Goal: Task Accomplishment & Management: Complete application form

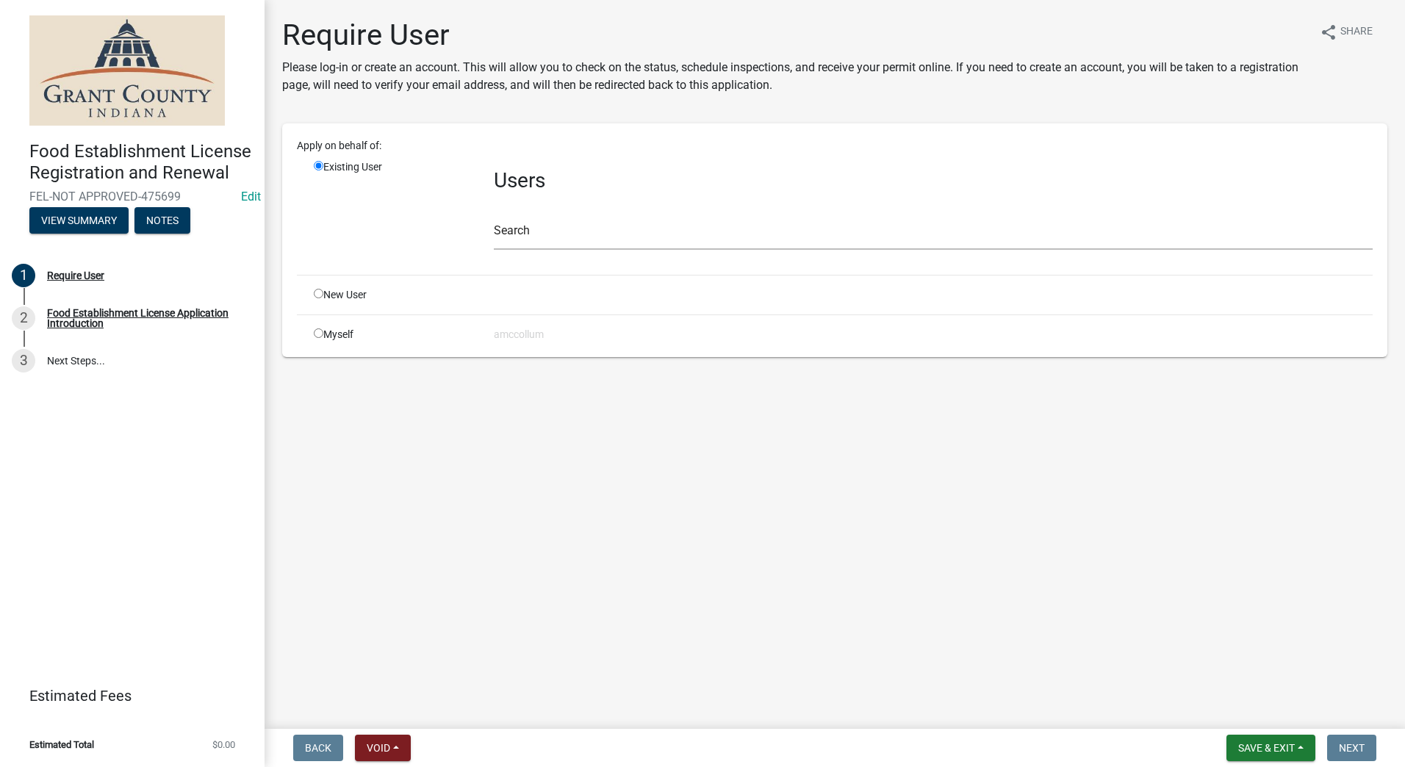
click at [314, 295] on input "radio" at bounding box center [319, 294] width 10 height 10
radio input "true"
radio input "false"
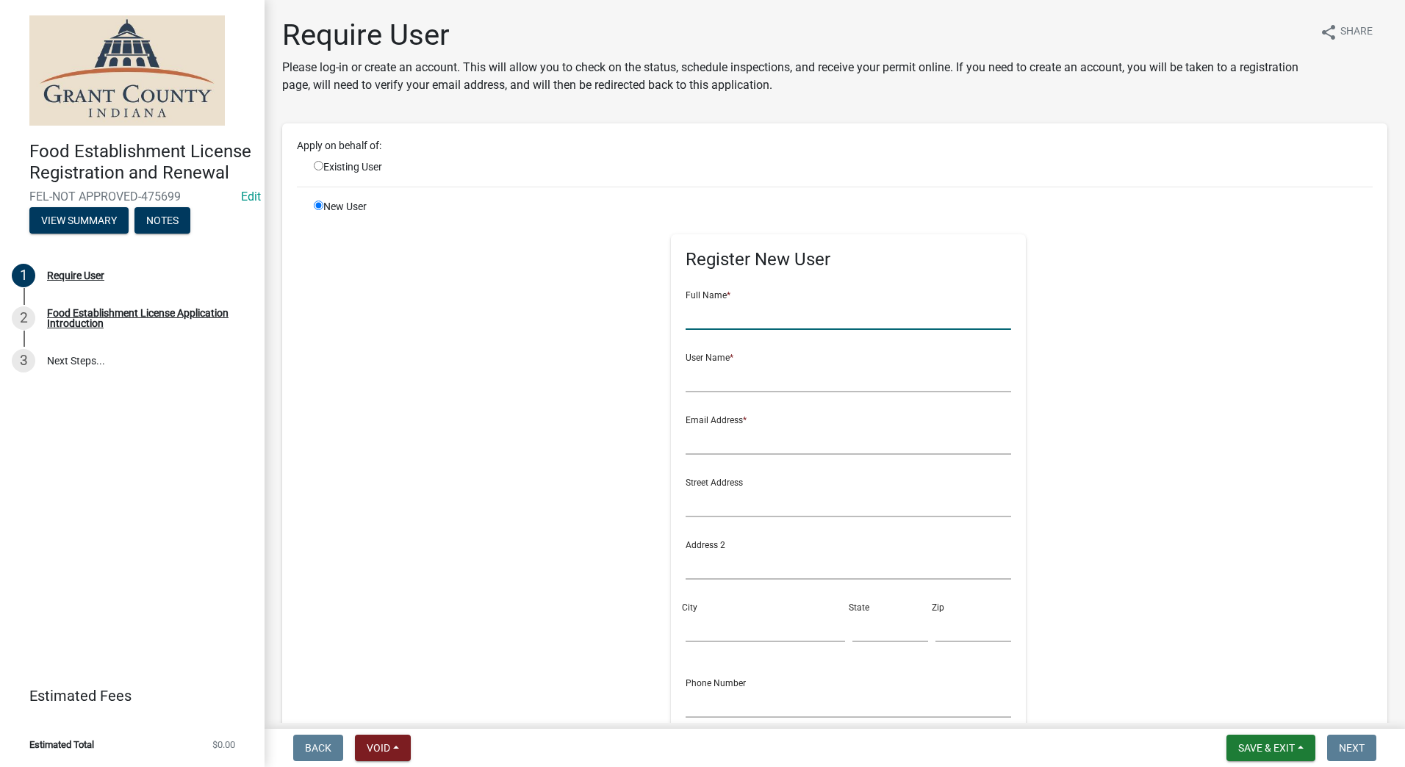
click at [702, 314] on input "text" at bounding box center [847, 315] width 325 height 30
type input "Licorice Man"
click at [734, 373] on input "text" at bounding box center [847, 377] width 325 height 30
type input "[PERSON_NAME] & [PERSON_NAME]"
click at [713, 455] on form "Full Name * Licorice Man User Name * [PERSON_NAME] & [PERSON_NAME] Email Addres…" at bounding box center [847, 531] width 325 height 504
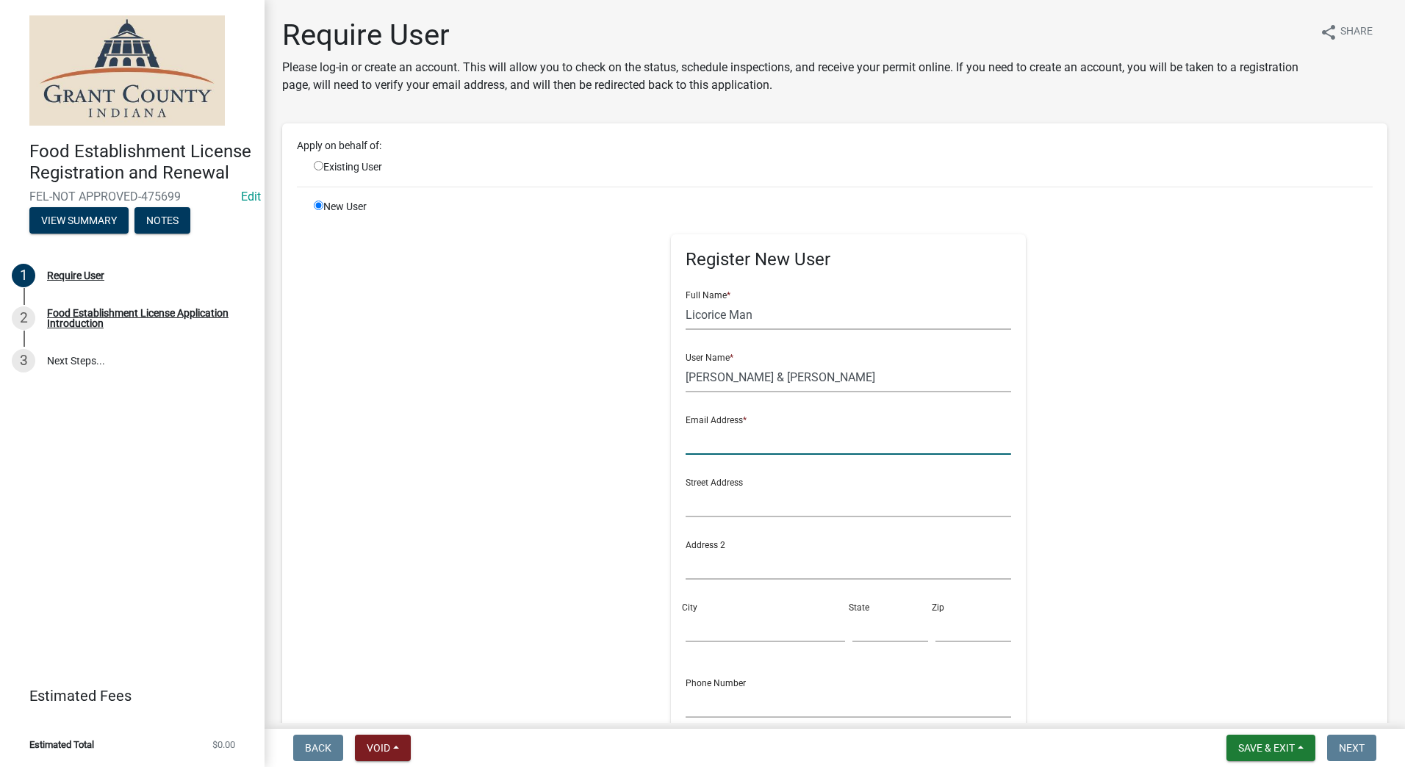
click at [726, 439] on input "text" at bounding box center [847, 440] width 325 height 30
type input "g"
type input "[EMAIL_ADDRESS][DOMAIN_NAME]"
click at [721, 503] on input "text" at bounding box center [847, 502] width 325 height 30
type input "PO Box 314"
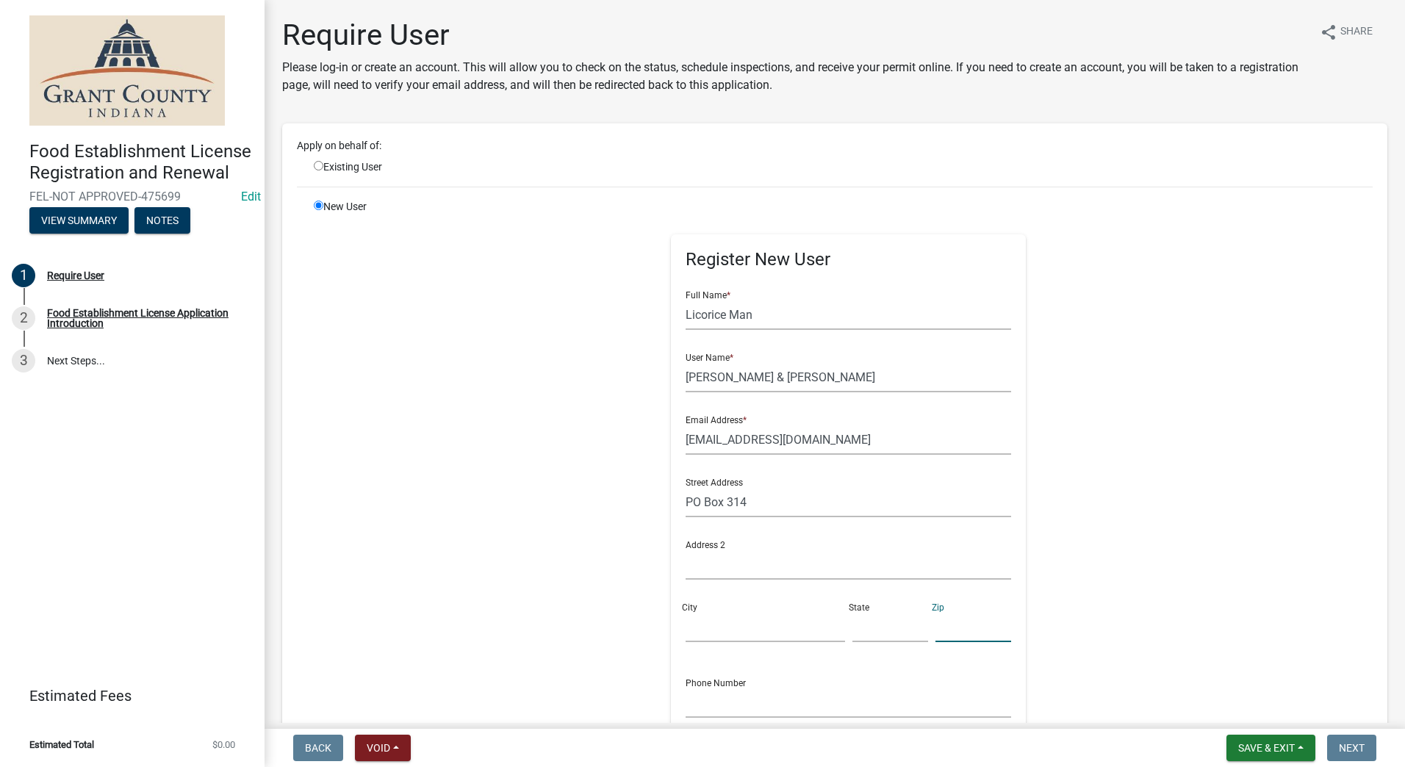
click at [948, 632] on input "text" at bounding box center [973, 627] width 76 height 30
type input "46565"
click at [865, 635] on input "text" at bounding box center [890, 627] width 76 height 30
type input "IN"
click at [750, 633] on input "City" at bounding box center [764, 627] width 159 height 30
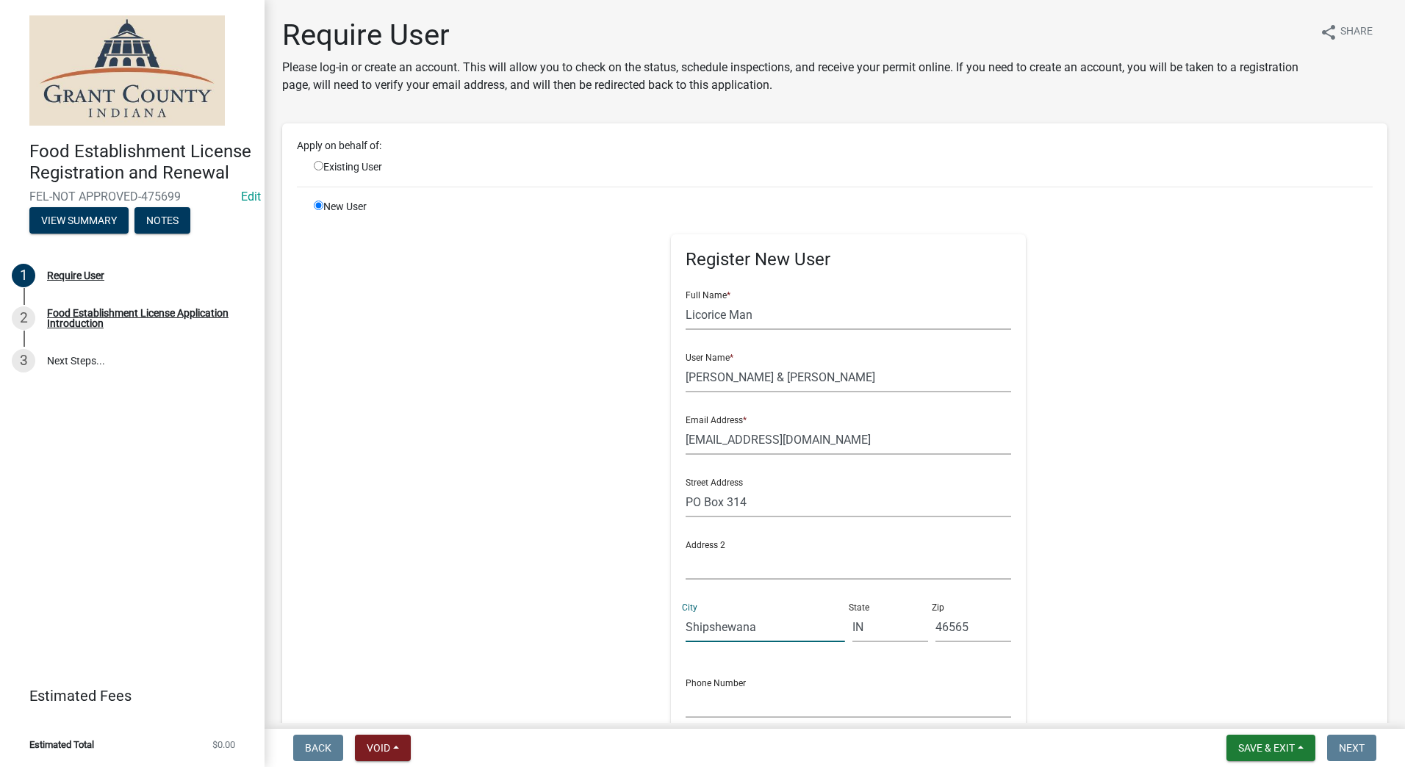
type input "Shipshewana"
click at [789, 709] on input "text" at bounding box center [847, 703] width 325 height 30
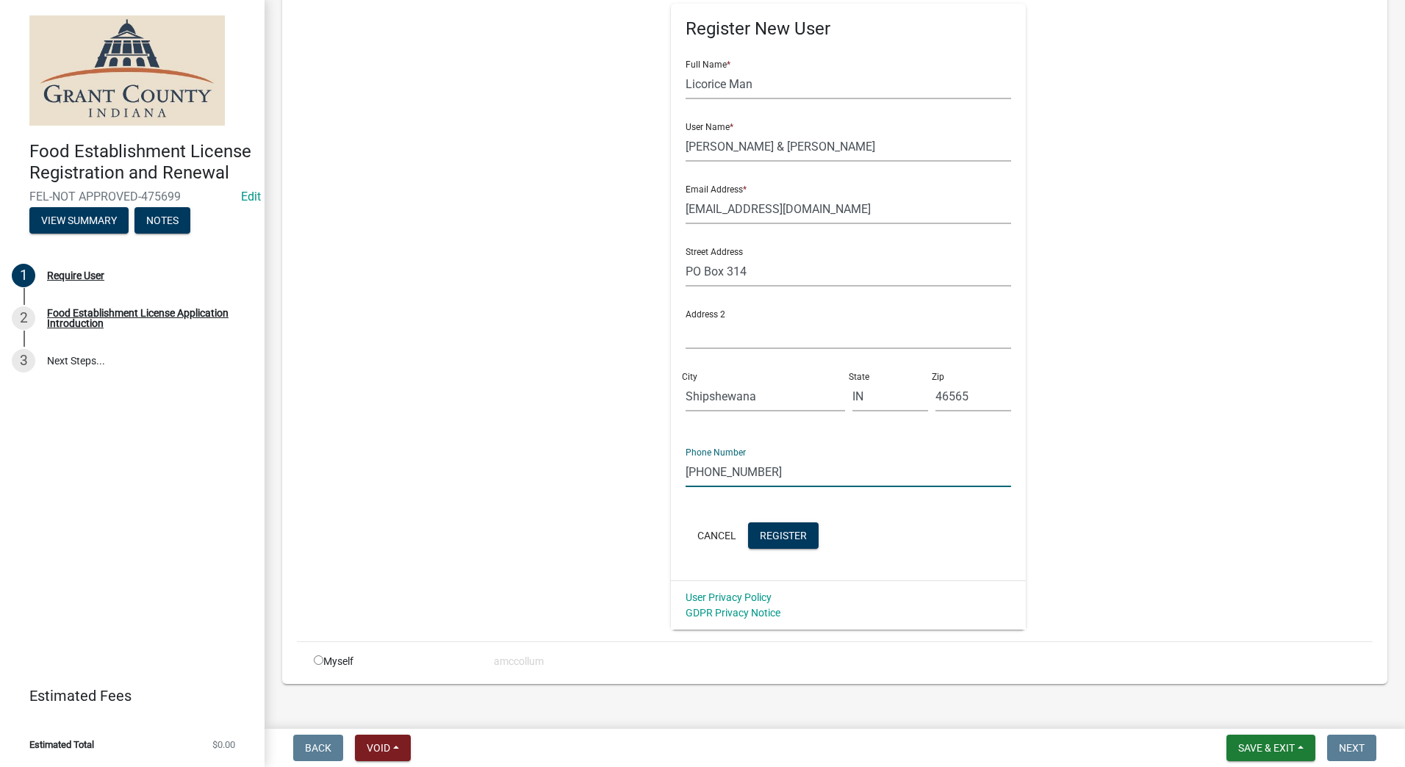
scroll to position [249, 0]
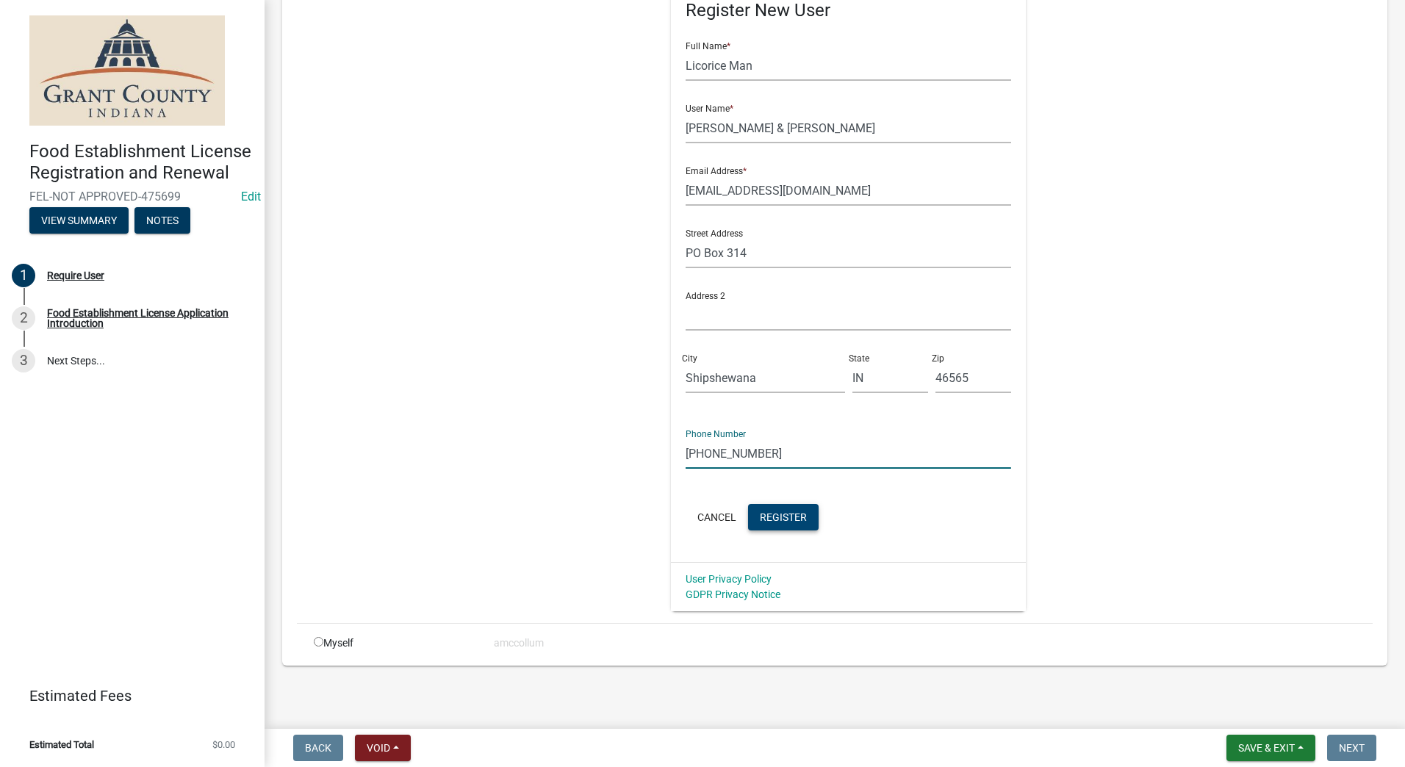
type input "[PHONE_NUMBER]"
click at [763, 516] on span "Register" at bounding box center [783, 517] width 47 height 12
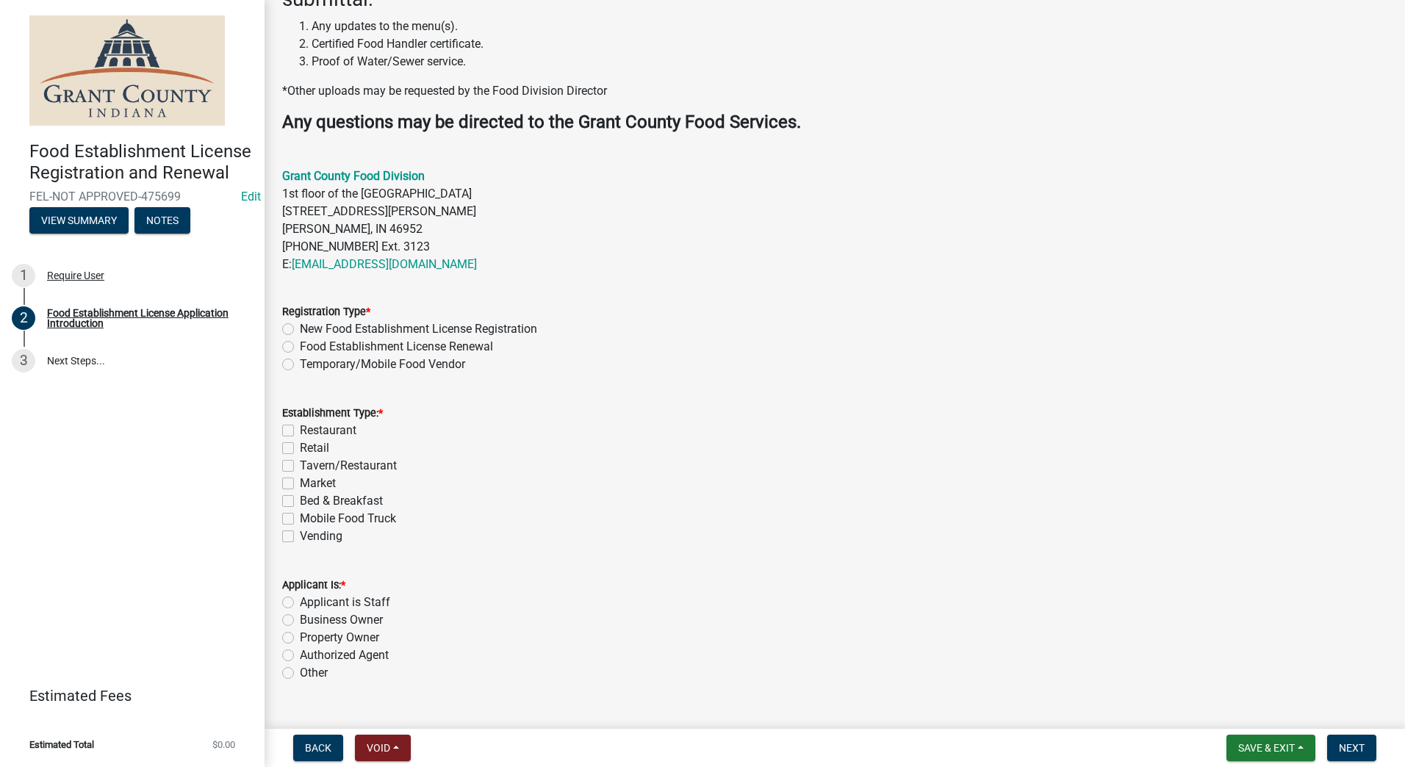
scroll to position [366, 0]
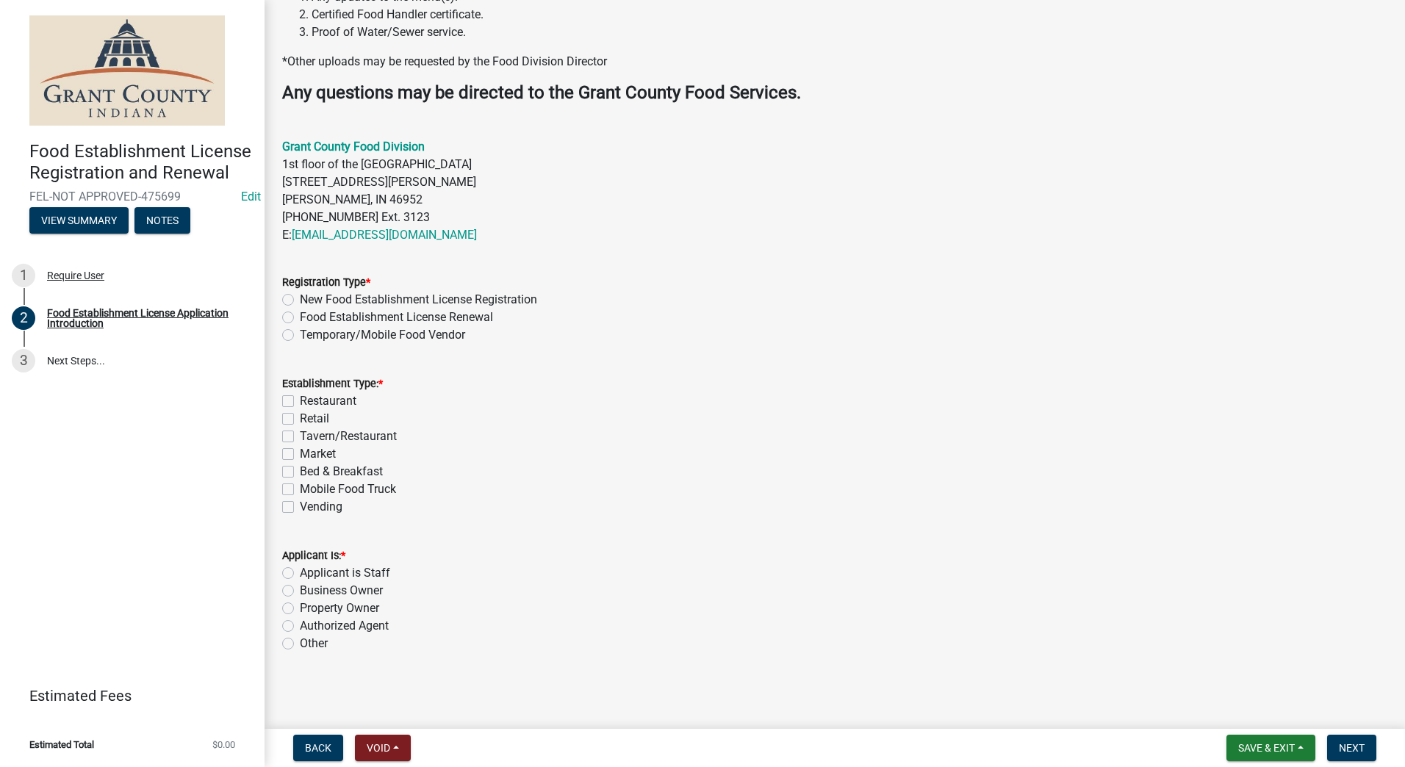
click at [300, 331] on label "Temporary/Mobile Food Vendor" at bounding box center [382, 335] width 165 height 18
click at [300, 331] on input "Temporary/Mobile Food Vendor" at bounding box center [305, 331] width 10 height 10
radio input "true"
click at [300, 487] on label "Mobile Food Truck" at bounding box center [348, 489] width 96 height 18
click at [300, 487] on input "Mobile Food Truck" at bounding box center [305, 485] width 10 height 10
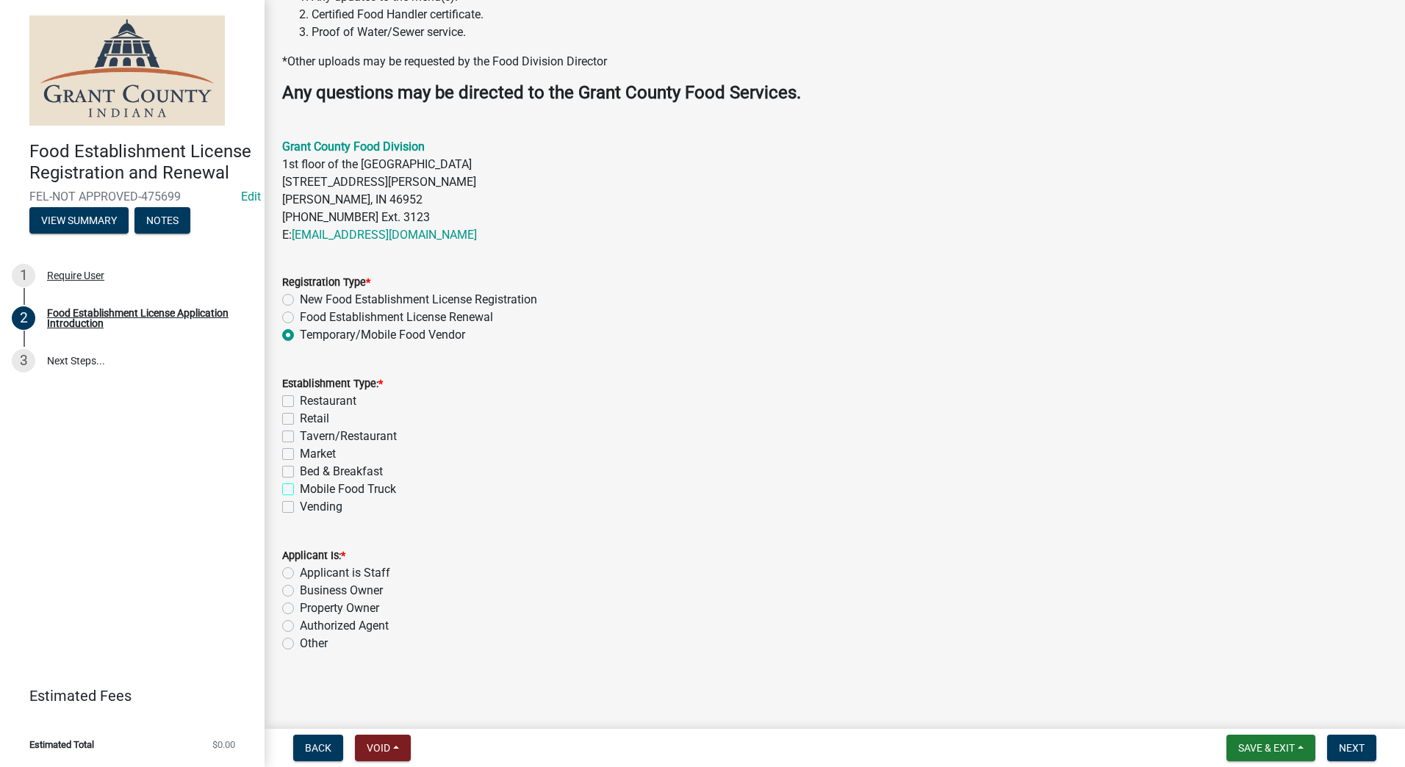
checkbox input "true"
checkbox input "false"
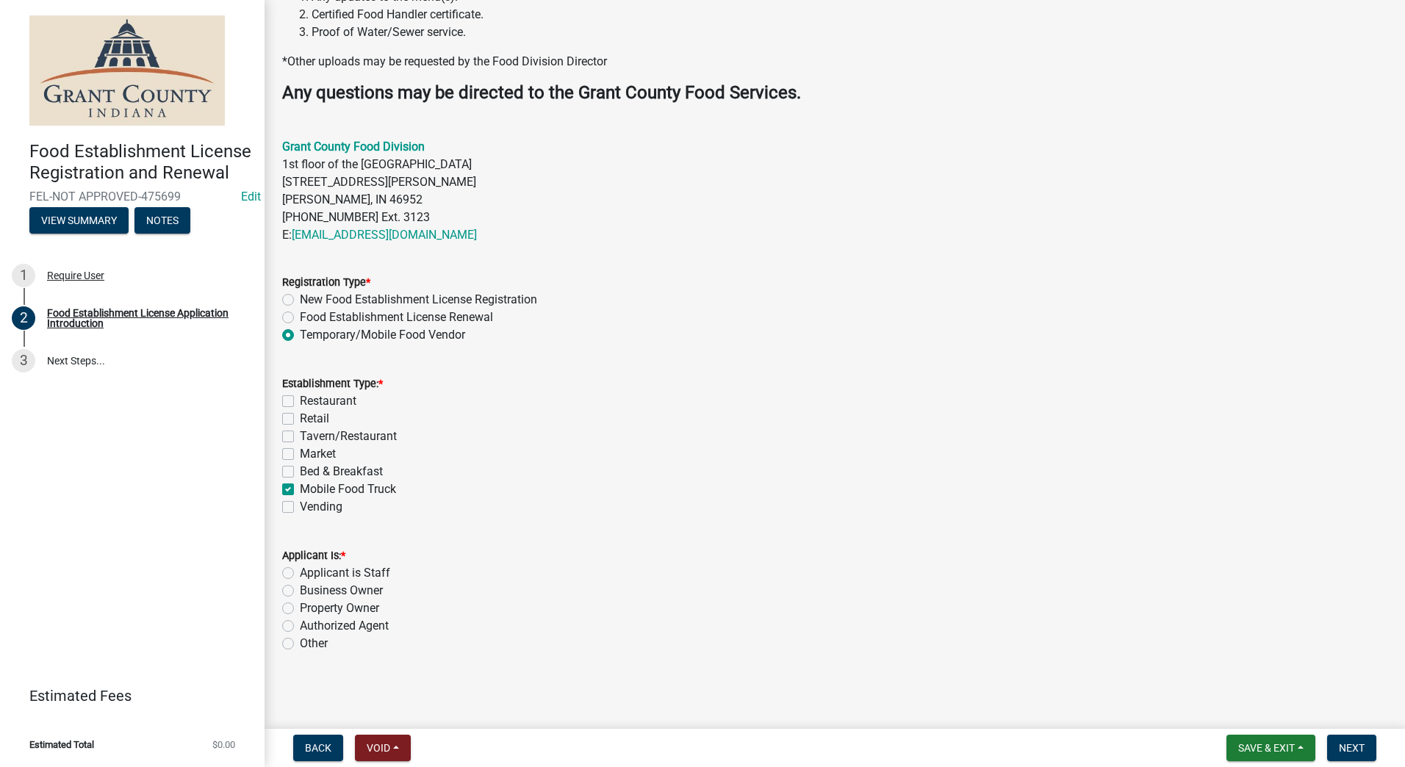
checkbox input "false"
checkbox input "true"
checkbox input "false"
click at [300, 627] on label "Authorized Agent" at bounding box center [344, 626] width 89 height 18
click at [300, 627] on input "Authorized Agent" at bounding box center [305, 622] width 10 height 10
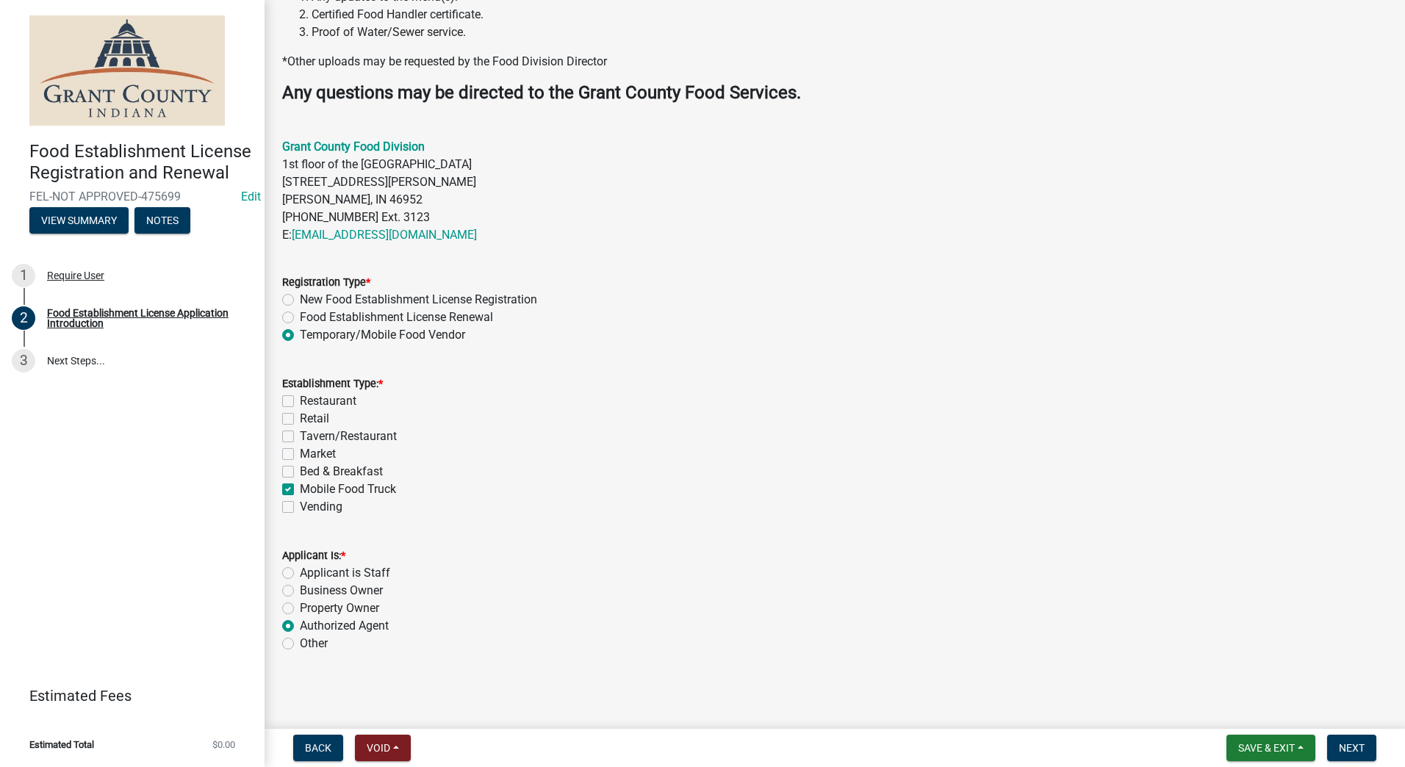
radio input "true"
click at [1343, 735] on button "Next" at bounding box center [1351, 748] width 49 height 26
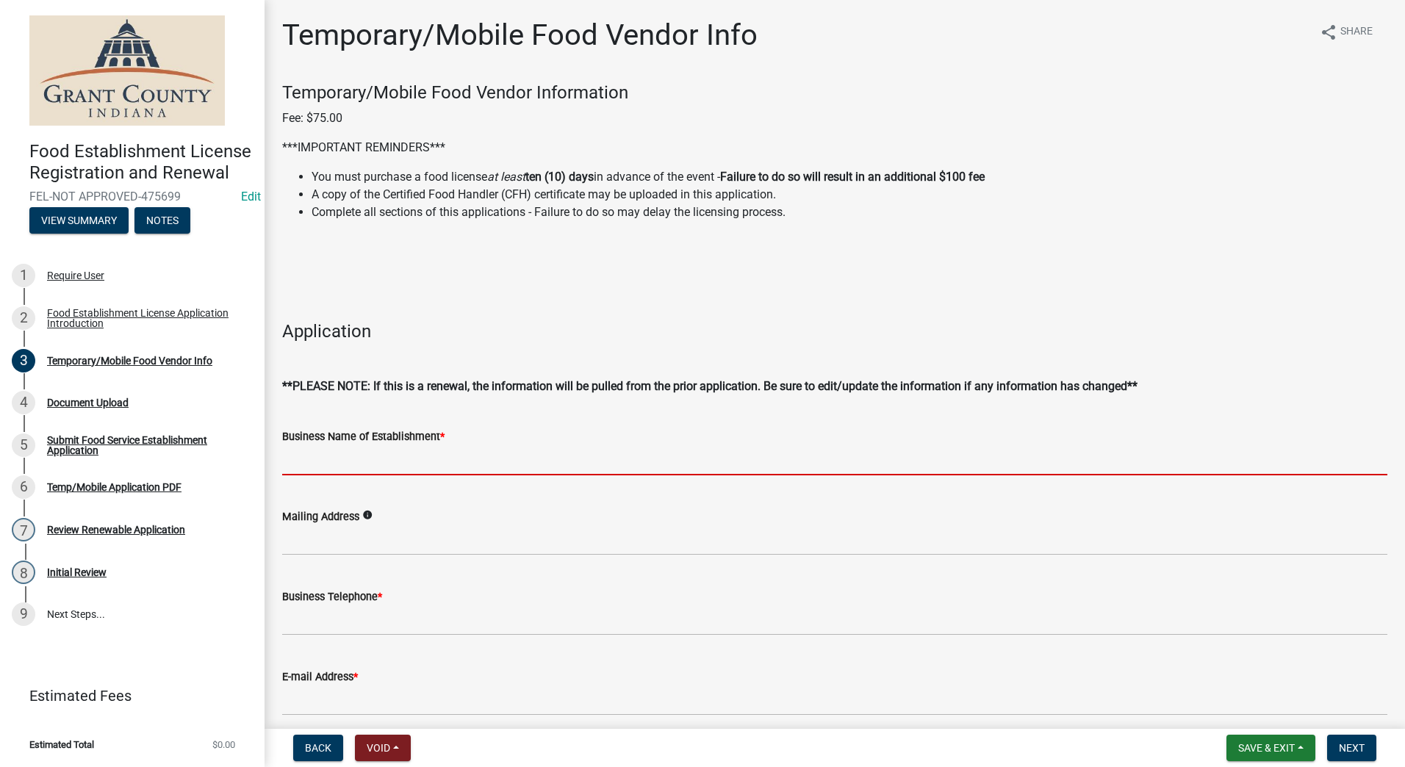
click at [508, 462] on input "Business Name of Establishment *" at bounding box center [834, 460] width 1105 height 30
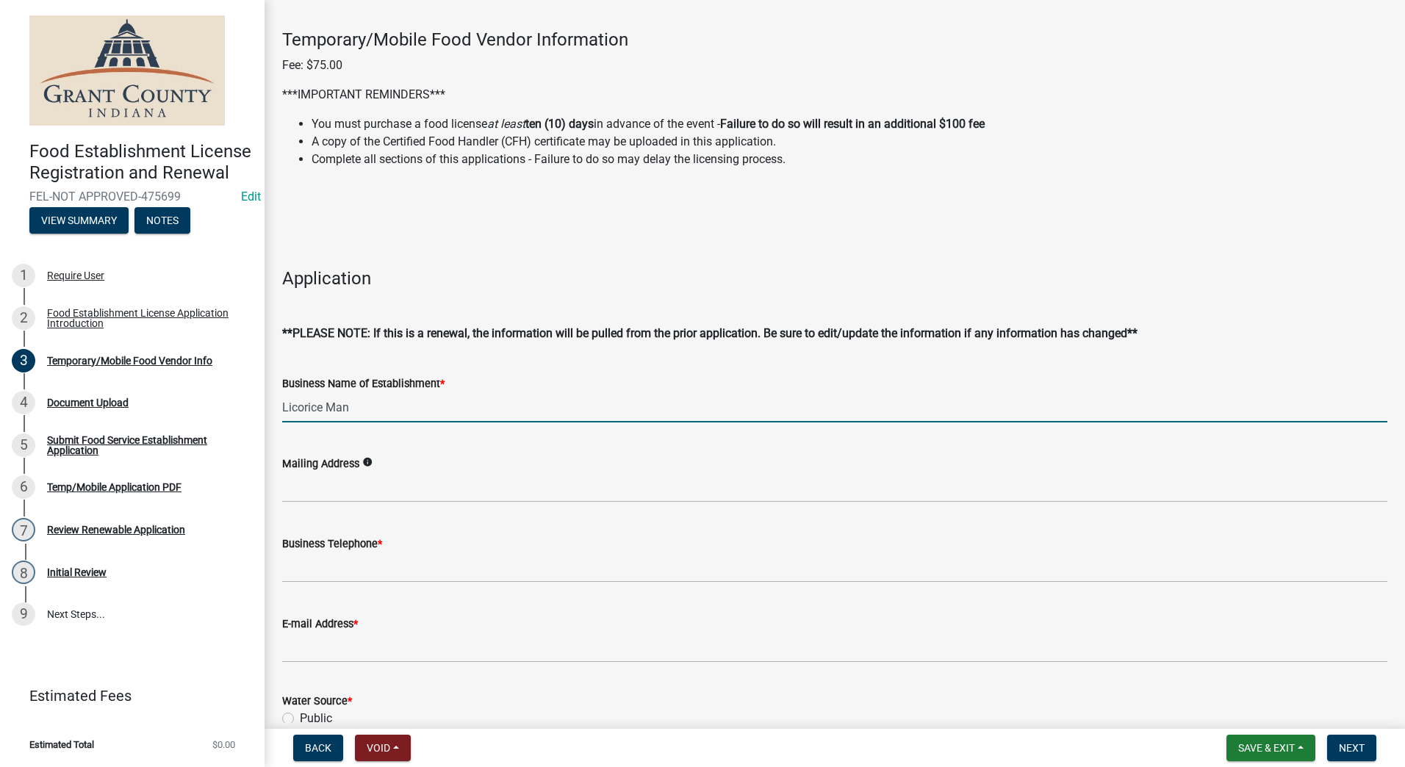
scroll to position [147, 0]
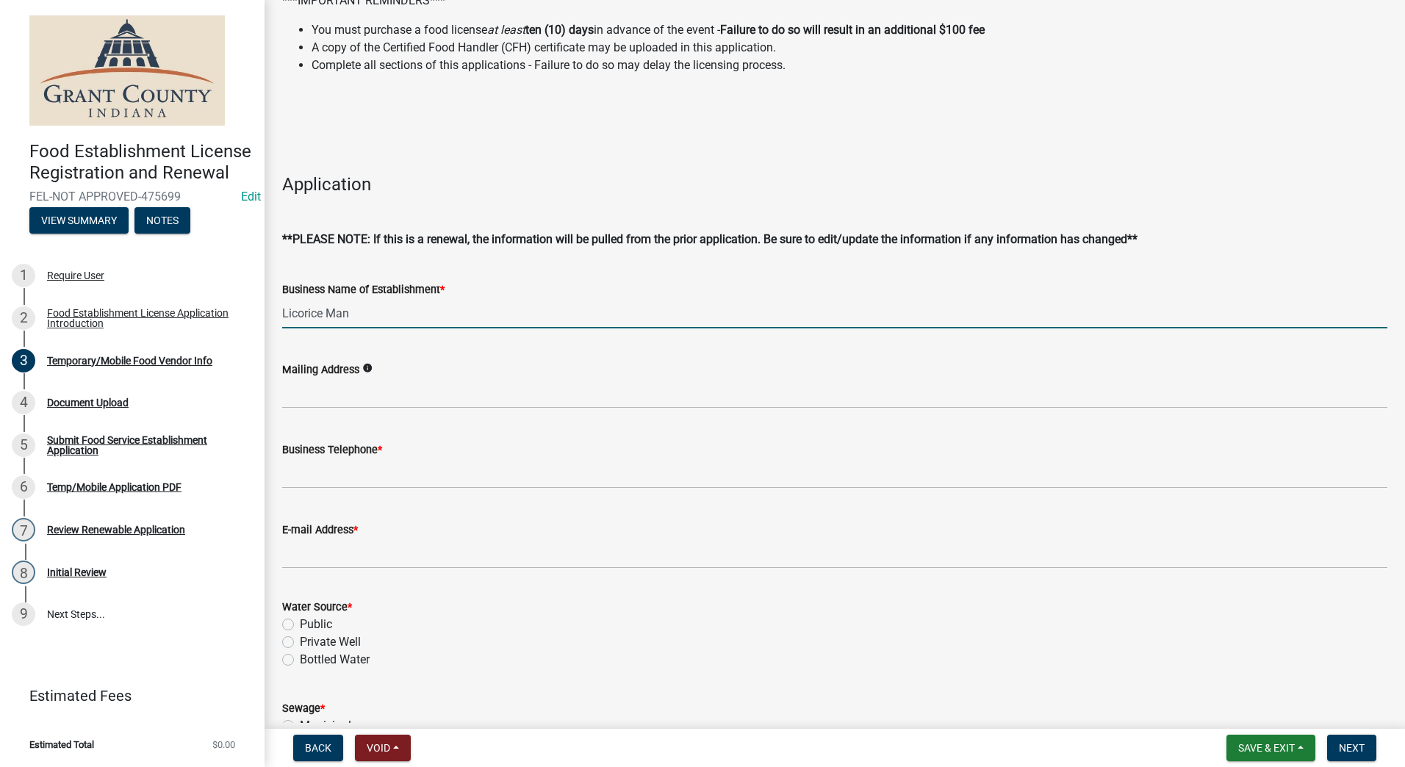
type input "Licorice Man"
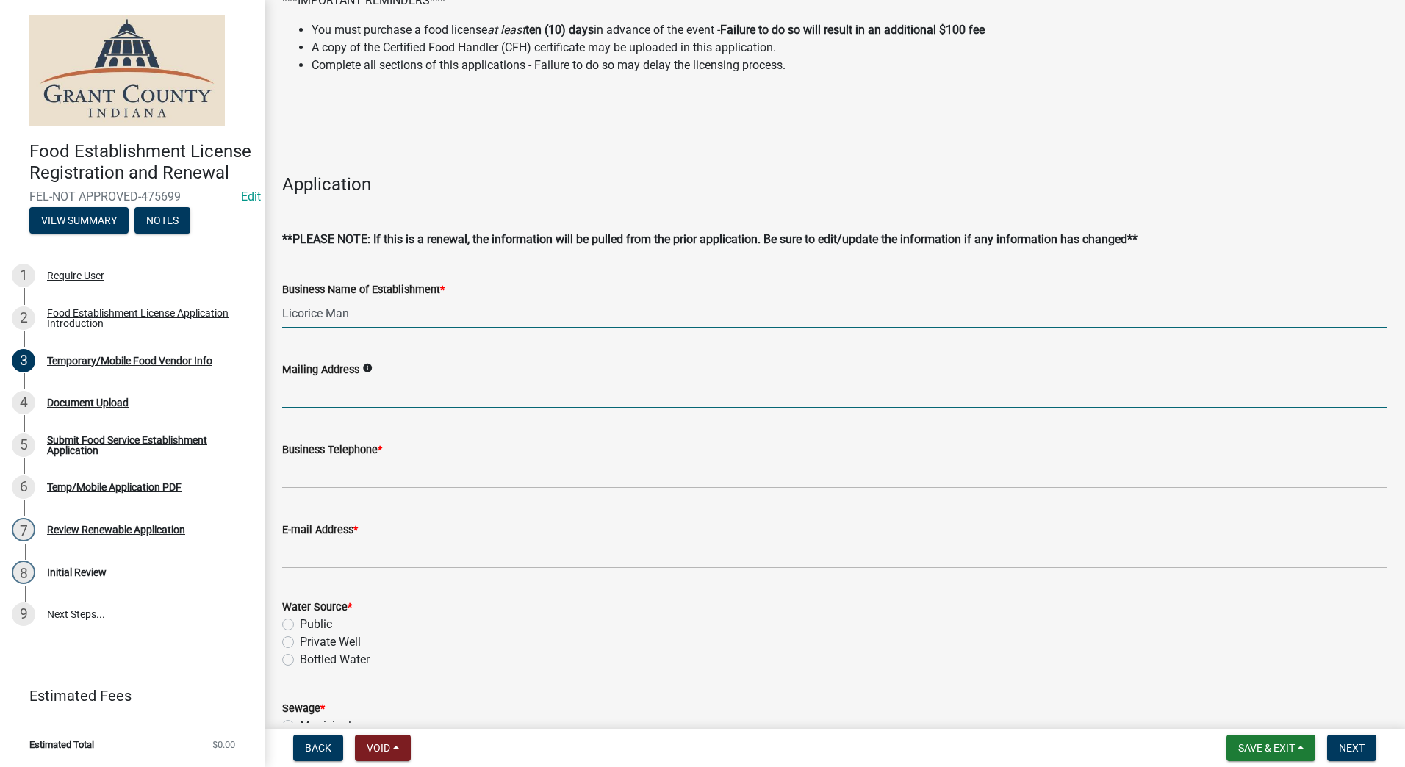
click at [431, 395] on input "Mailing Address" at bounding box center [834, 393] width 1105 height 30
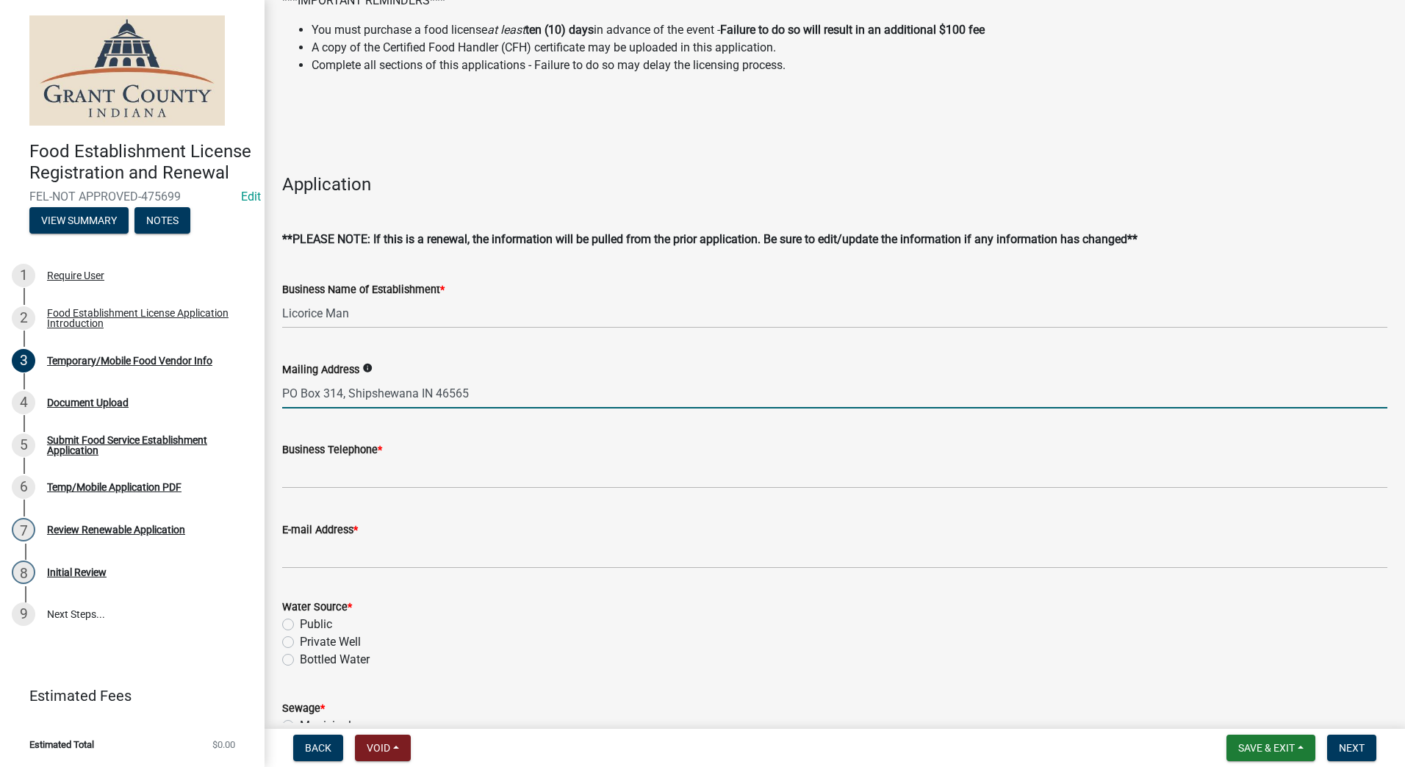
type input "PO Box 314, Shipshewana IN 46565"
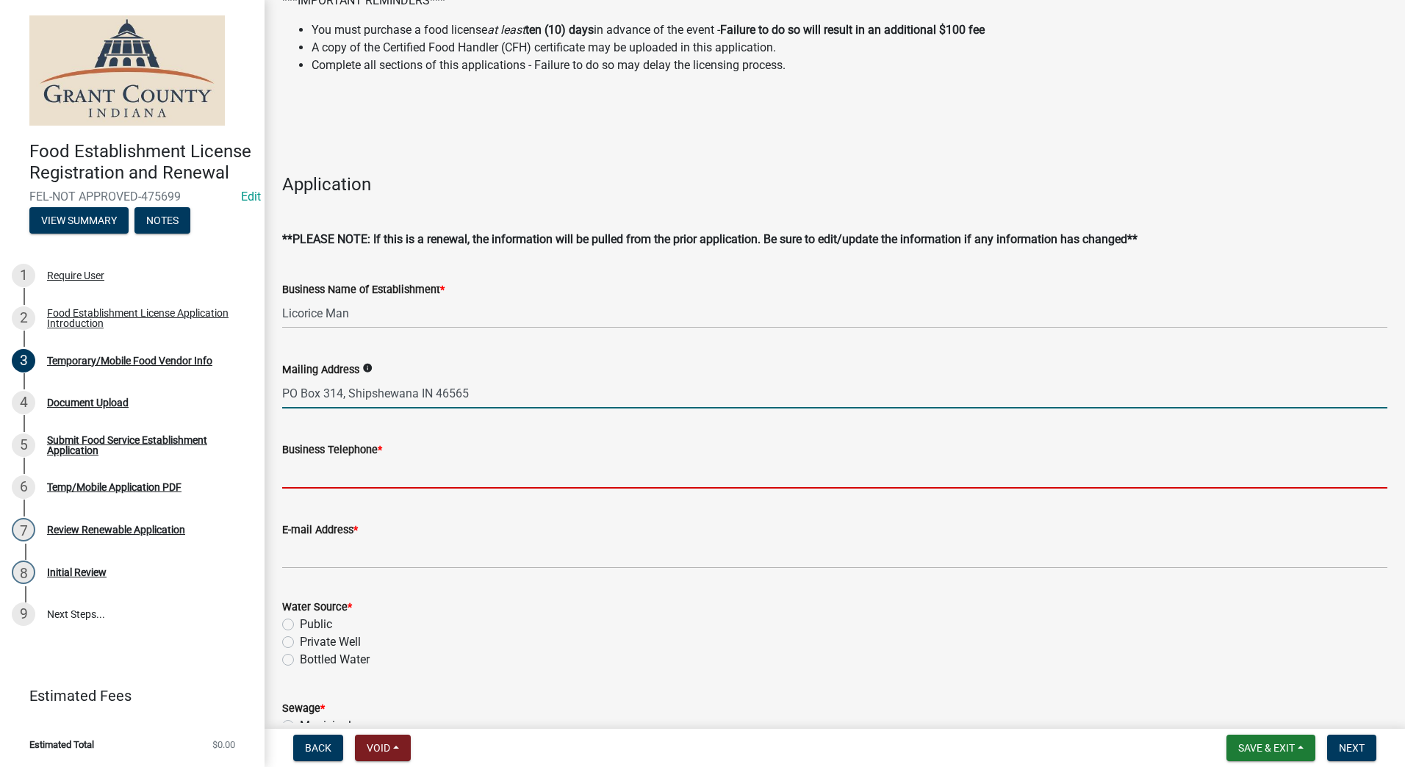
click at [345, 480] on input "Business Telephone *" at bounding box center [834, 473] width 1105 height 30
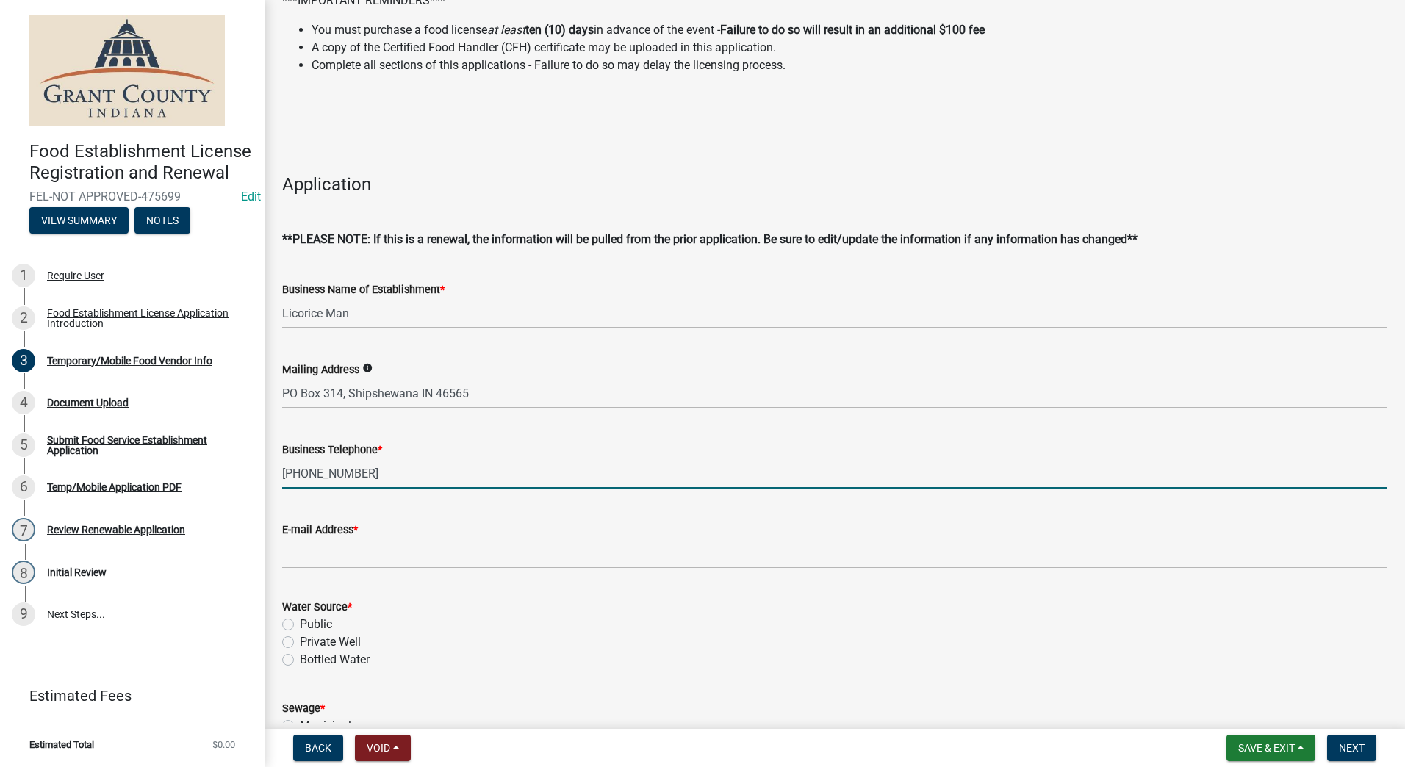
type input "[PHONE_NUMBER]"
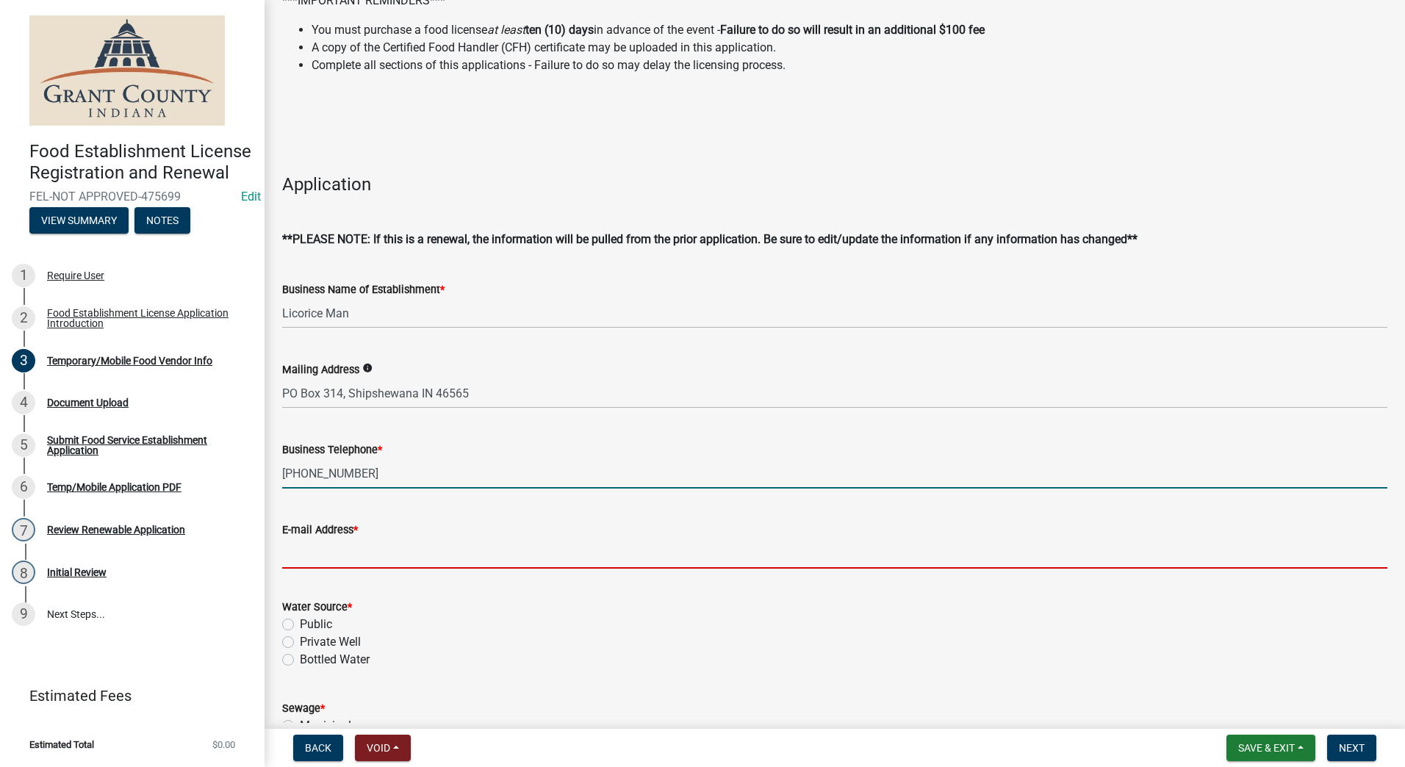
click at [383, 552] on input "E-mail Address *" at bounding box center [834, 553] width 1105 height 30
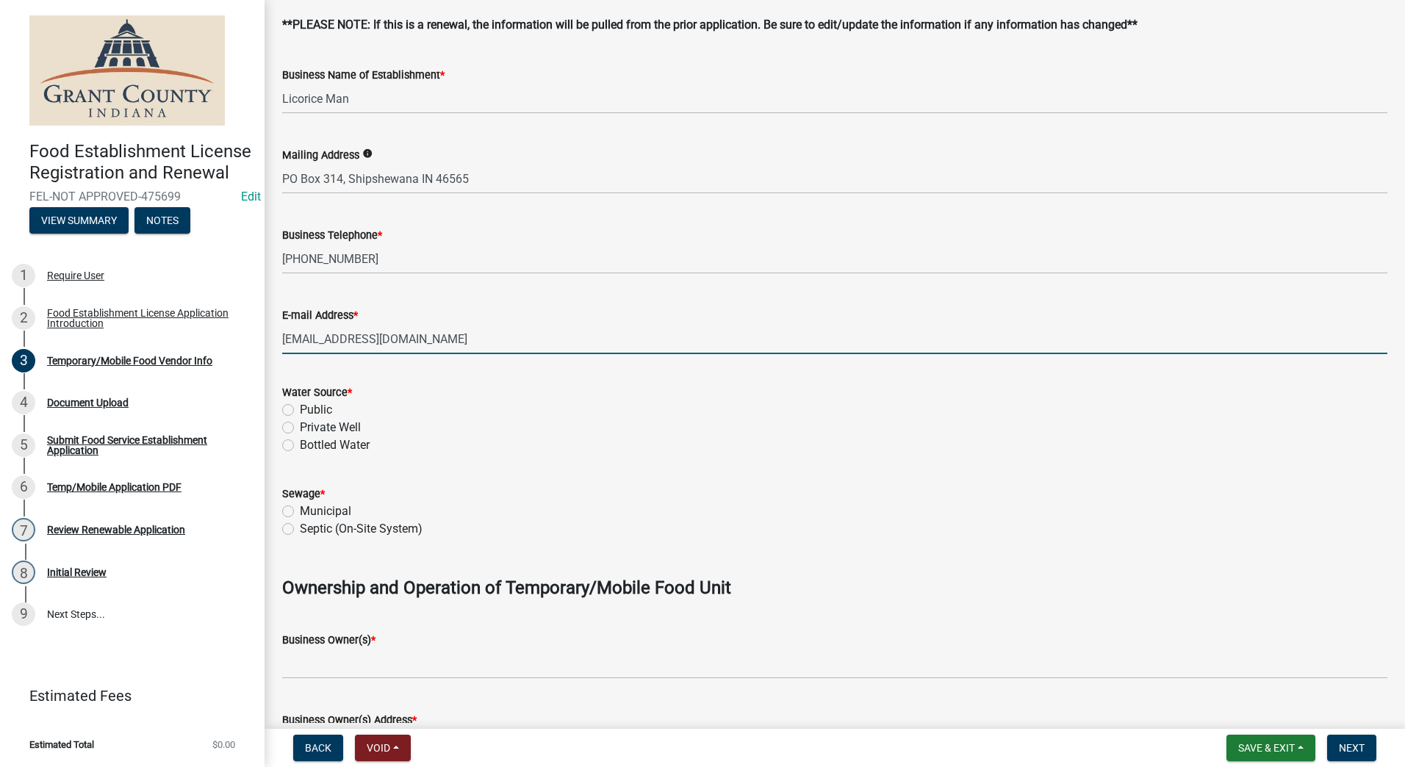
scroll to position [367, 0]
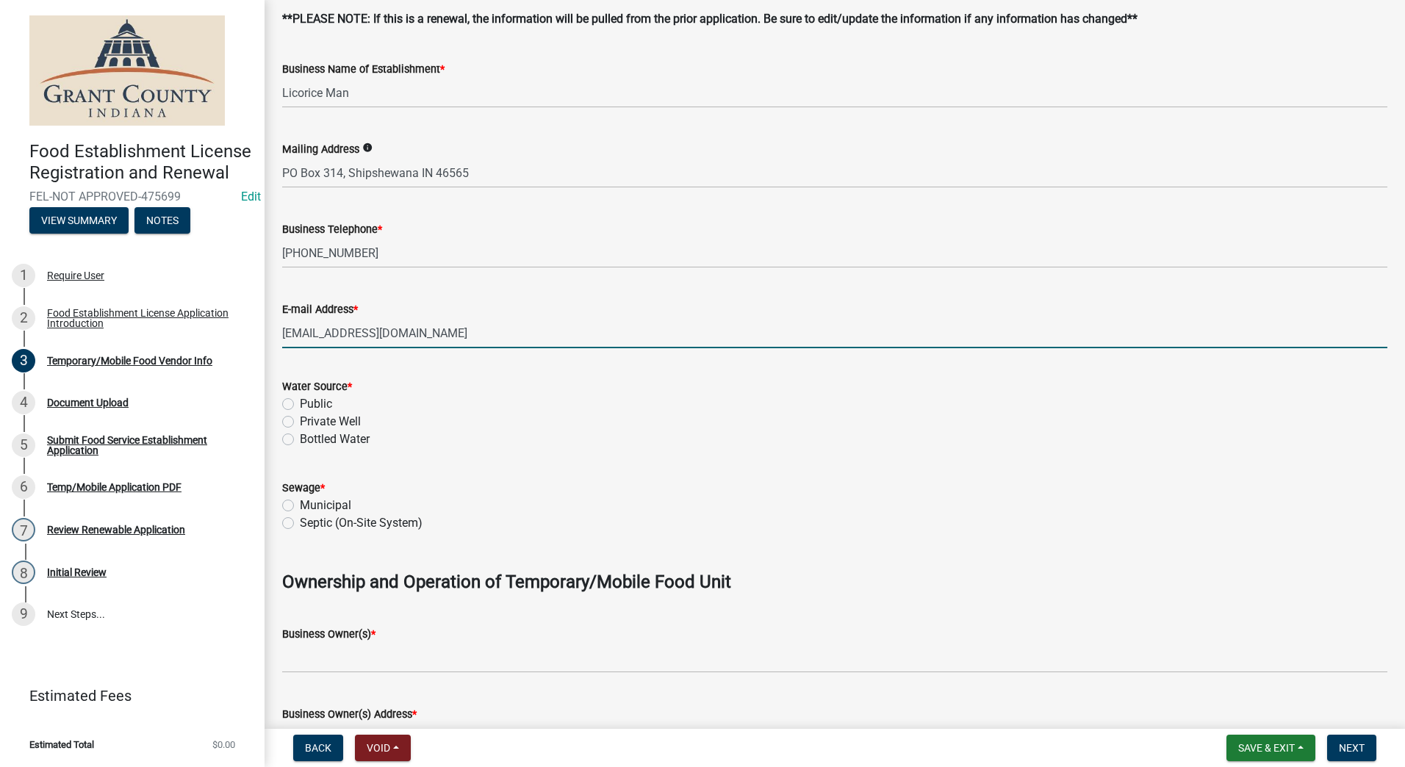
type input "[EMAIL_ADDRESS][DOMAIN_NAME]"
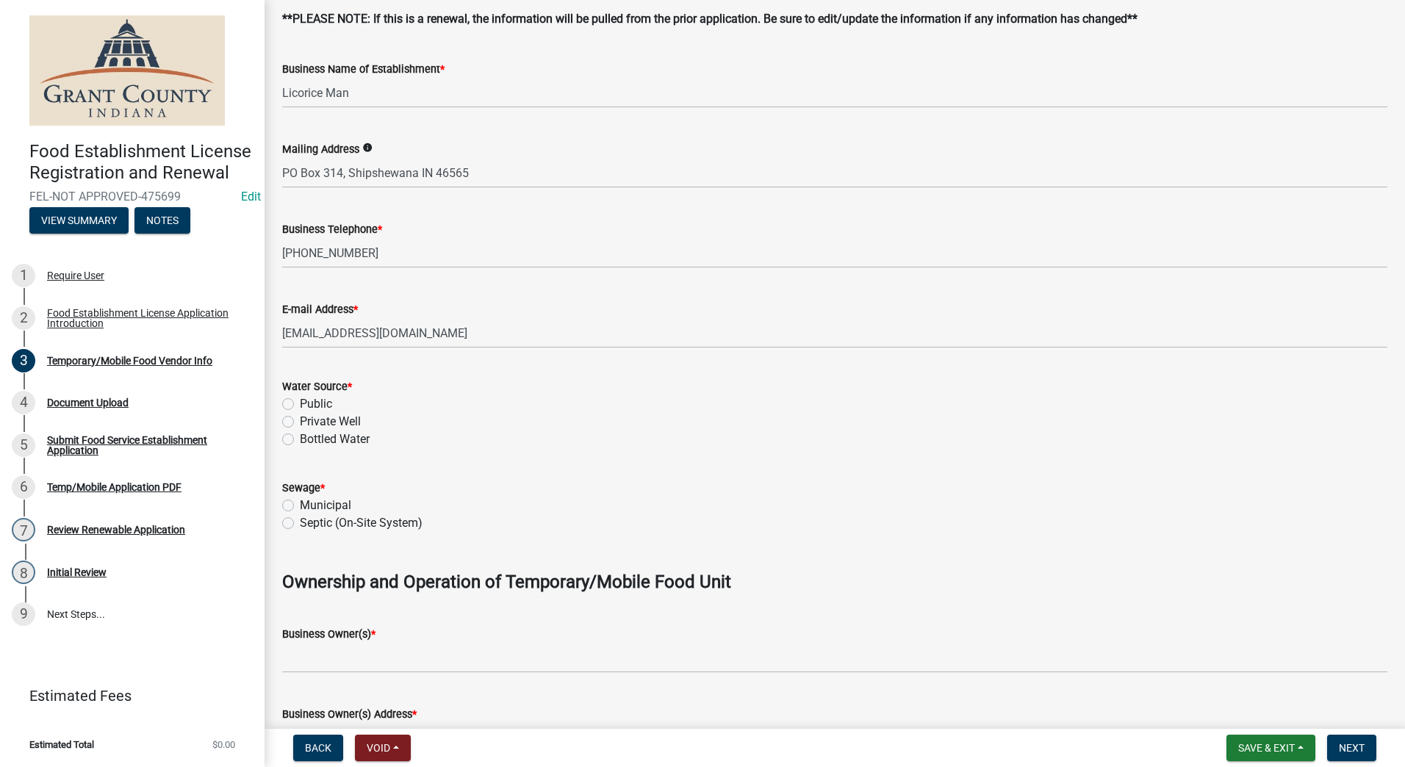
click at [300, 406] on label "Public" at bounding box center [316, 404] width 32 height 18
click at [300, 405] on input "Public" at bounding box center [305, 400] width 10 height 10
radio input "true"
click at [300, 503] on label "Municipal" at bounding box center [325, 506] width 51 height 18
click at [300, 503] on input "Municipal" at bounding box center [305, 502] width 10 height 10
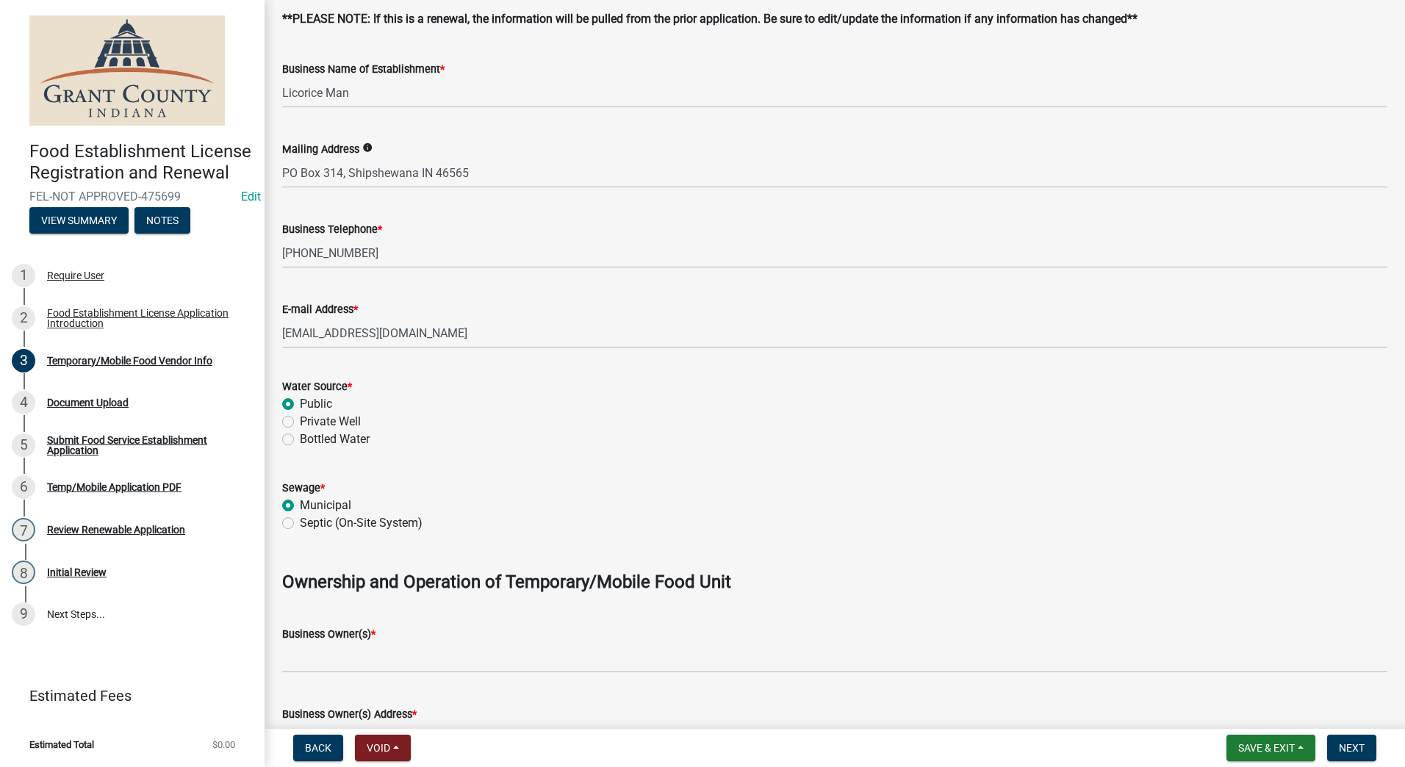
radio input "true"
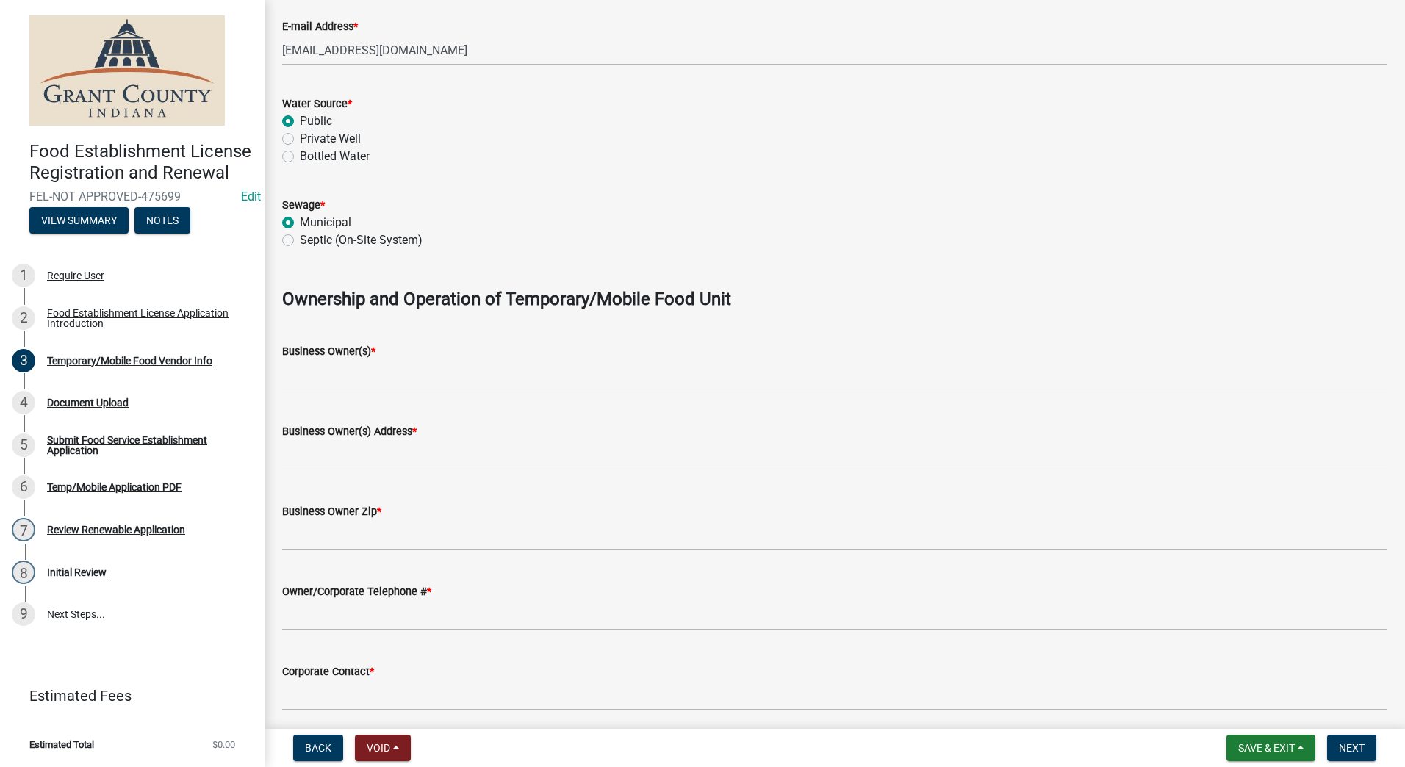
scroll to position [661, 0]
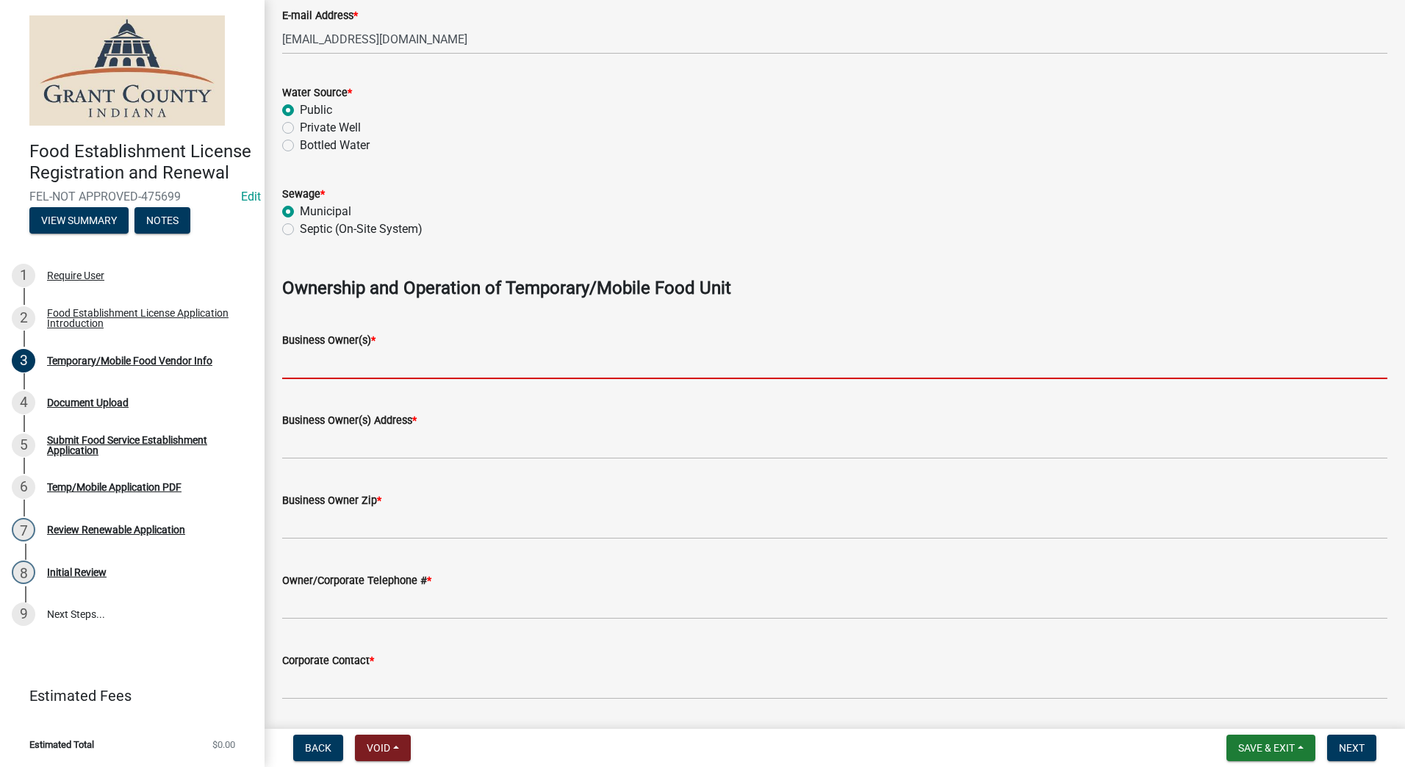
click at [392, 366] on input "Business Owner(s) *" at bounding box center [834, 364] width 1105 height 30
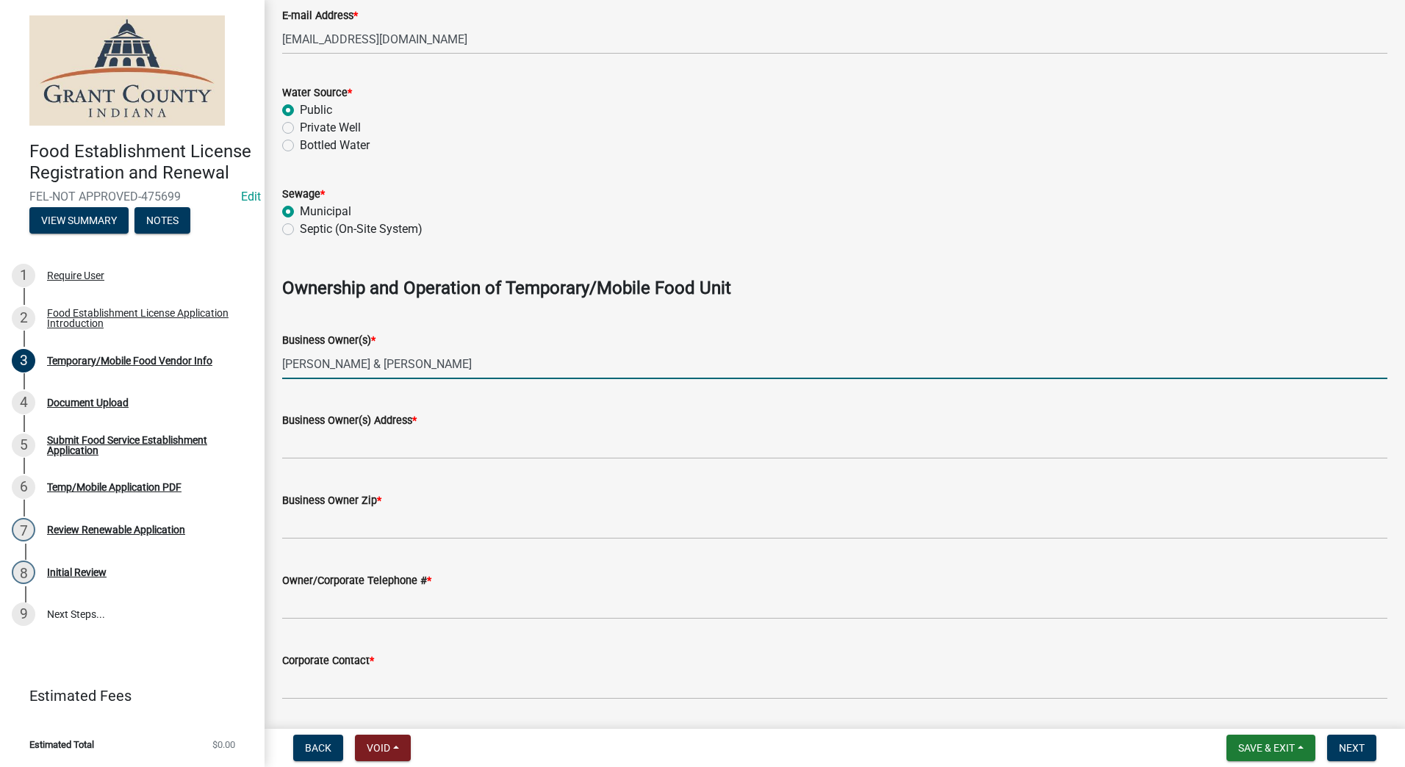
type input "[PERSON_NAME] & [PERSON_NAME]"
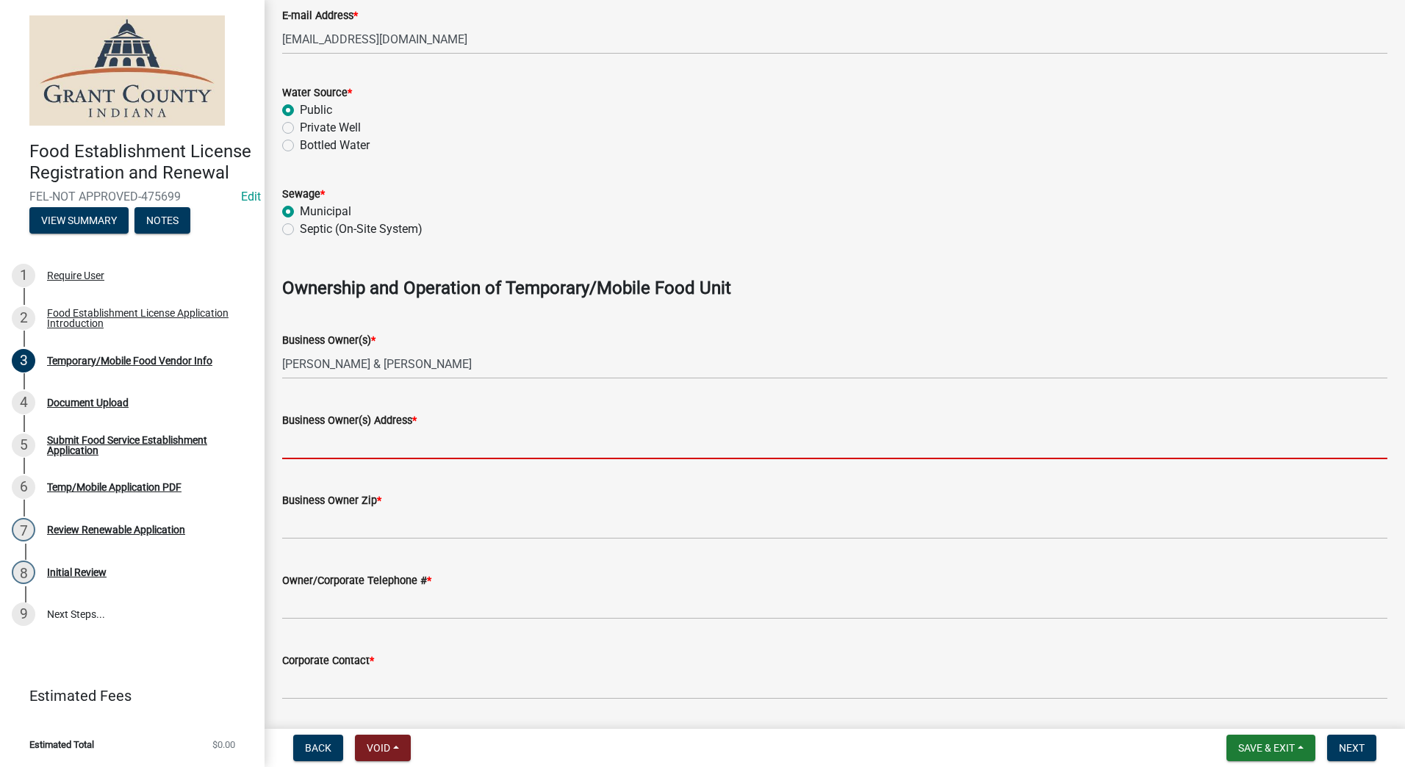
click at [319, 443] on input "Business Owner(s) Address *" at bounding box center [834, 444] width 1105 height 30
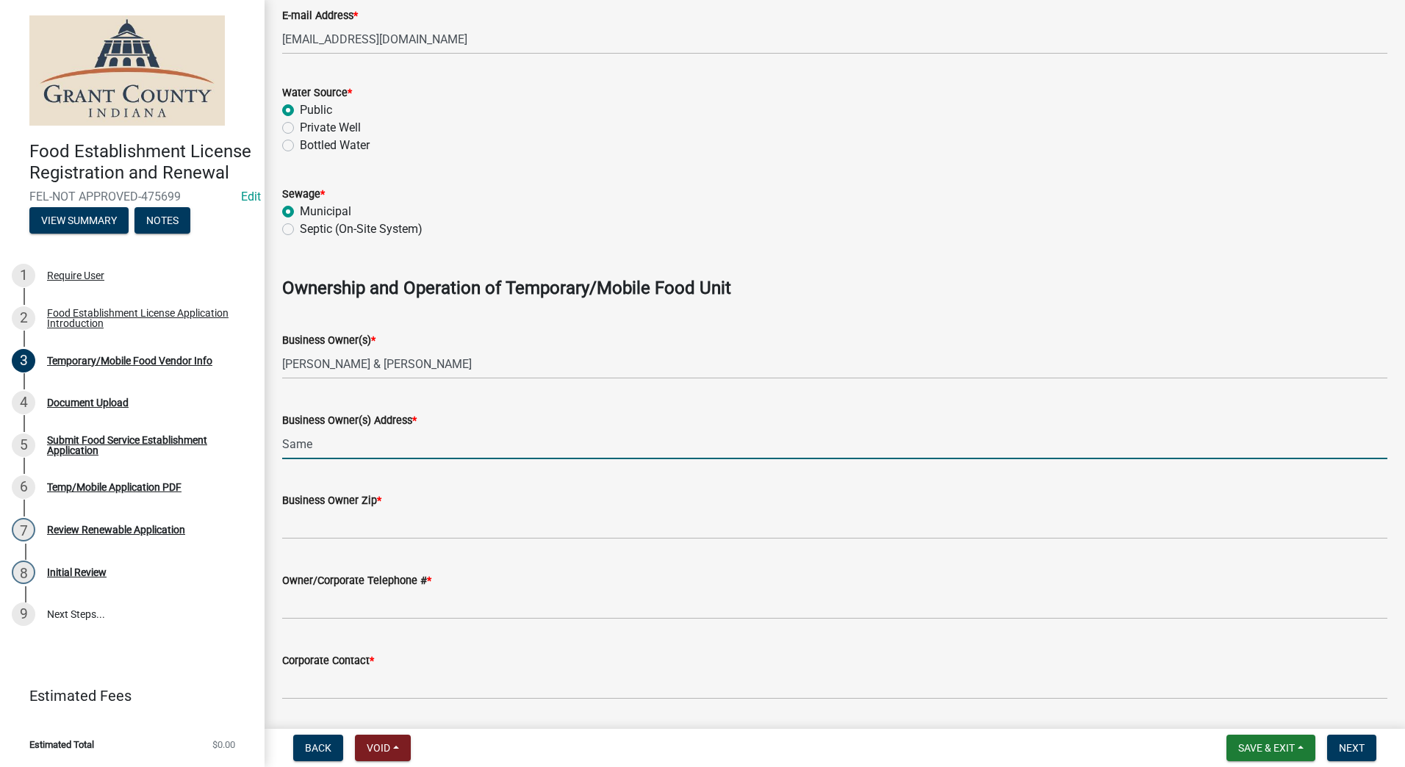
type input "Same"
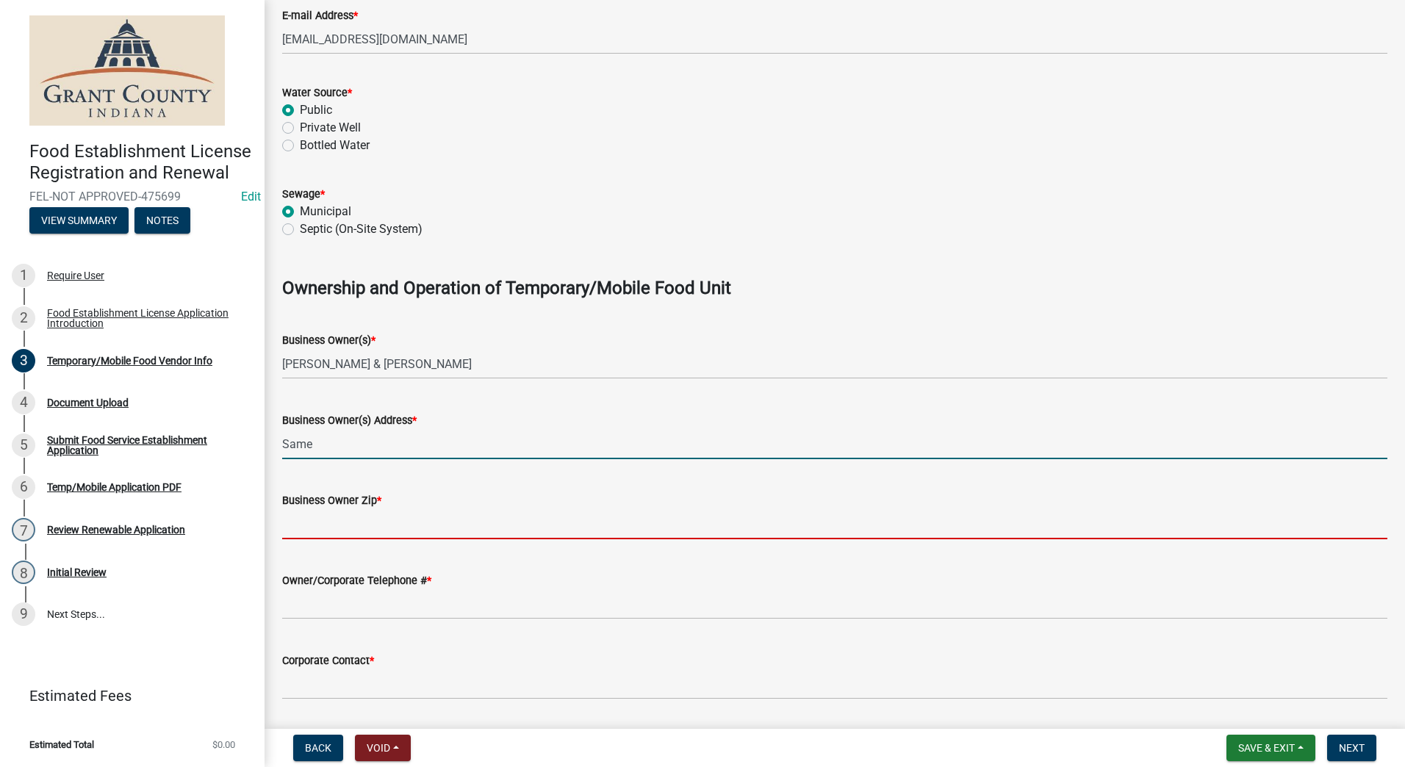
click at [336, 525] on input "Business Owner Zip *" at bounding box center [834, 524] width 1105 height 30
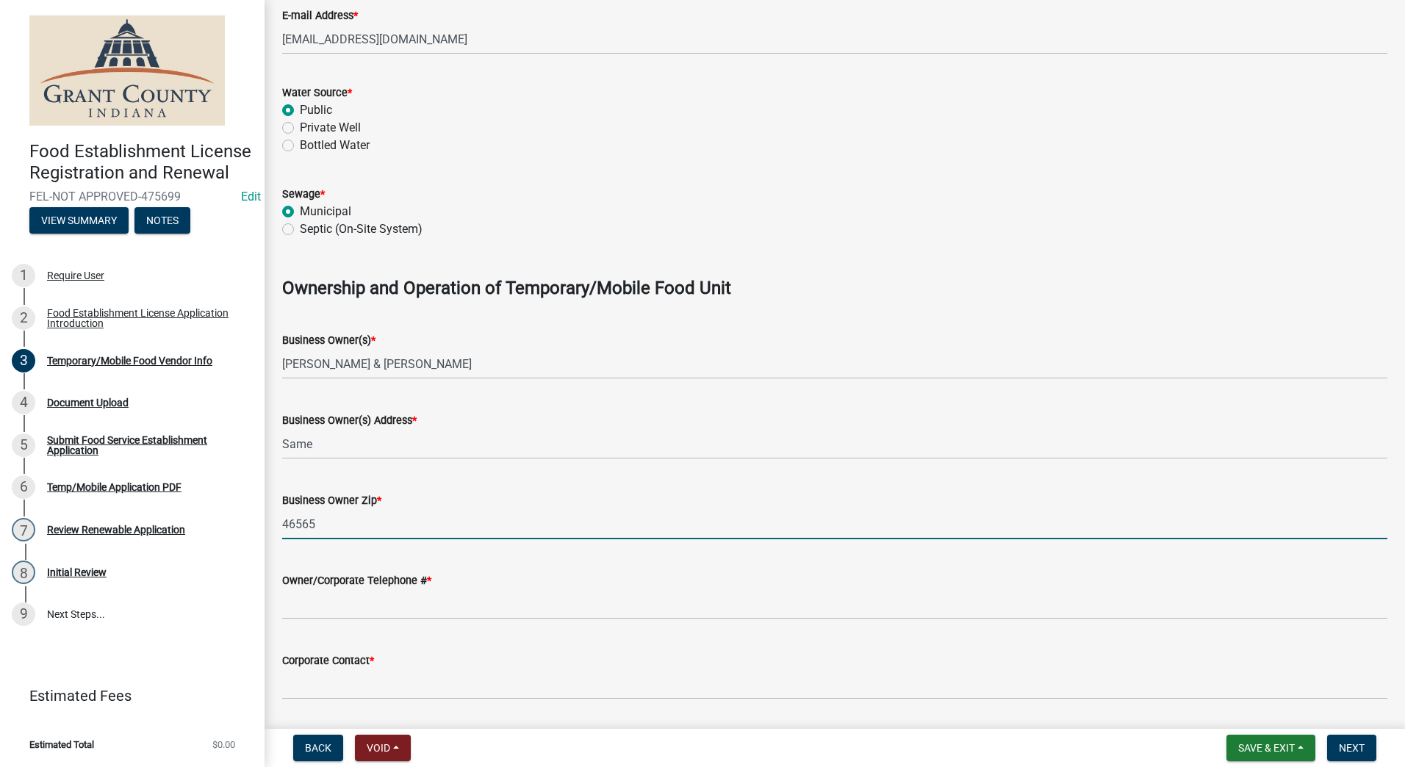
type input "46565"
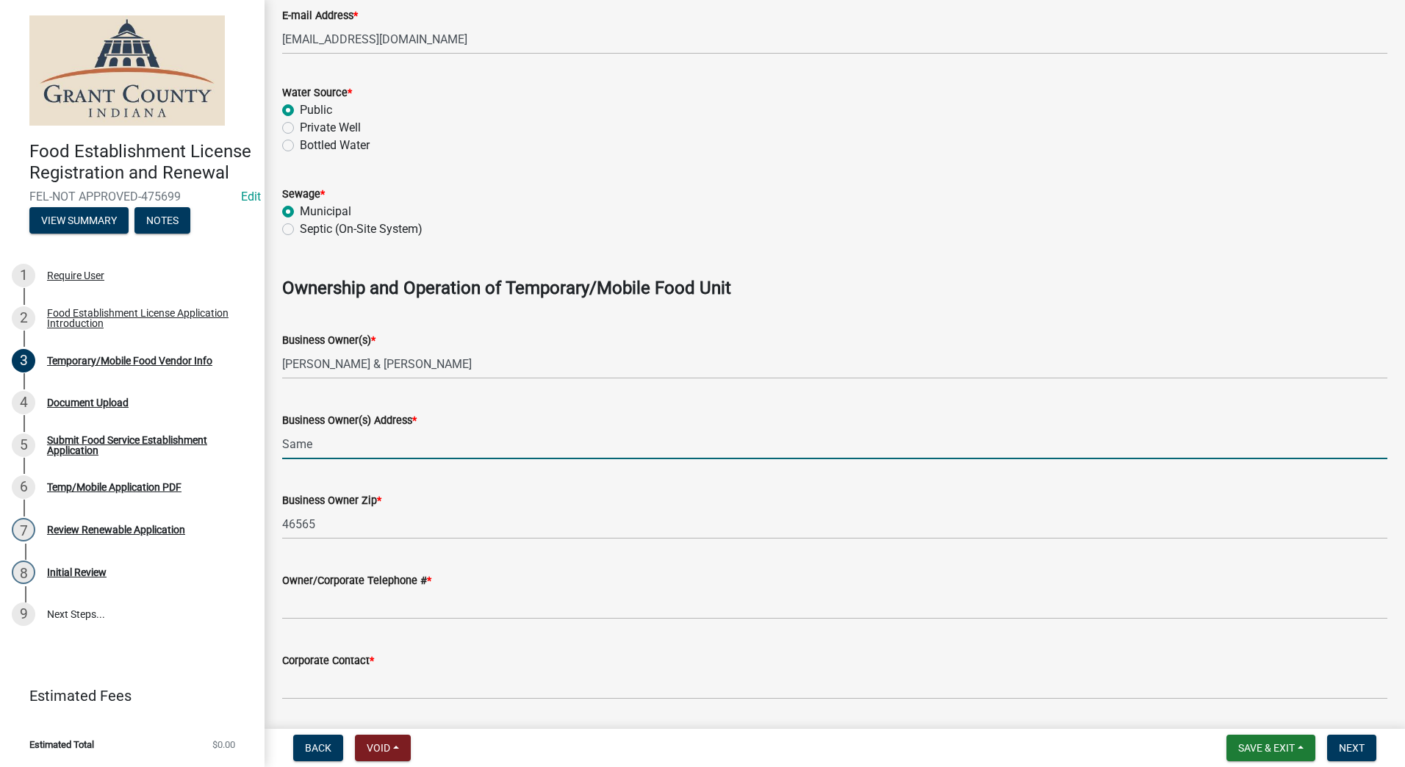
click at [336, 447] on input "Same" at bounding box center [834, 444] width 1105 height 30
type input "S"
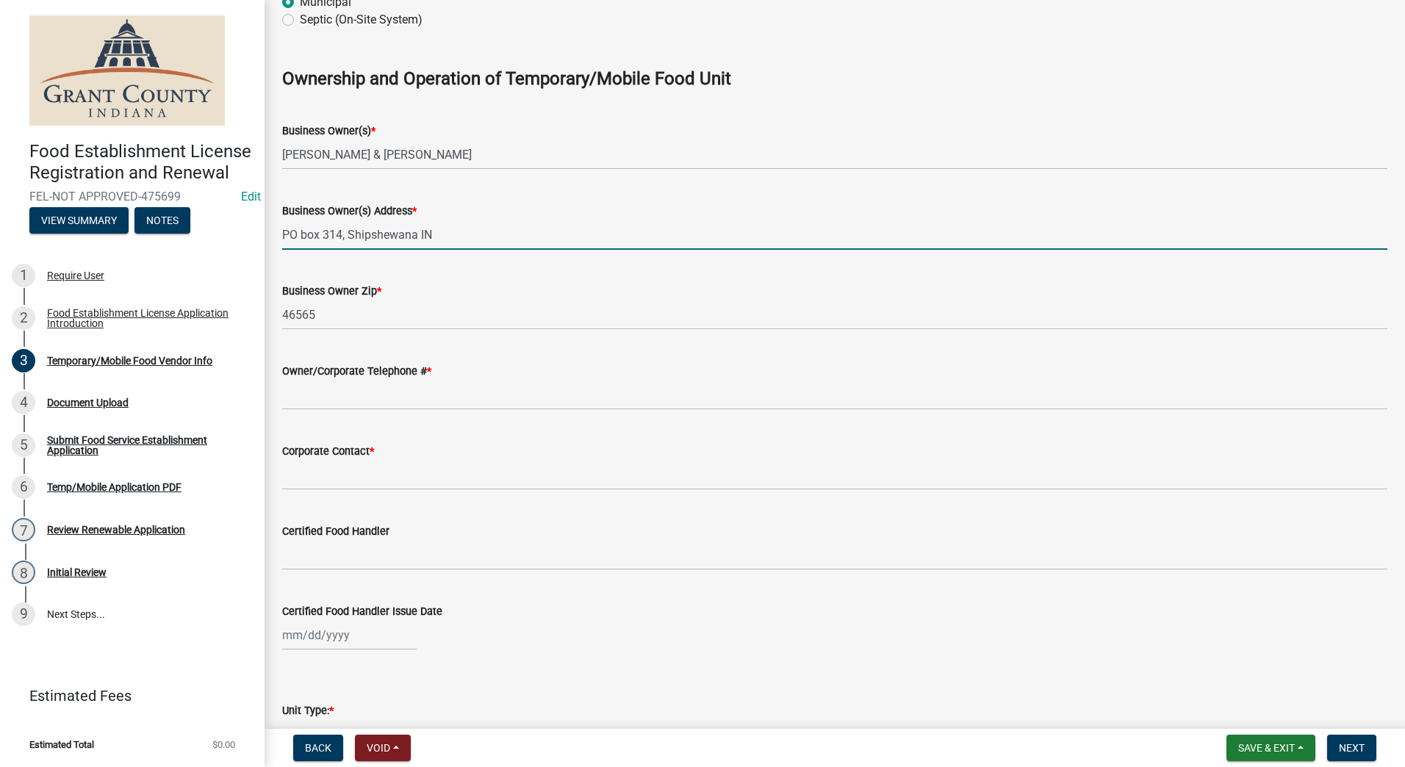
scroll to position [882, 0]
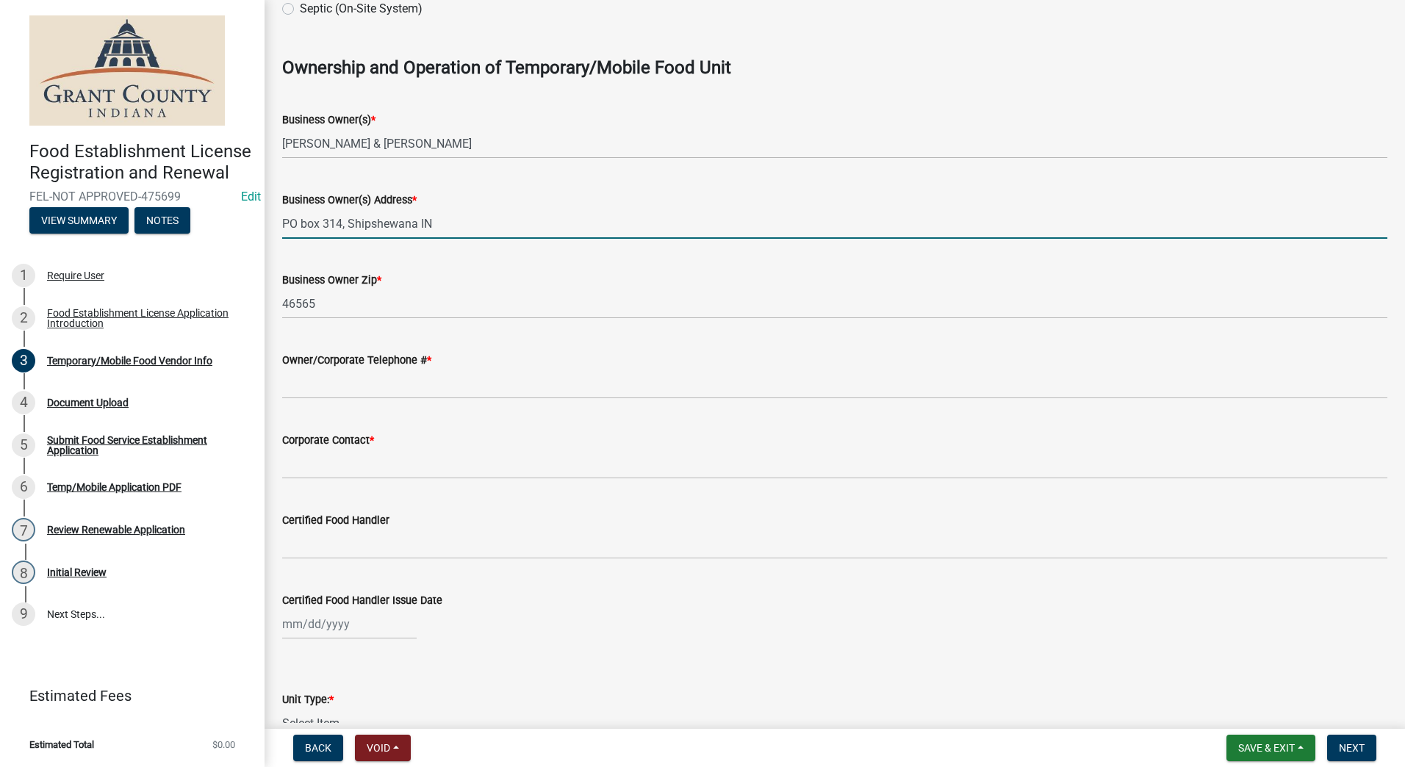
type input "PO box 314, Shipshewana IN"
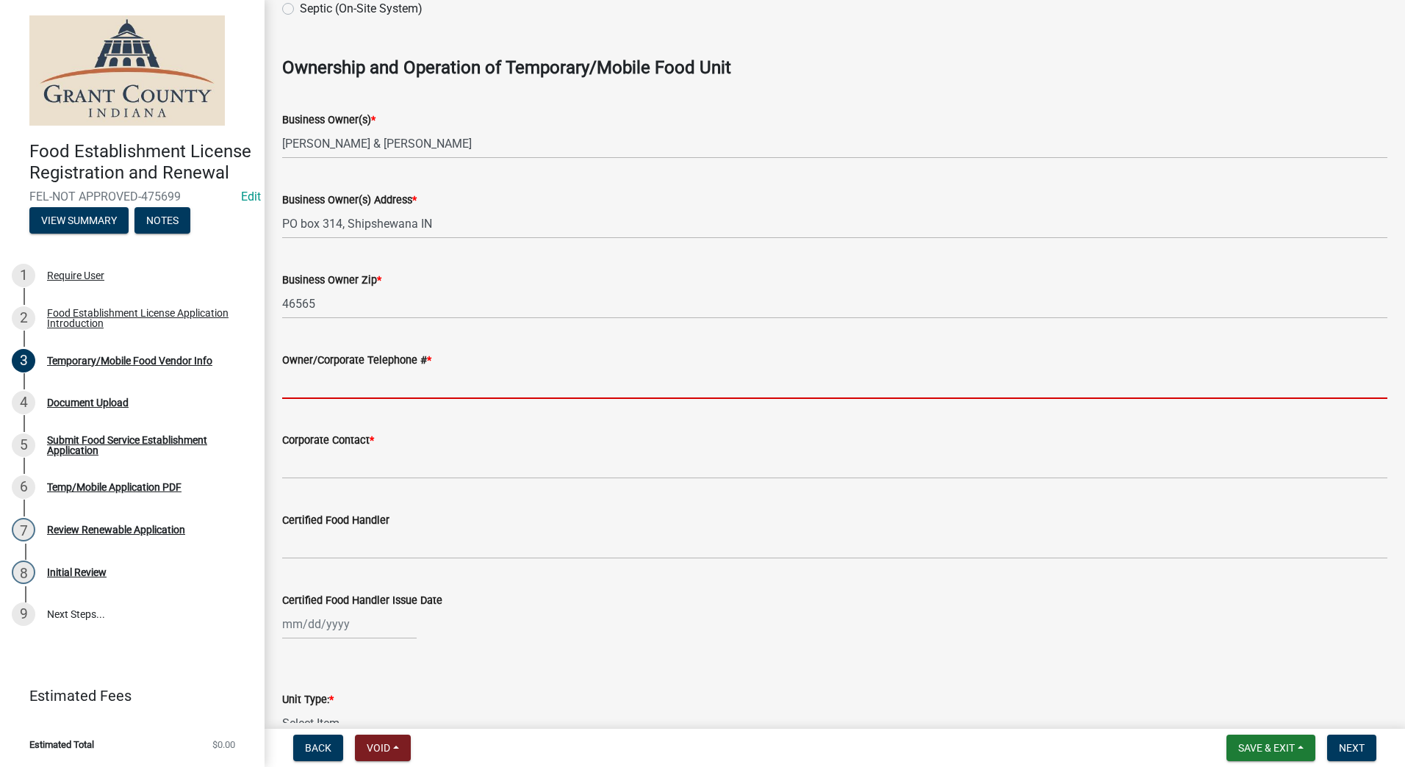
click at [346, 381] on input "Owner/Corporate Telephone # *" at bounding box center [834, 384] width 1105 height 30
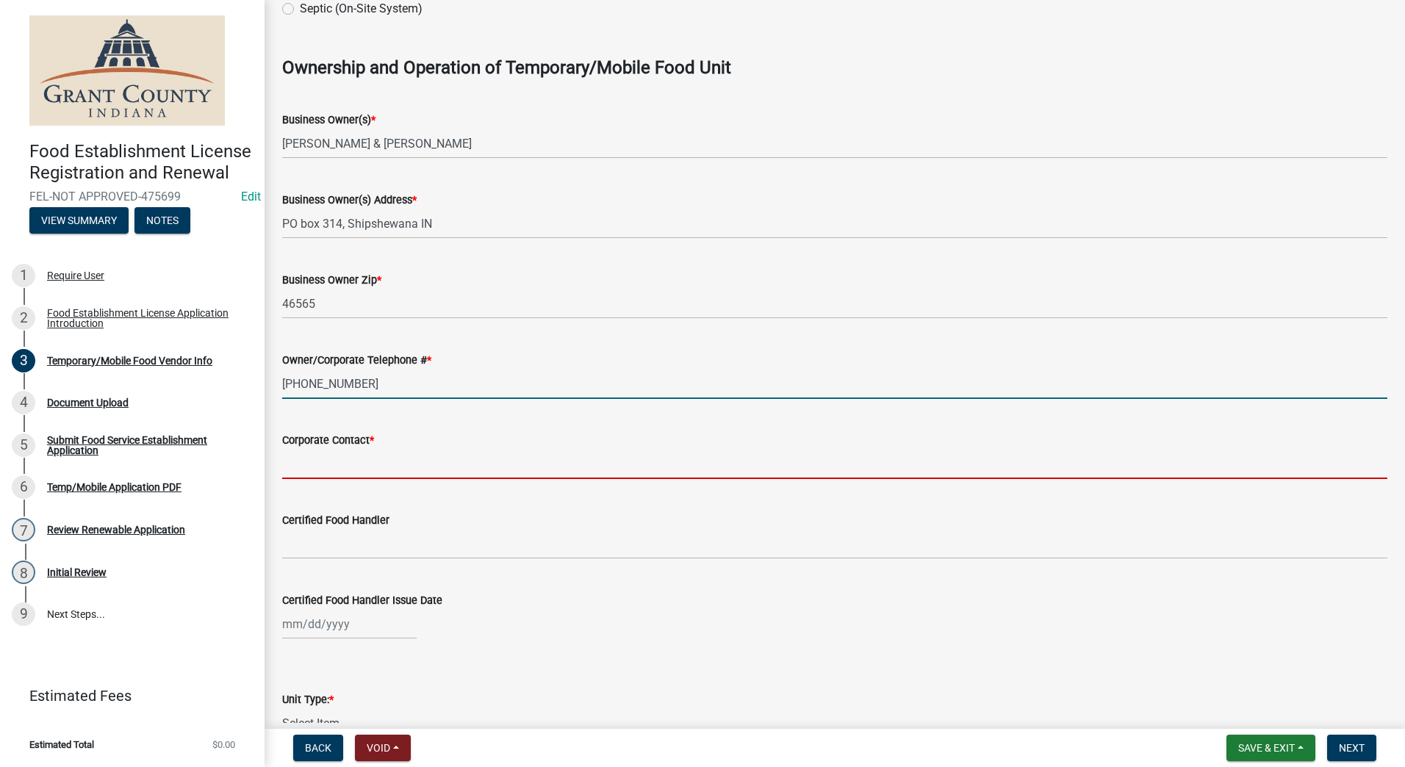
click at [381, 460] on form "Corporate Contact *" at bounding box center [834, 455] width 1105 height 48
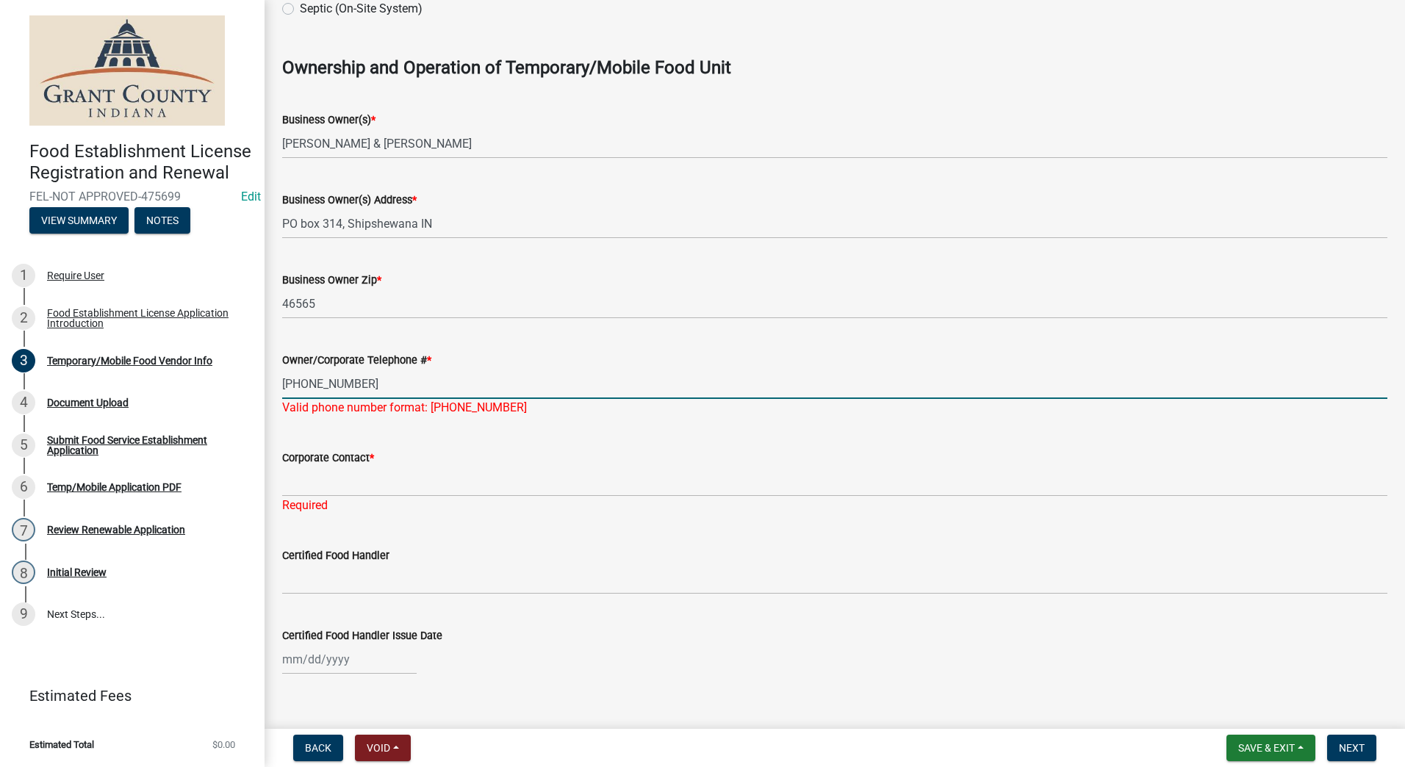
click at [352, 381] on input "[PHONE_NUMBER]" at bounding box center [834, 384] width 1105 height 30
type input "[PHONE_NUMBER]"
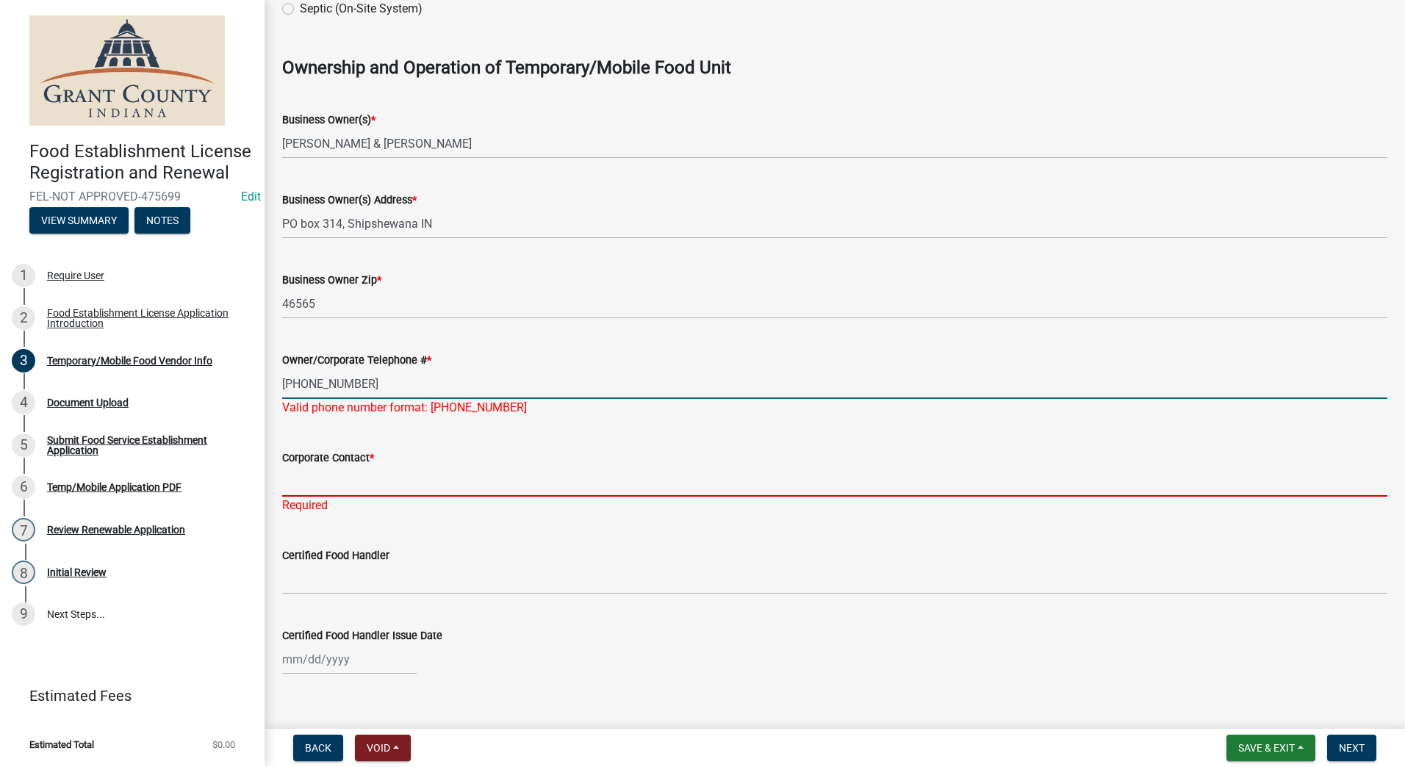
click at [347, 472] on input "Corporate Contact *" at bounding box center [834, 481] width 1105 height 30
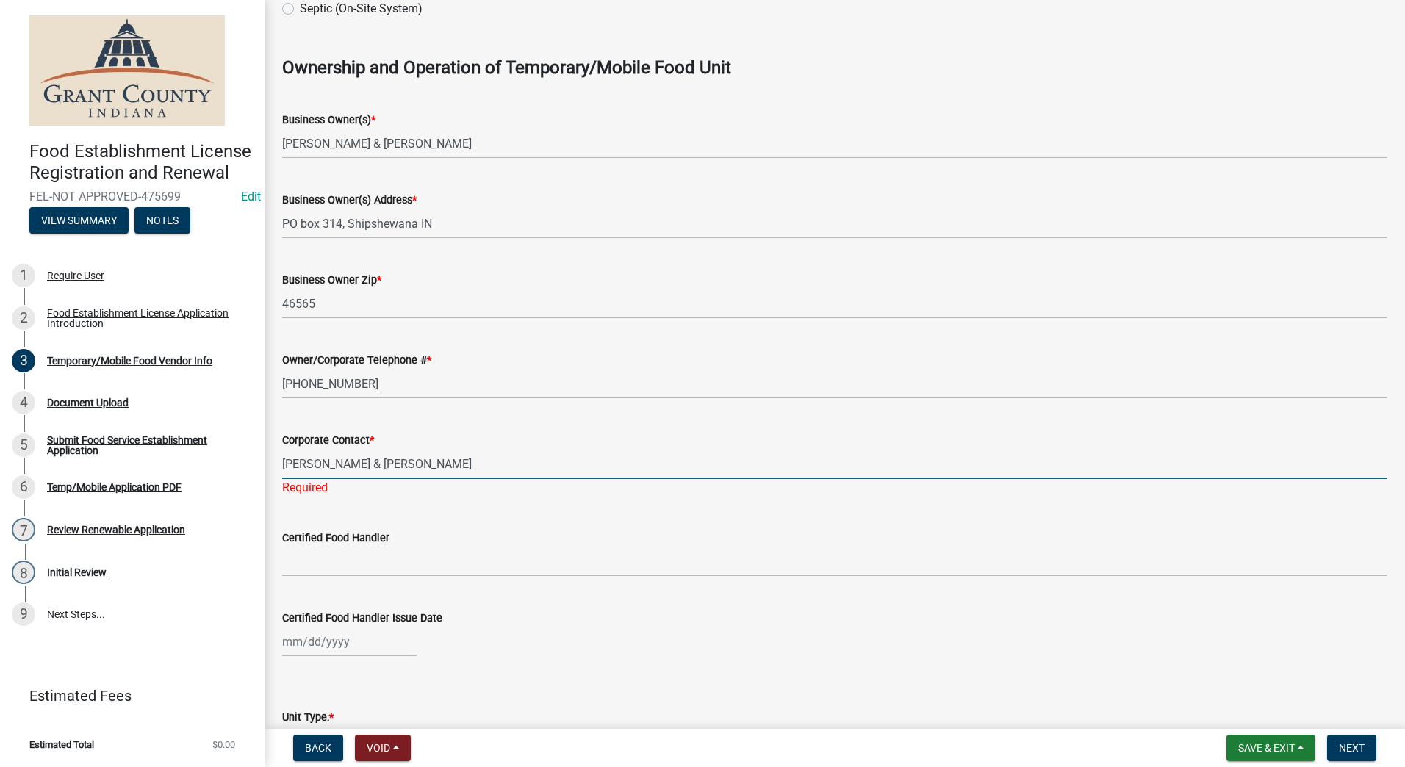
type input "[PERSON_NAME] & [PERSON_NAME]"
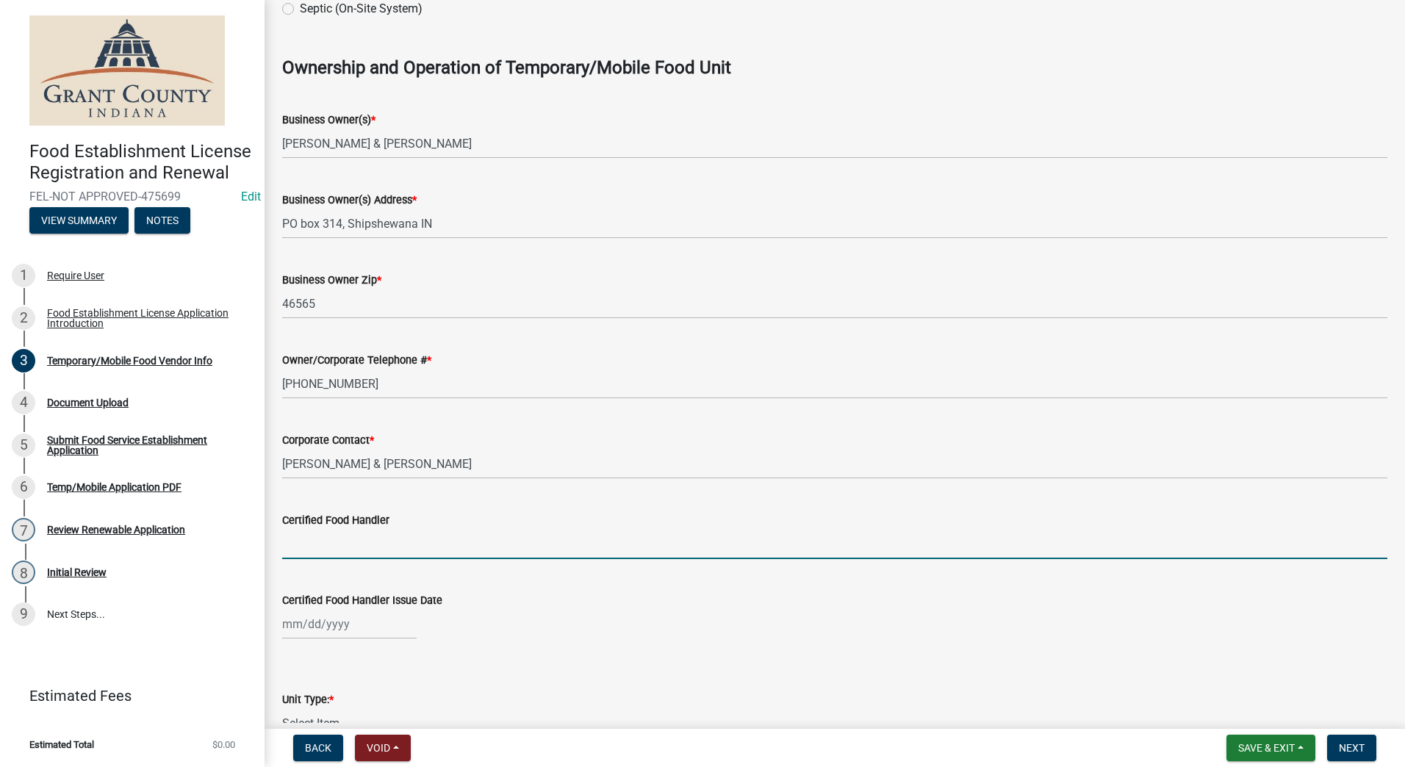
click at [379, 550] on input "Certified Food Handler" at bounding box center [834, 544] width 1105 height 30
type input "N/A"
select select "9"
select select "2025"
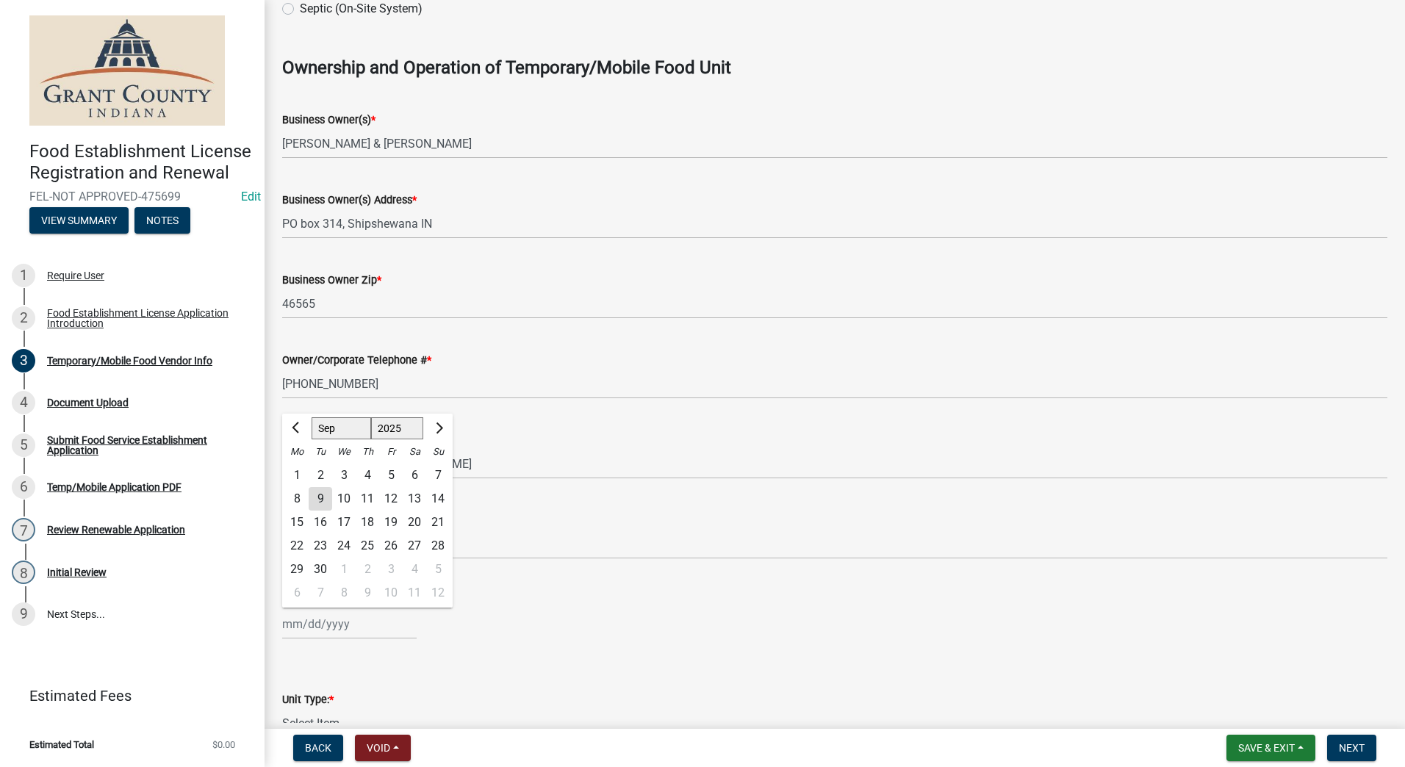
click at [378, 622] on div "[PERSON_NAME] Feb Mar Apr [PERSON_NAME][DATE] Oct Nov [DATE] 1526 1527 1528 152…" at bounding box center [349, 624] width 134 height 30
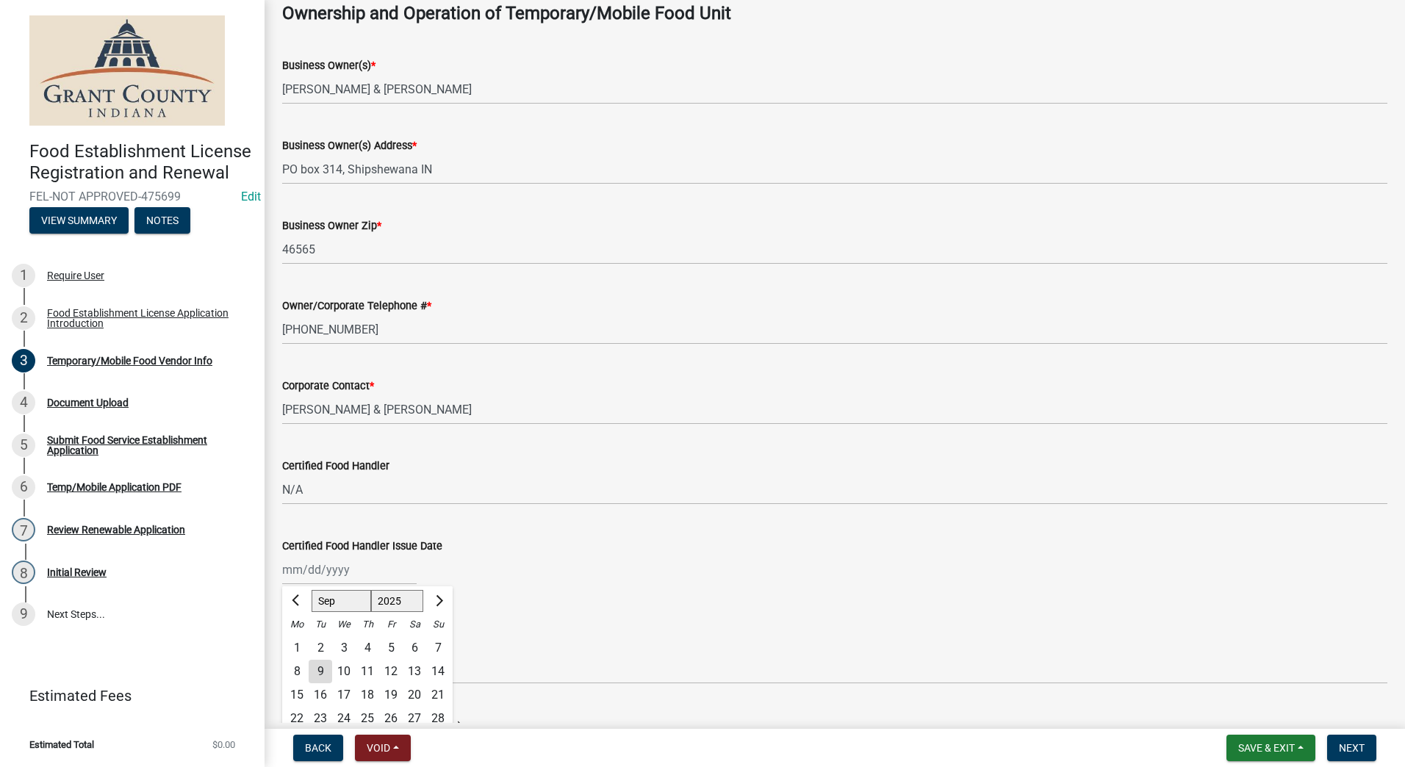
scroll to position [1029, 0]
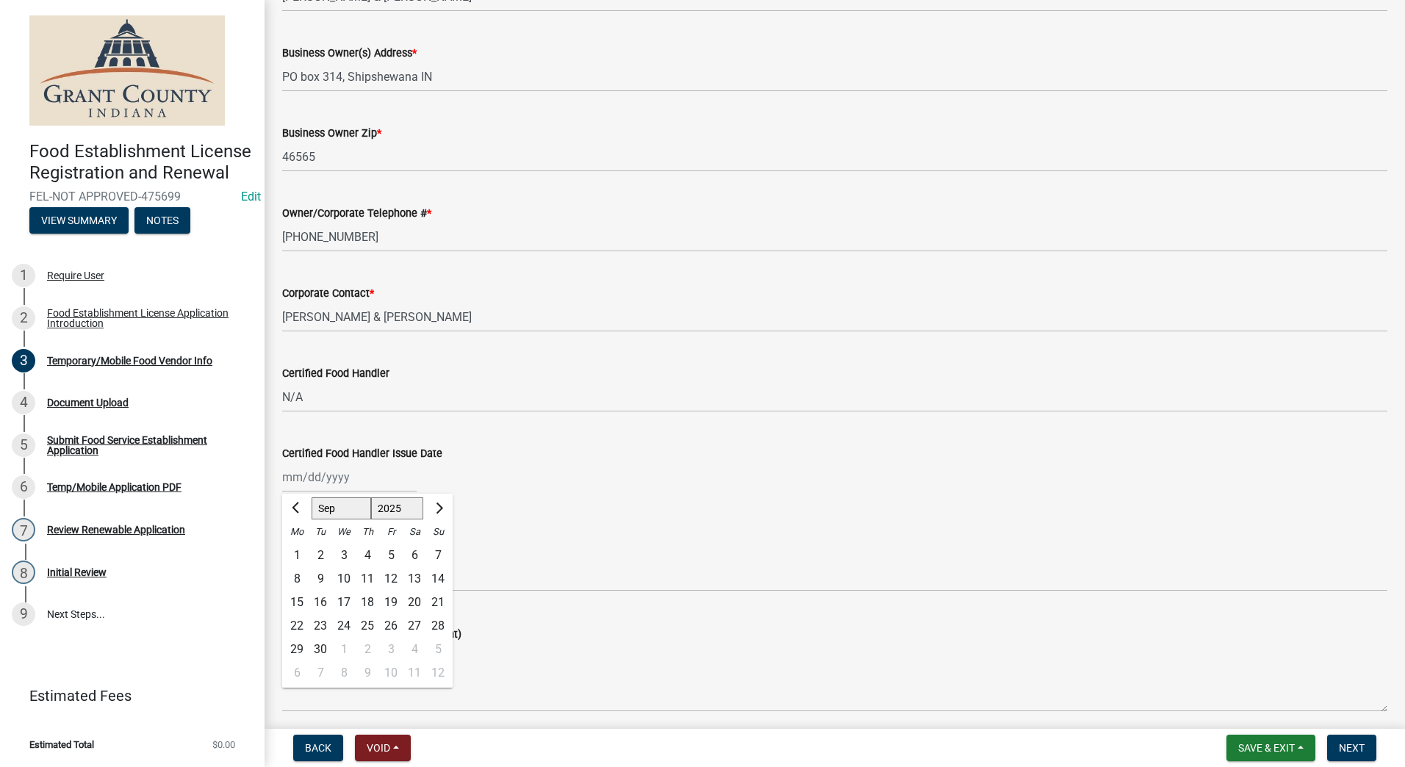
click at [498, 609] on div "Menu (Items being sold at this event)" at bounding box center [834, 658] width 1105 height 107
click at [334, 576] on select "Select Item... Mobile Trailer Stand Tent Cart Truck" at bounding box center [834, 576] width 1105 height 30
click at [282, 561] on select "Select Item... Mobile Trailer Stand Tent Cart Truck" at bounding box center [834, 576] width 1105 height 30
select select "3a899312-7fa3-4622-8b1a-2a020229fd86"
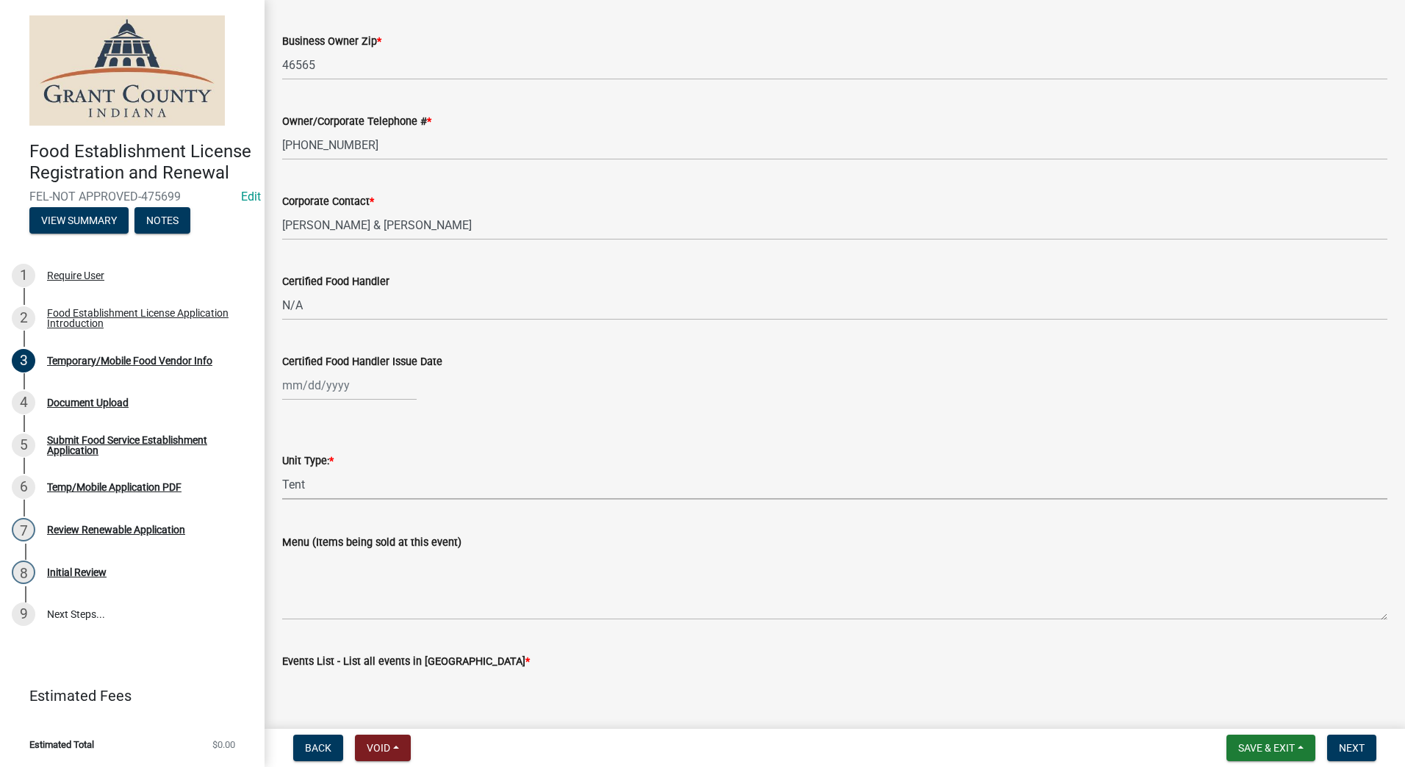
scroll to position [1206, 0]
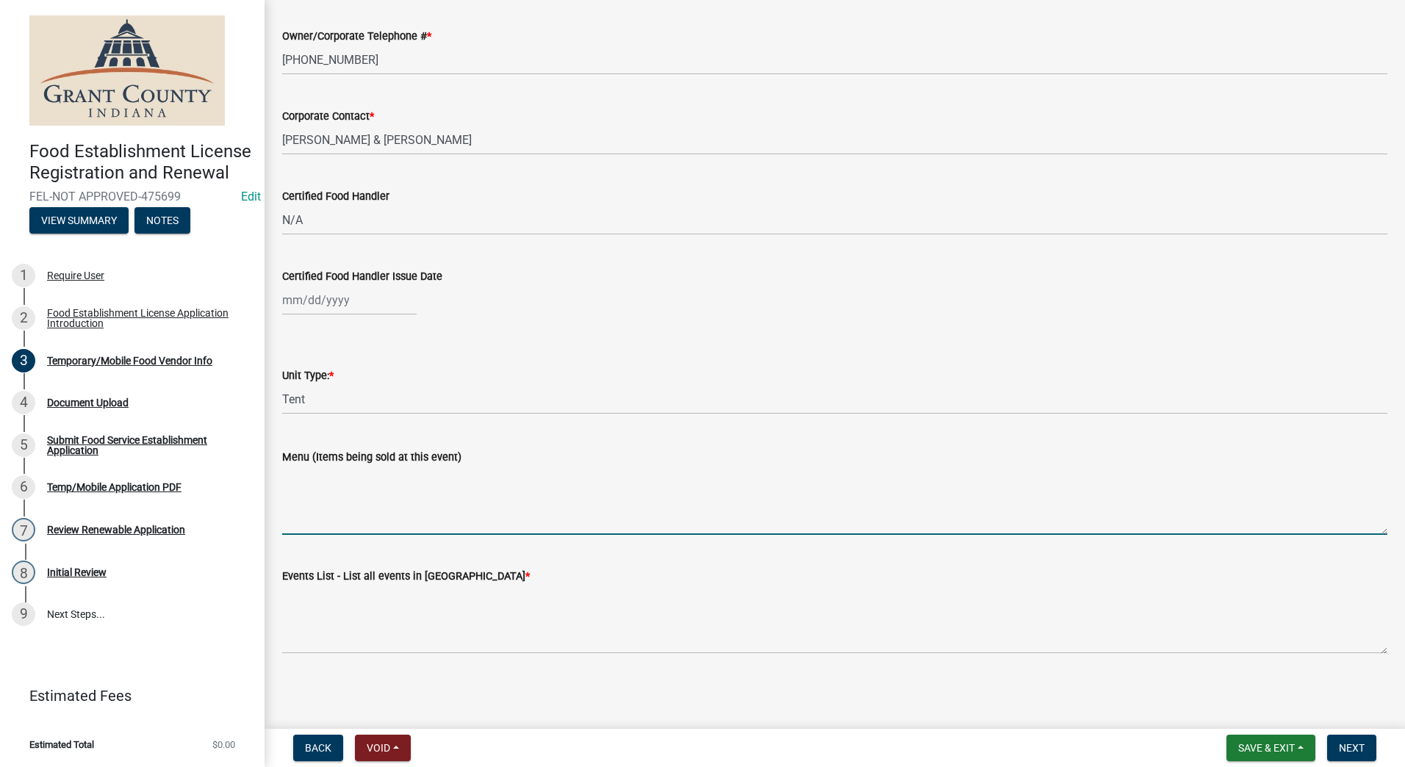
click at [411, 512] on textarea "Menu (Items being sold at this event)" at bounding box center [834, 500] width 1105 height 69
type textarea "Packaged Licorice"
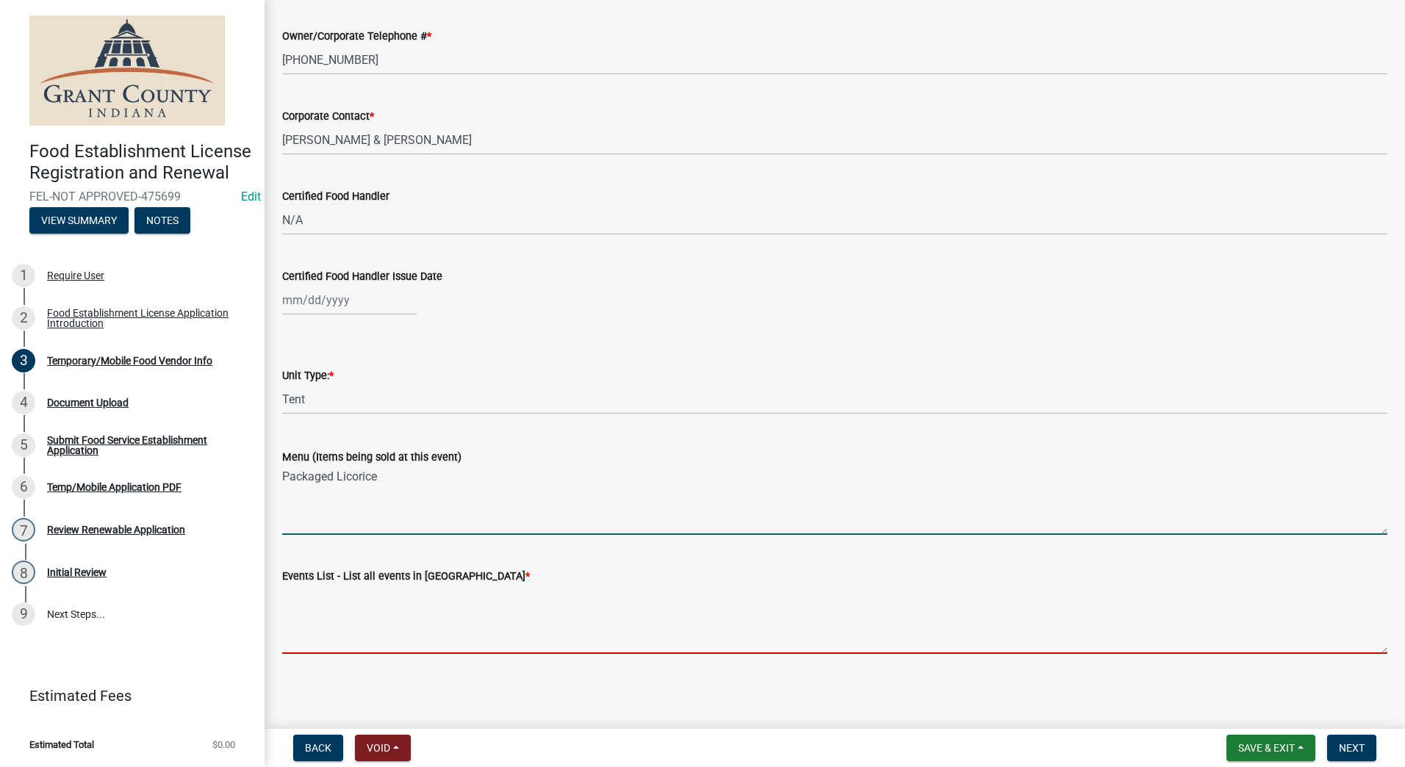
click at [397, 627] on textarea "Events List - List all events in [GEOGRAPHIC_DATA] *" at bounding box center [834, 619] width 1105 height 69
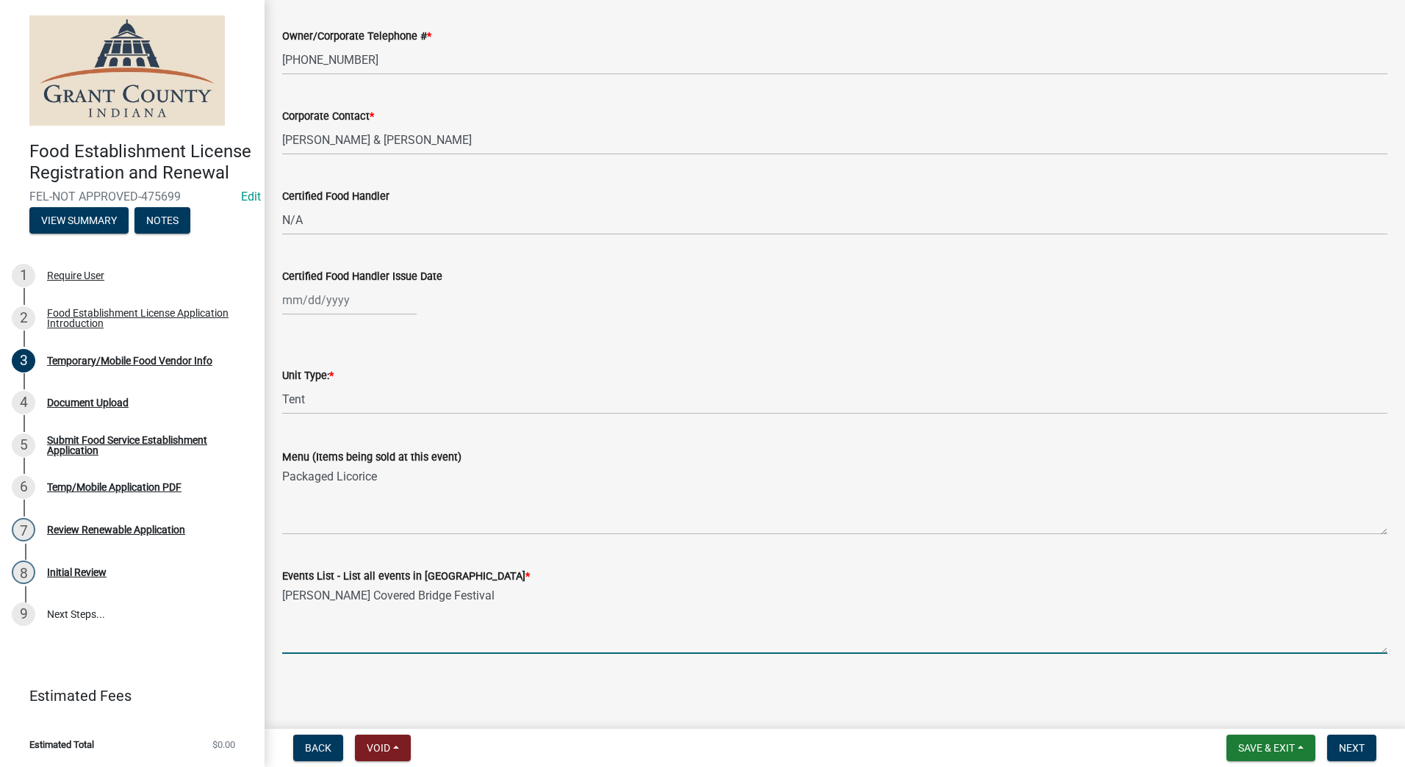
click at [419, 633] on textarea "[PERSON_NAME] Covered Bridge Festival" at bounding box center [834, 619] width 1105 height 69
type textarea "[PERSON_NAME] Covered Bridge Festival"
click at [1358, 749] on span "Next" at bounding box center [1352, 748] width 26 height 12
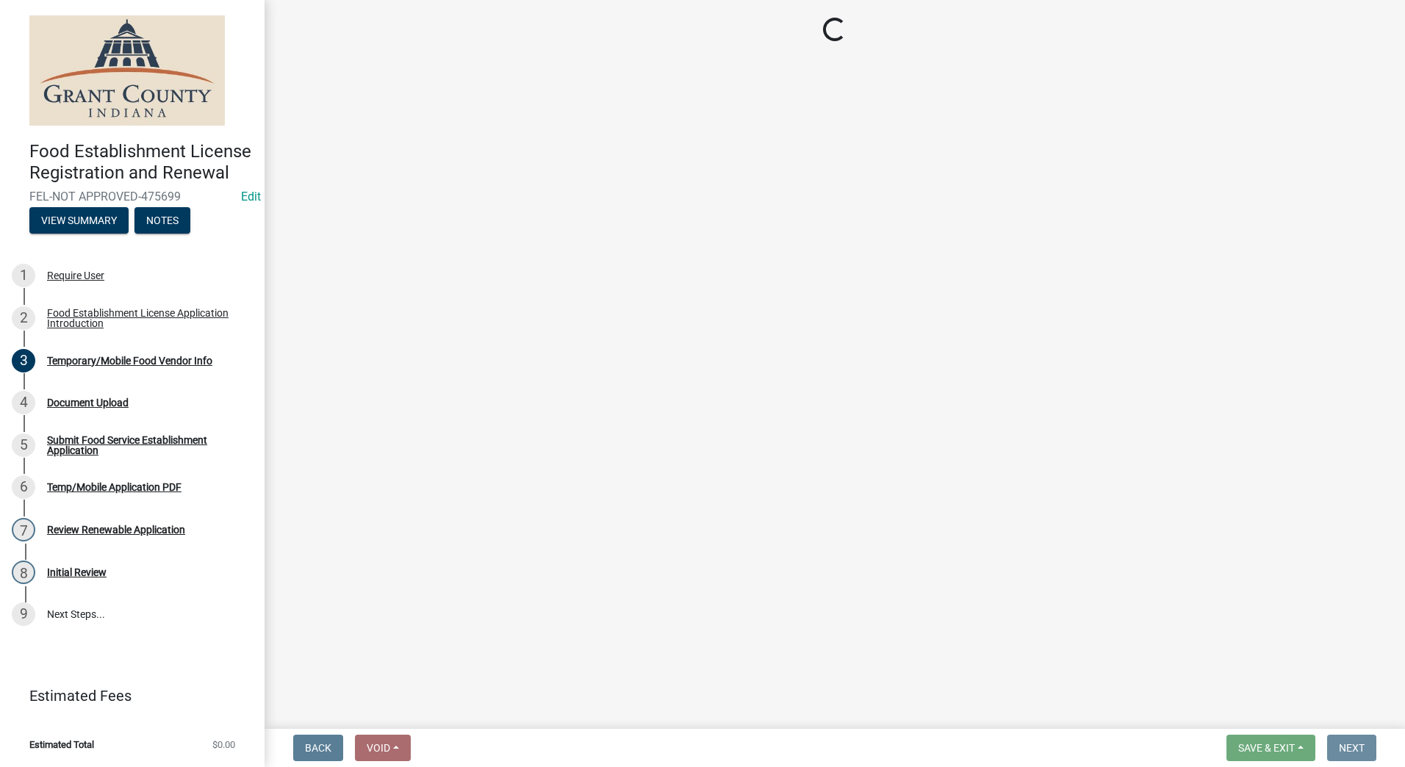
scroll to position [0, 0]
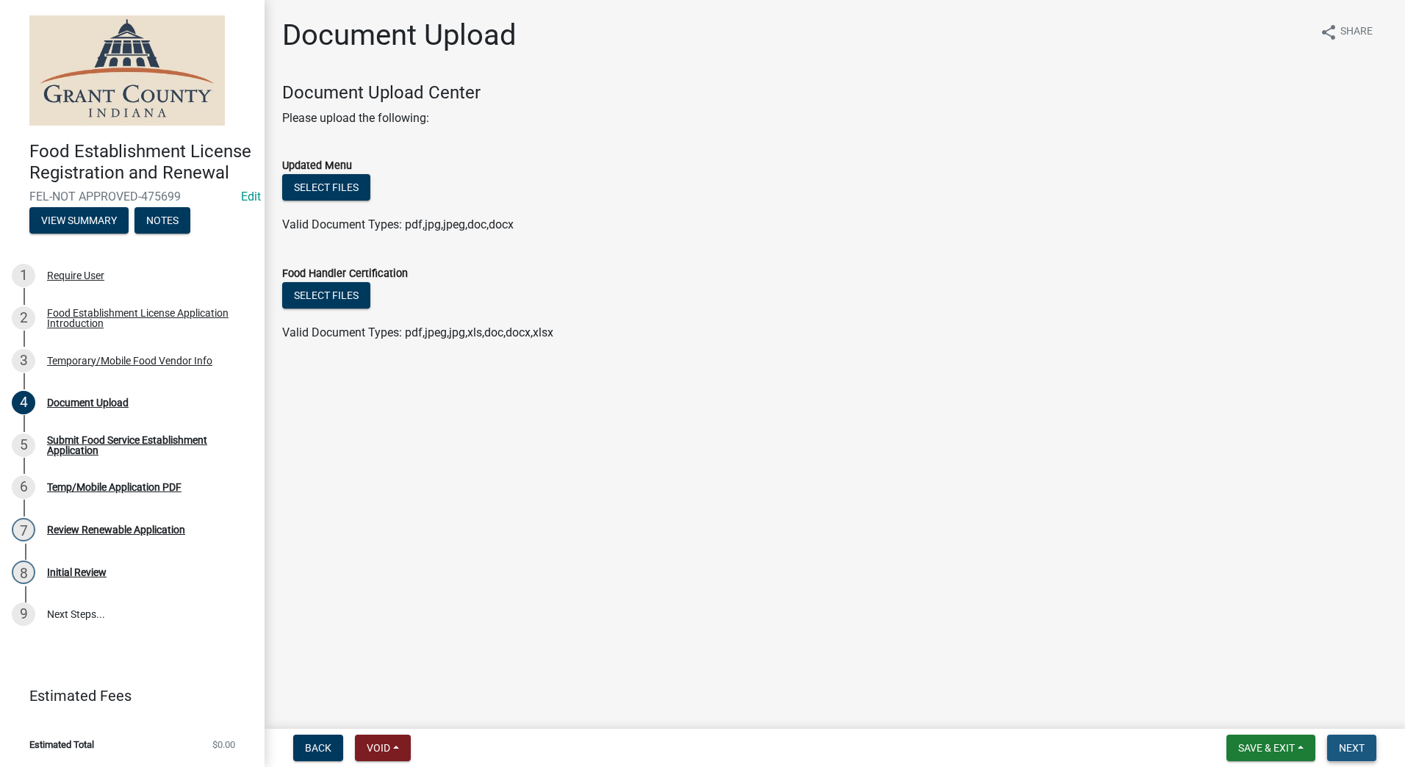
click at [1359, 743] on span "Next" at bounding box center [1352, 748] width 26 height 12
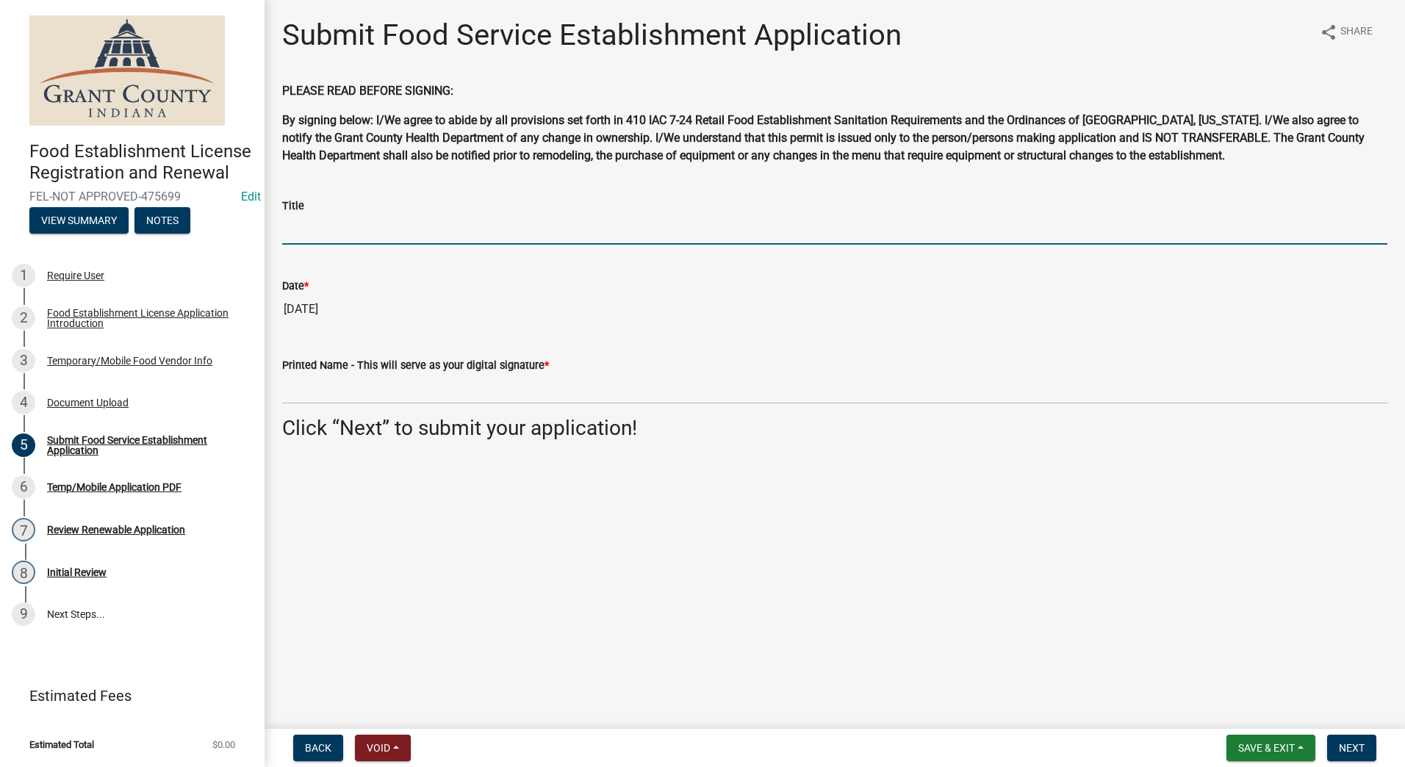
click at [376, 233] on input "Title" at bounding box center [834, 230] width 1105 height 30
type input "Owners"
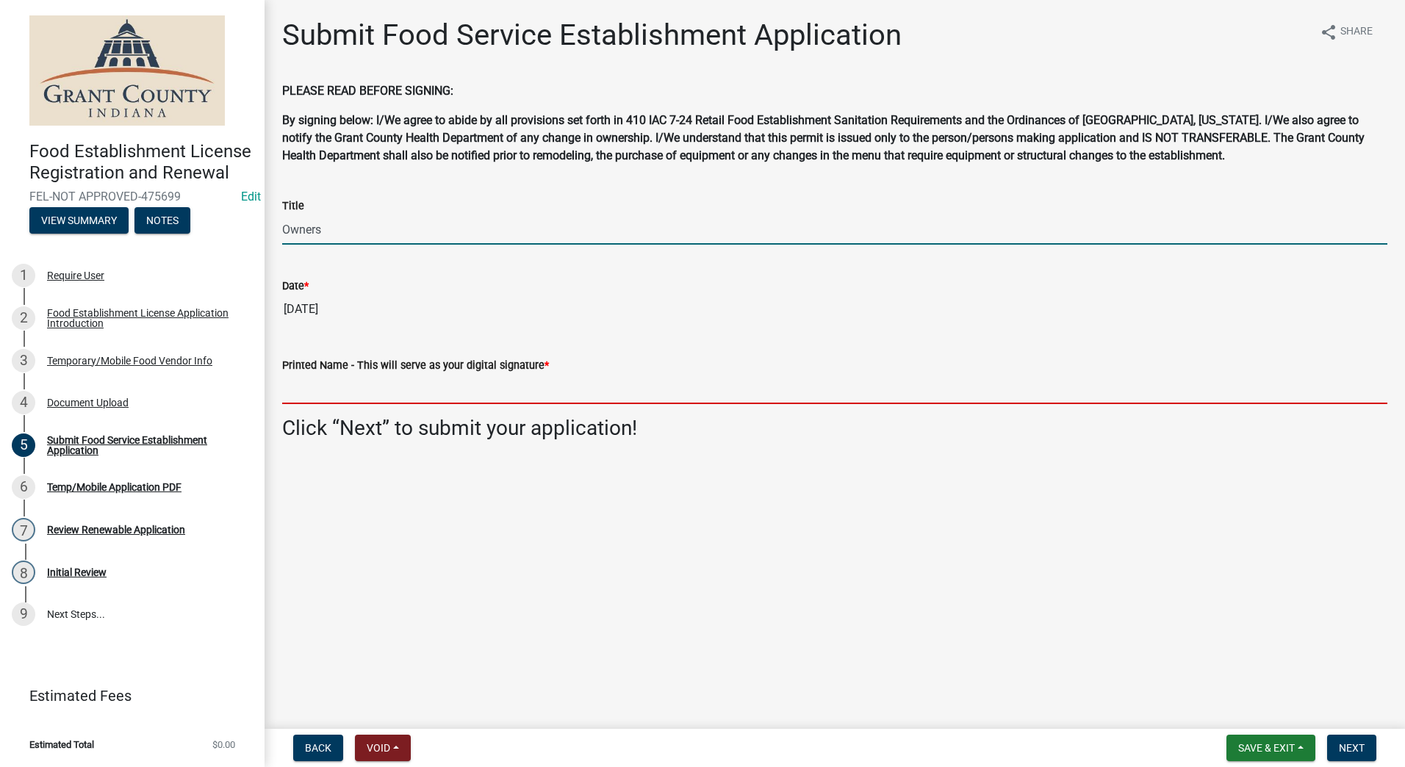
click at [369, 396] on input "Printed Name - This will serve as your digital signature *" at bounding box center [834, 389] width 1105 height 30
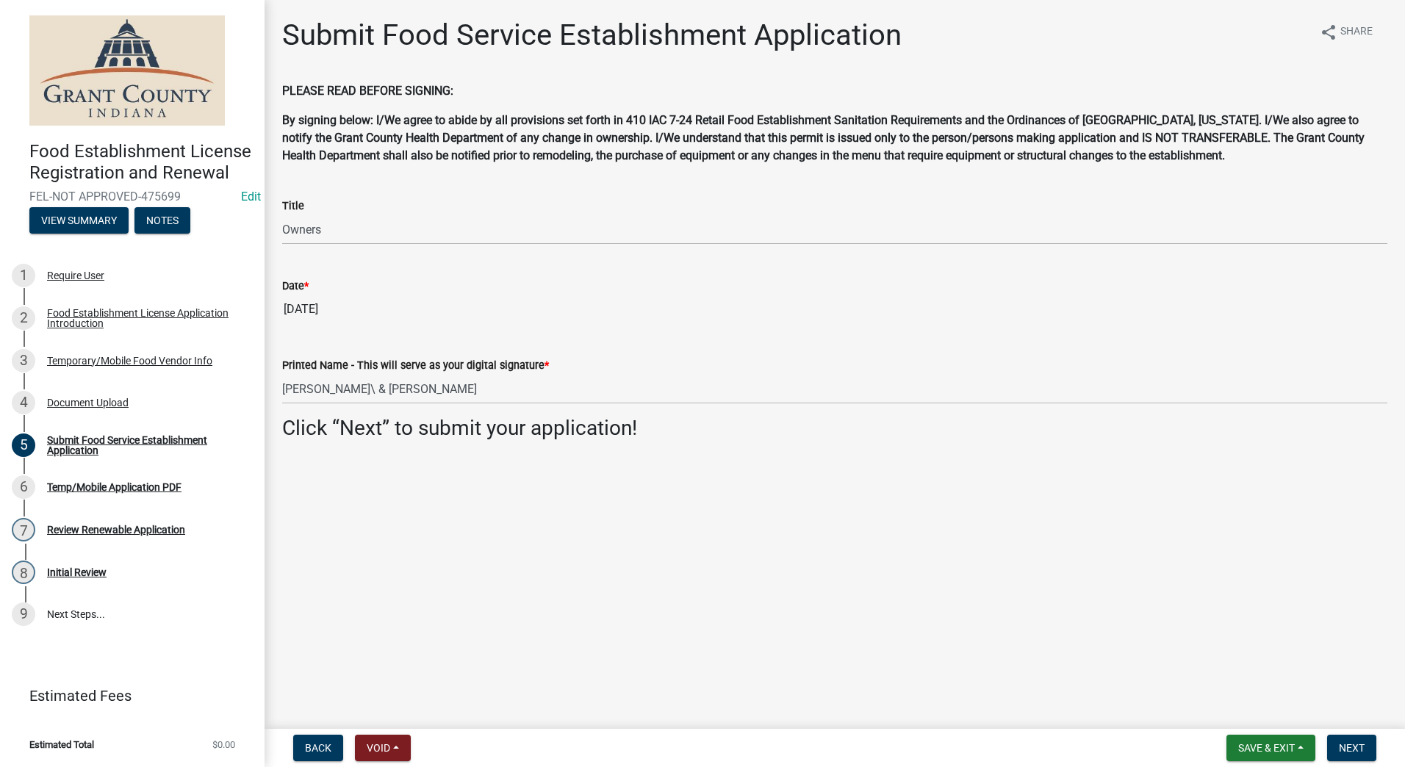
click at [406, 513] on main "Submit Food Service Establishment Application share Share PLEASE READ BEFORE SI…" at bounding box center [834, 361] width 1140 height 723
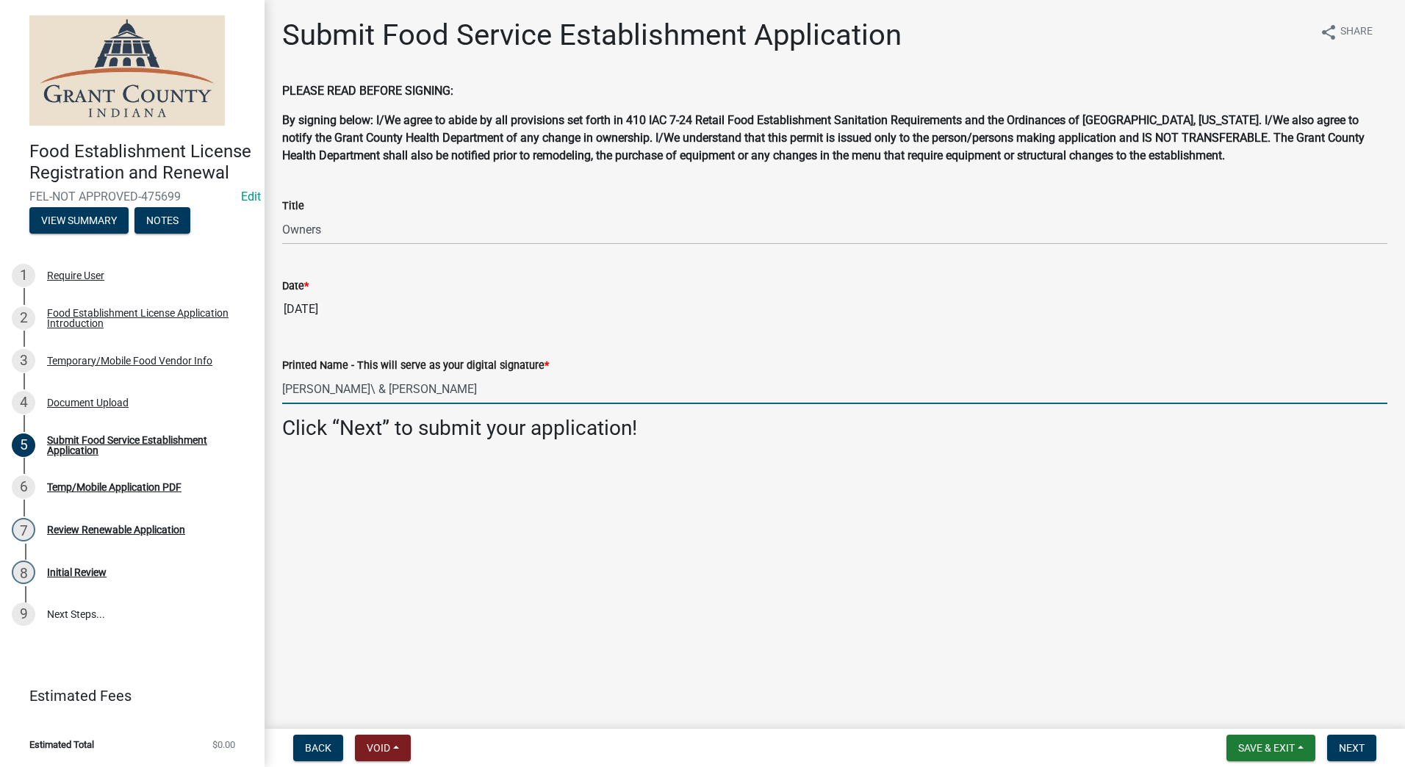
click at [325, 391] on input "[PERSON_NAME]\ & [PERSON_NAME]" at bounding box center [834, 389] width 1105 height 30
type input "[PERSON_NAME] & [PERSON_NAME]"
click at [1344, 741] on button "Next" at bounding box center [1351, 748] width 49 height 26
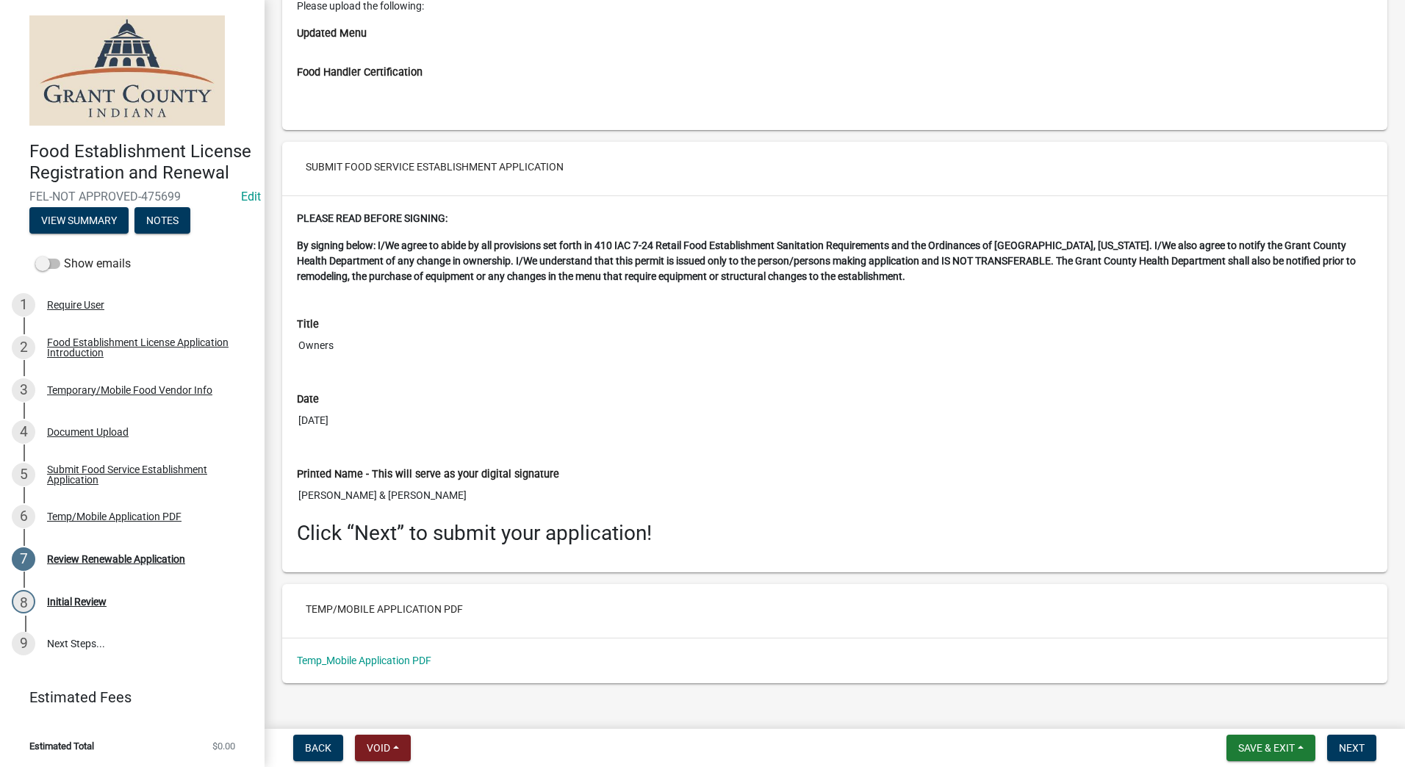
scroll to position [2806, 0]
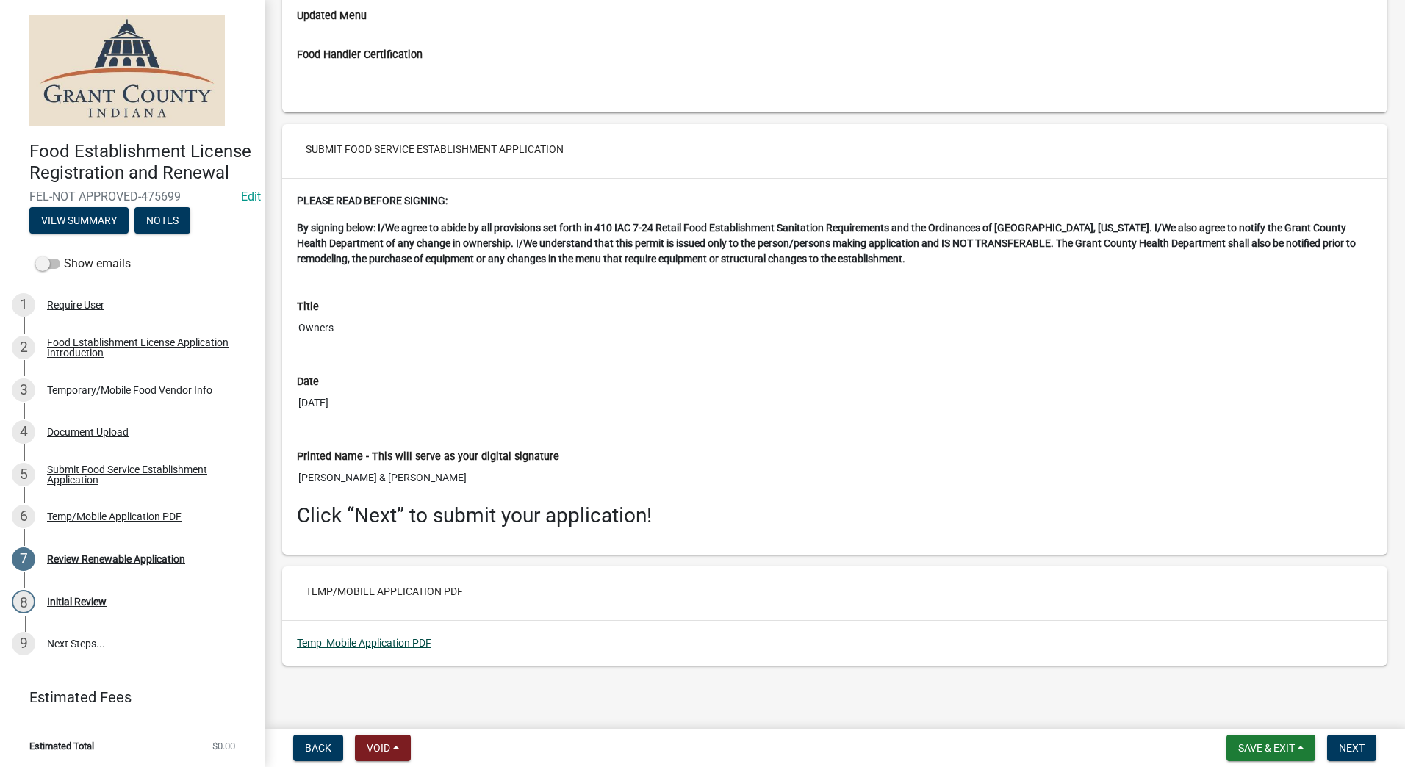
click at [384, 637] on link "Temp_Mobile Application PDF" at bounding box center [364, 643] width 134 height 12
click at [1351, 749] on span "Next" at bounding box center [1352, 748] width 26 height 12
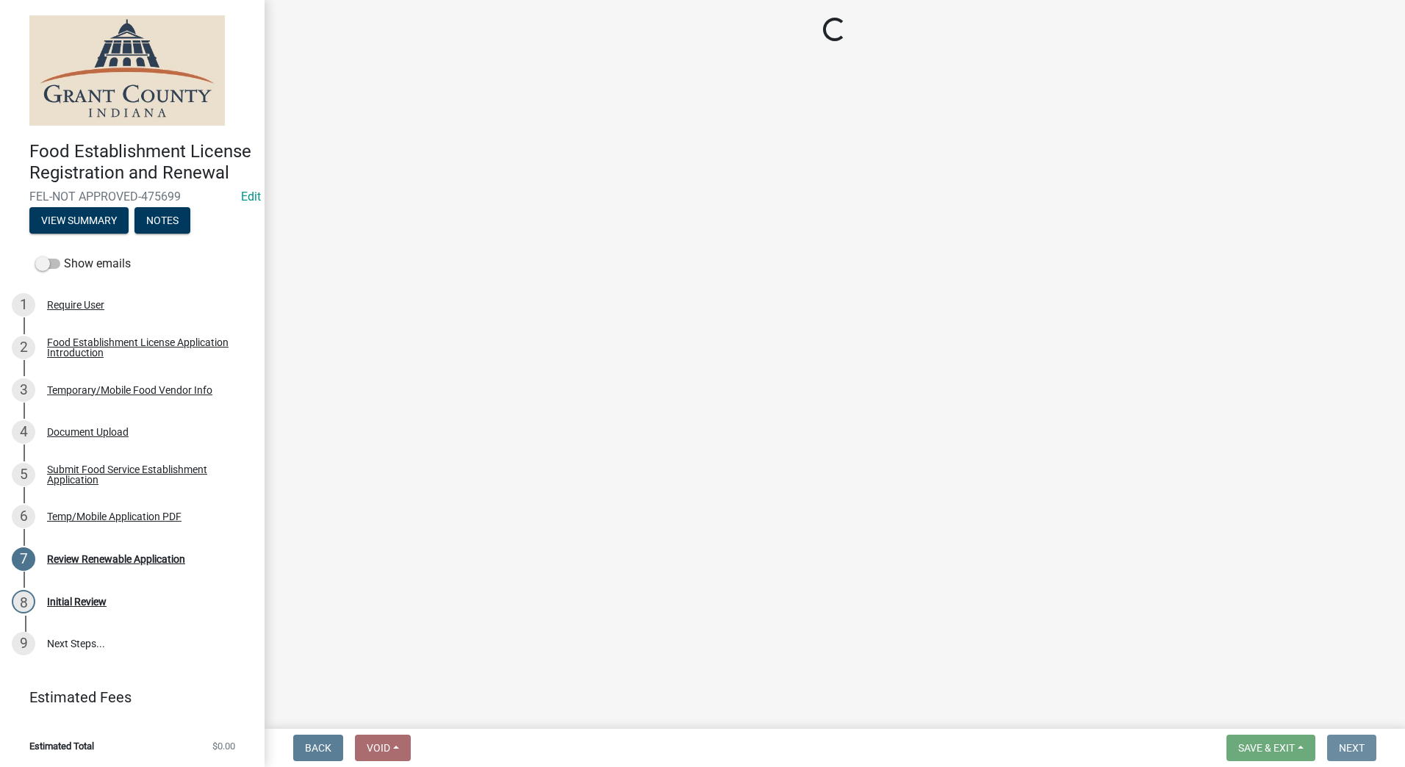
scroll to position [0, 0]
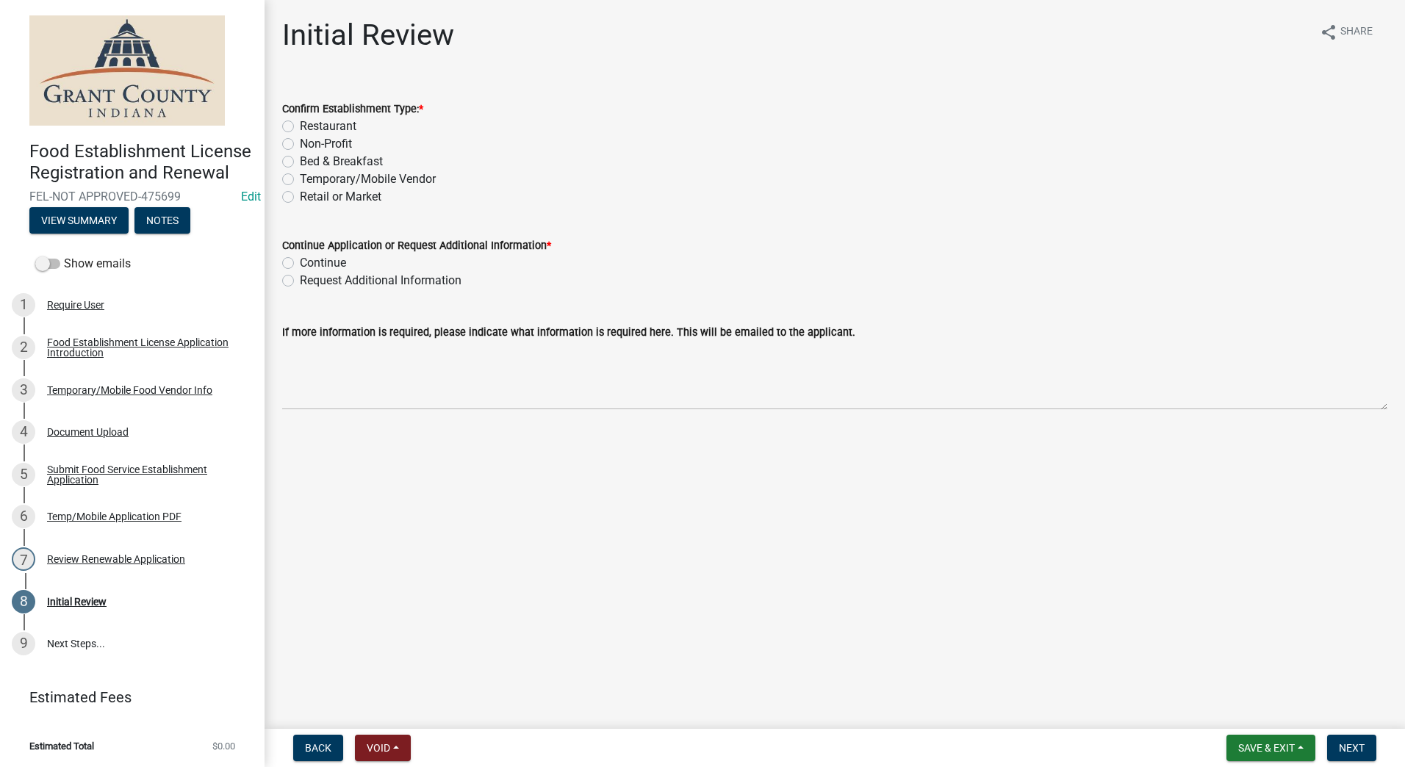
click at [300, 182] on label "Temporary/Mobile Vendor" at bounding box center [368, 179] width 136 height 18
click at [300, 180] on input "Temporary/Mobile Vendor" at bounding box center [305, 175] width 10 height 10
radio input "true"
click at [300, 262] on label "Continue" at bounding box center [323, 263] width 46 height 18
click at [300, 262] on input "Continue" at bounding box center [305, 259] width 10 height 10
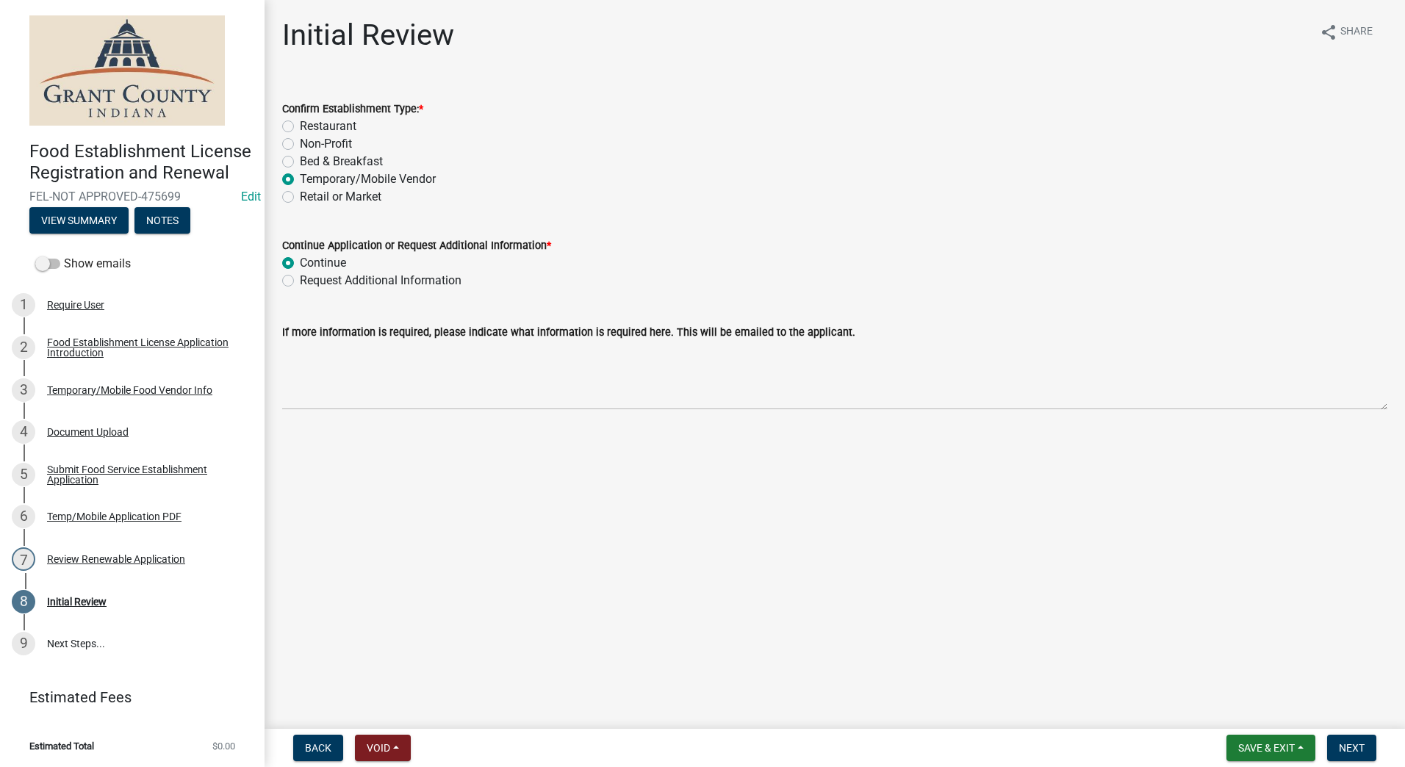
radio input "true"
click at [417, 449] on main "Initial Review share Share Confirm Establishment Type: * Restaurant Non-Profit …" at bounding box center [834, 361] width 1140 height 723
click at [1353, 744] on span "Next" at bounding box center [1352, 748] width 26 height 12
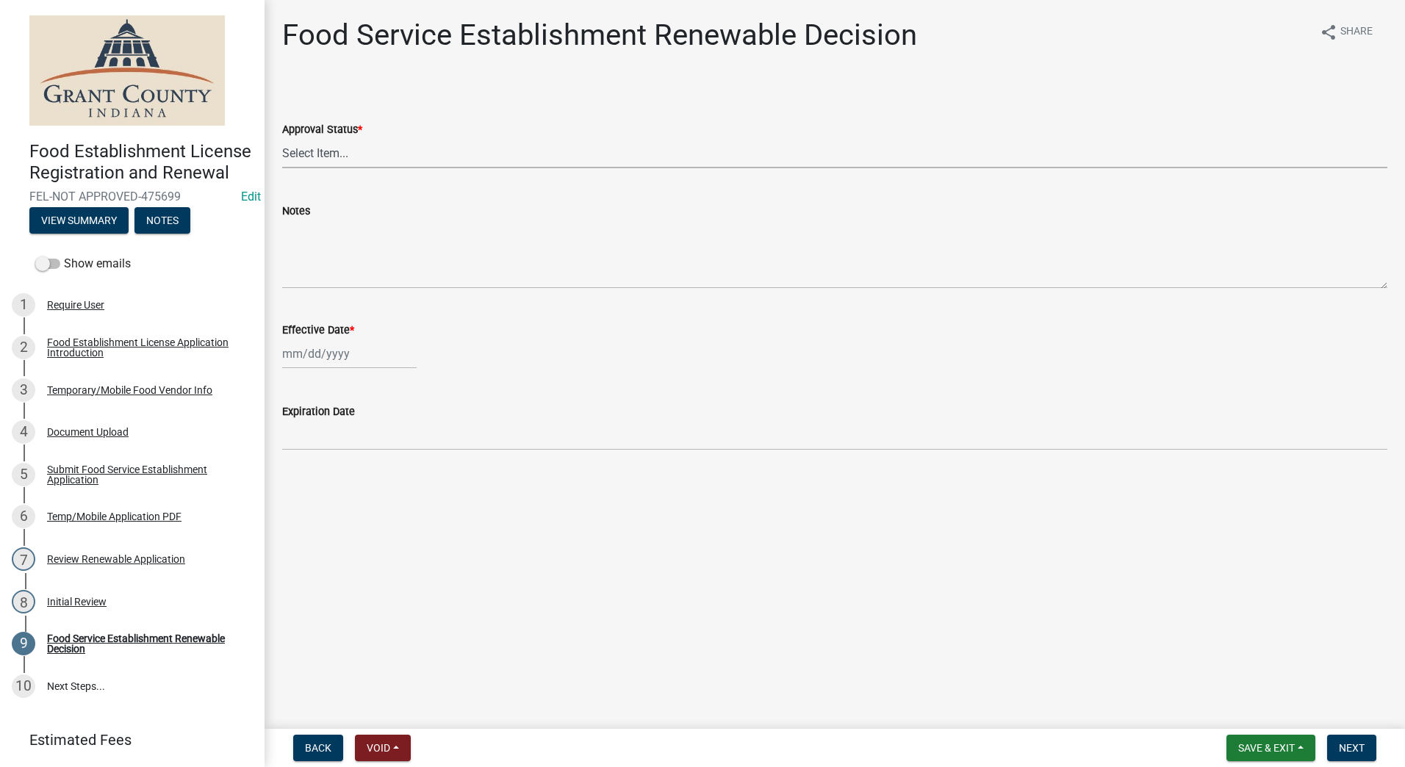
click at [306, 160] on select "Select Item... Approved Denied" at bounding box center [834, 153] width 1105 height 30
click at [282, 138] on select "Select Item... Approved Denied" at bounding box center [834, 153] width 1105 height 30
select select "f8bc5ebe-de22-4857-900a-5f4c078c3457"
click at [328, 356] on div at bounding box center [349, 354] width 134 height 30
select select "9"
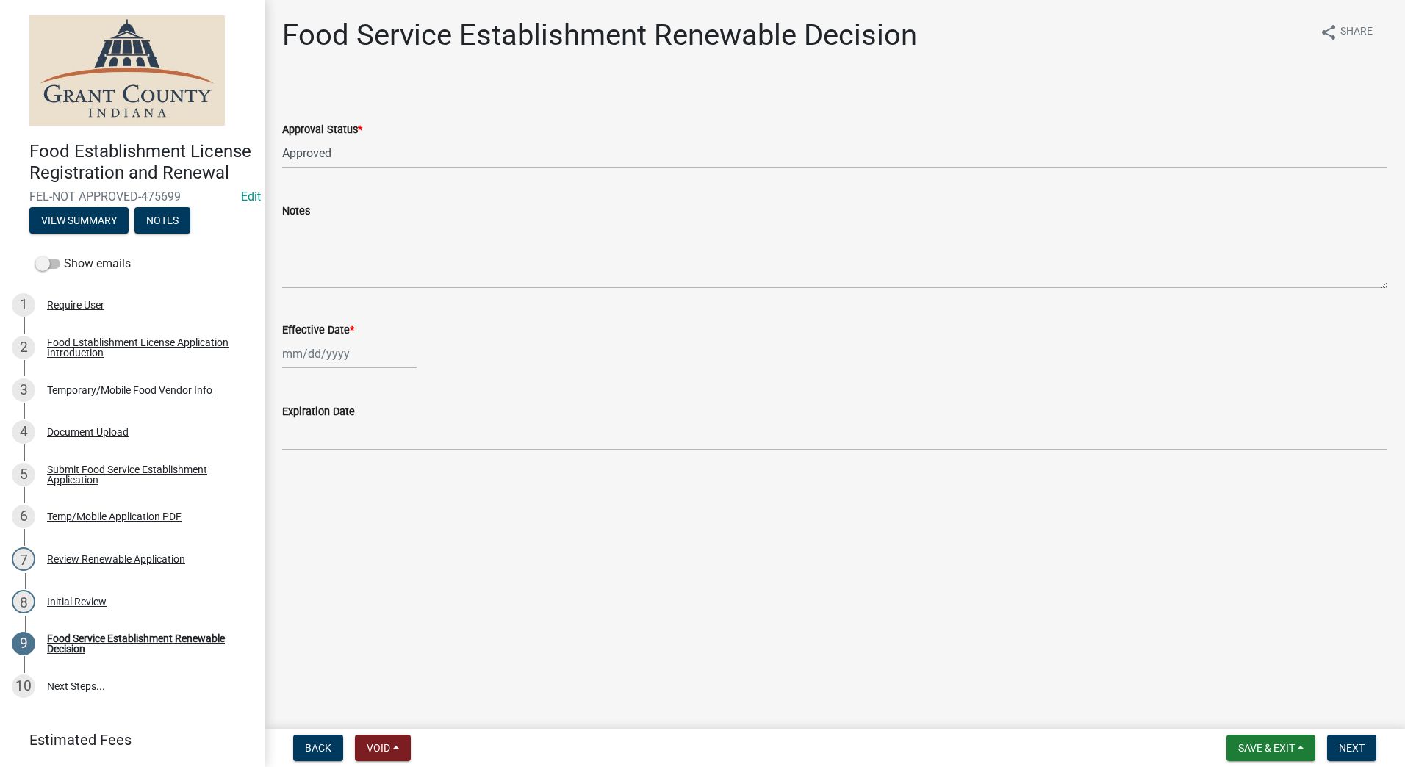
select select "2025"
click at [315, 453] on div "9" at bounding box center [321, 456] width 24 height 24
type input "[DATE]"
click at [479, 505] on main "Food Service Establishment Renewable Decision share Share Approval Status * Sel…" at bounding box center [834, 361] width 1140 height 723
click at [1352, 743] on span "Next" at bounding box center [1352, 748] width 26 height 12
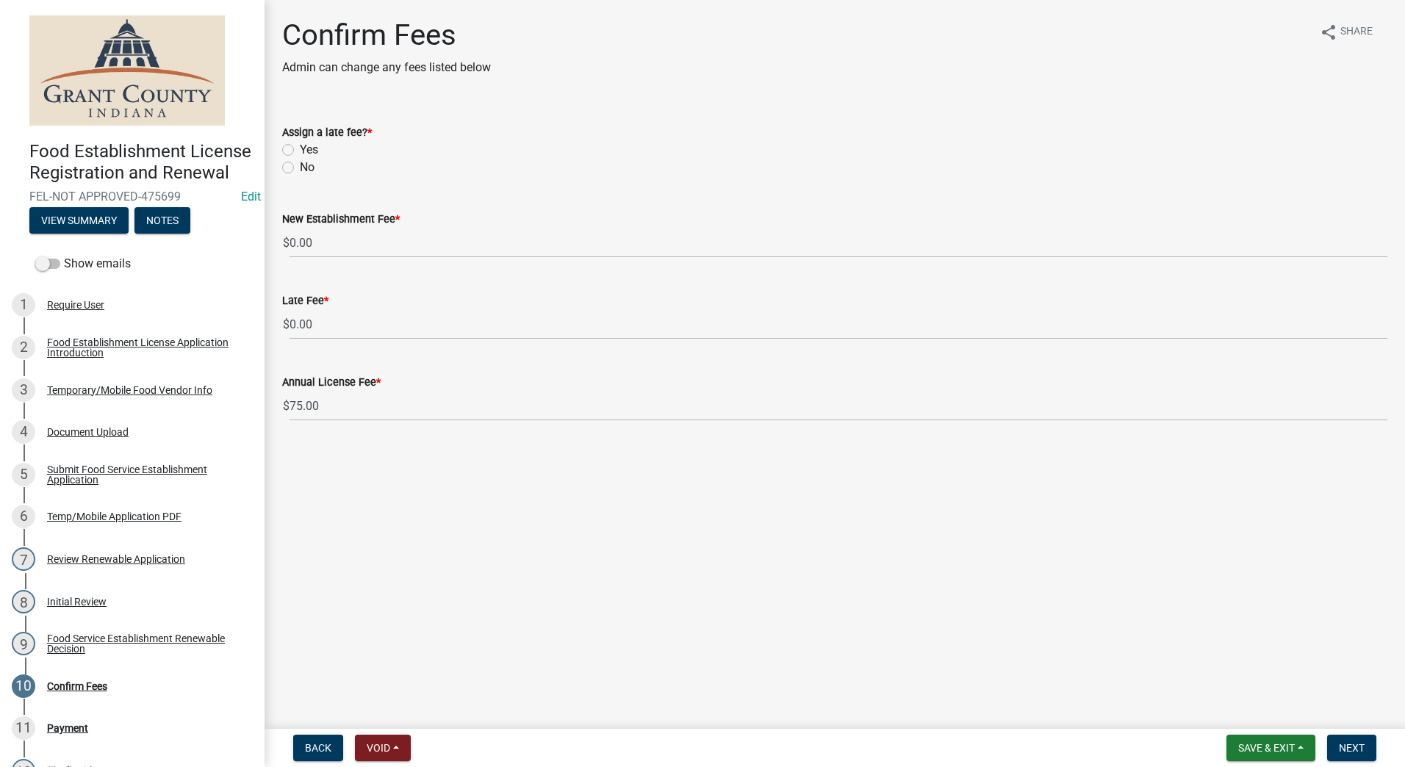
click at [300, 148] on label "Yes" at bounding box center [309, 150] width 18 height 18
click at [300, 148] on input "Yes" at bounding box center [305, 146] width 10 height 10
radio input "true"
click at [1357, 748] on span "Next" at bounding box center [1352, 748] width 26 height 12
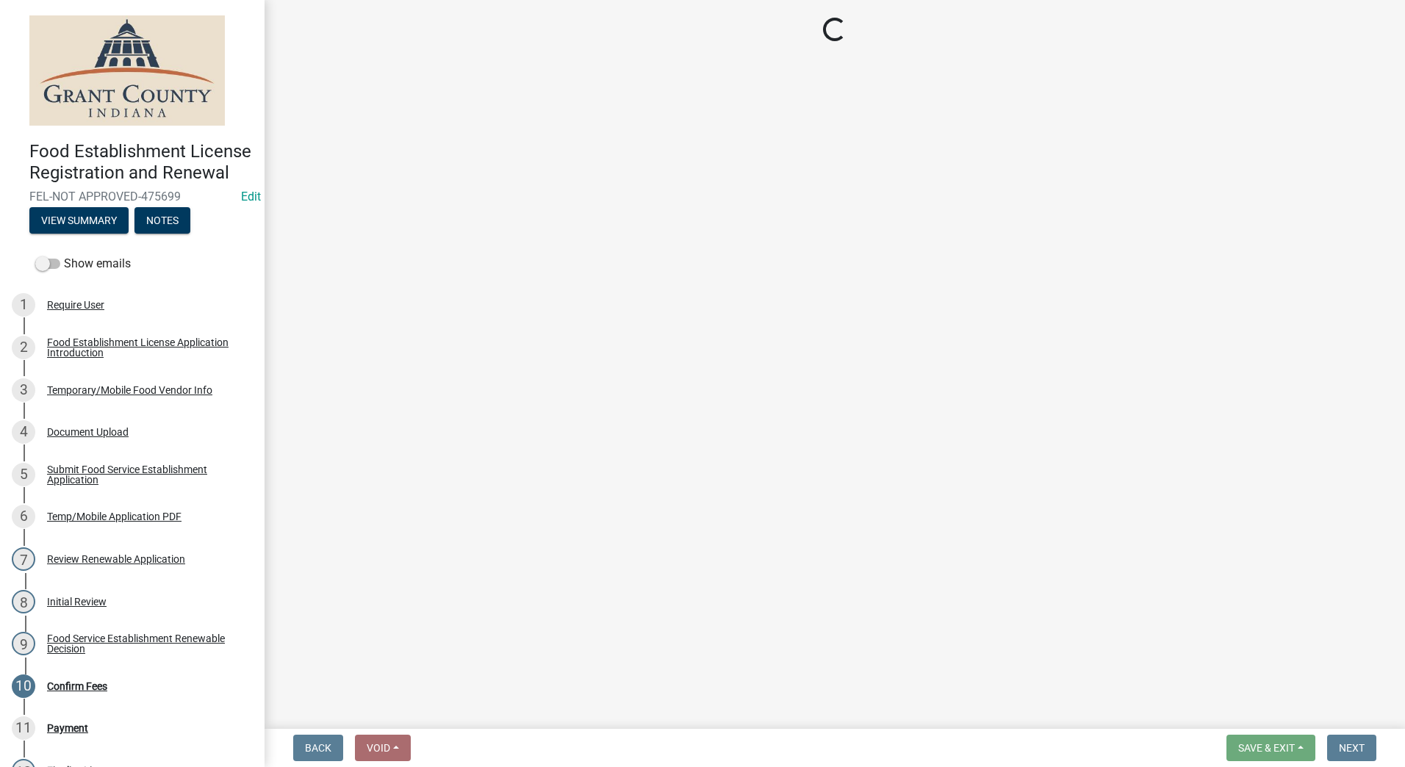
select select "2: 1"
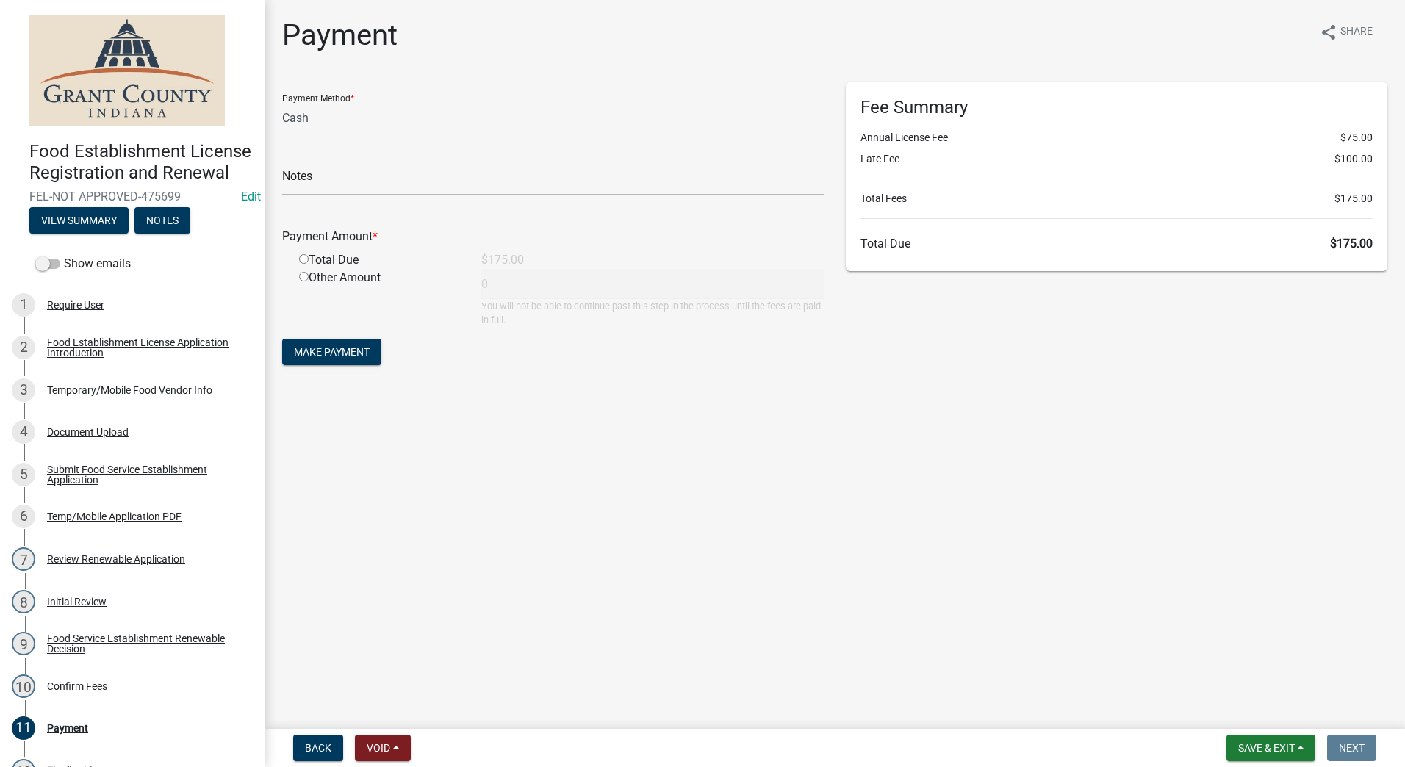
click at [300, 262] on input "radio" at bounding box center [304, 259] width 10 height 10
radio input "true"
type input "175"
click at [324, 350] on span "Make Payment" at bounding box center [332, 352] width 76 height 12
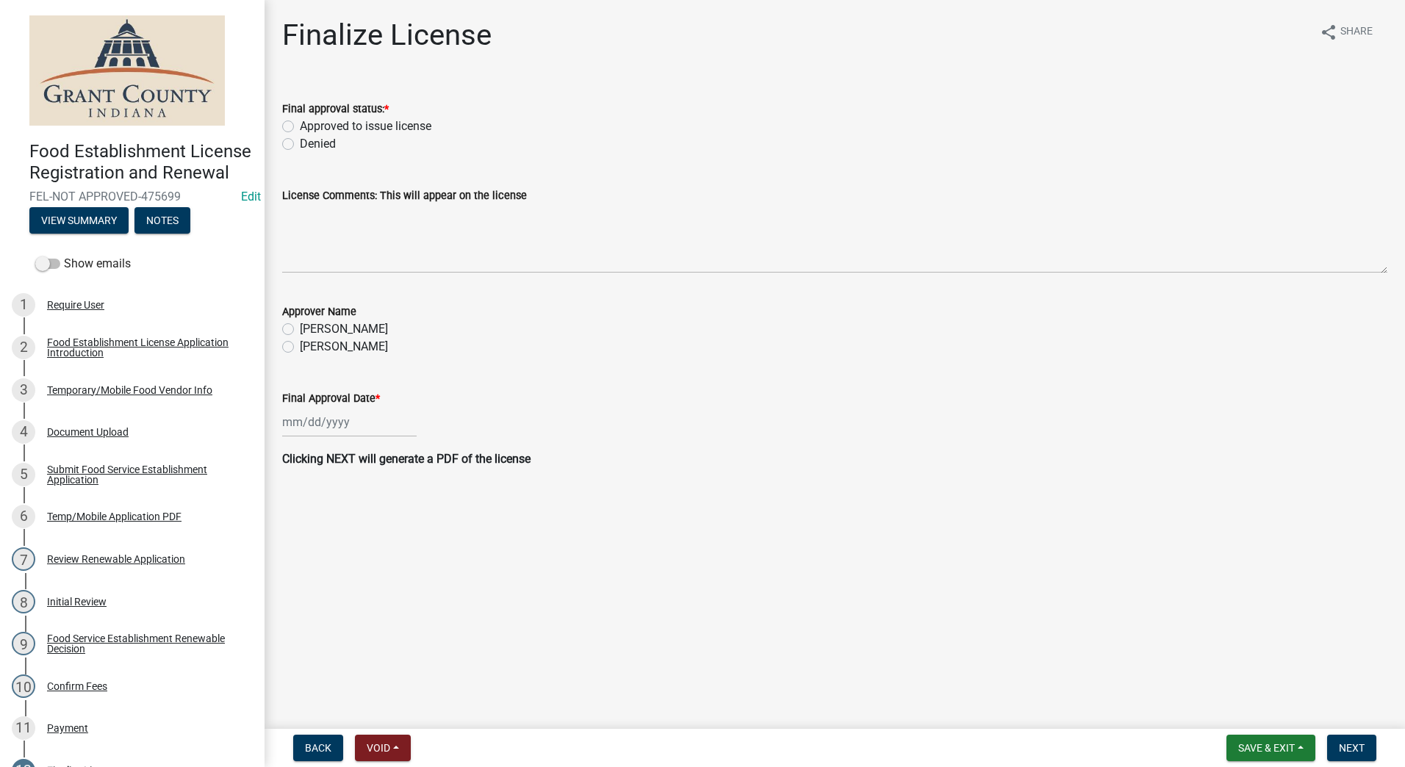
click at [300, 126] on label "Approved to issue license" at bounding box center [366, 127] width 132 height 18
click at [300, 126] on input "Approved to issue license" at bounding box center [305, 123] width 10 height 10
radio input "true"
click at [300, 349] on label "[PERSON_NAME]" at bounding box center [344, 347] width 88 height 18
click at [300, 347] on input "[PERSON_NAME]" at bounding box center [305, 343] width 10 height 10
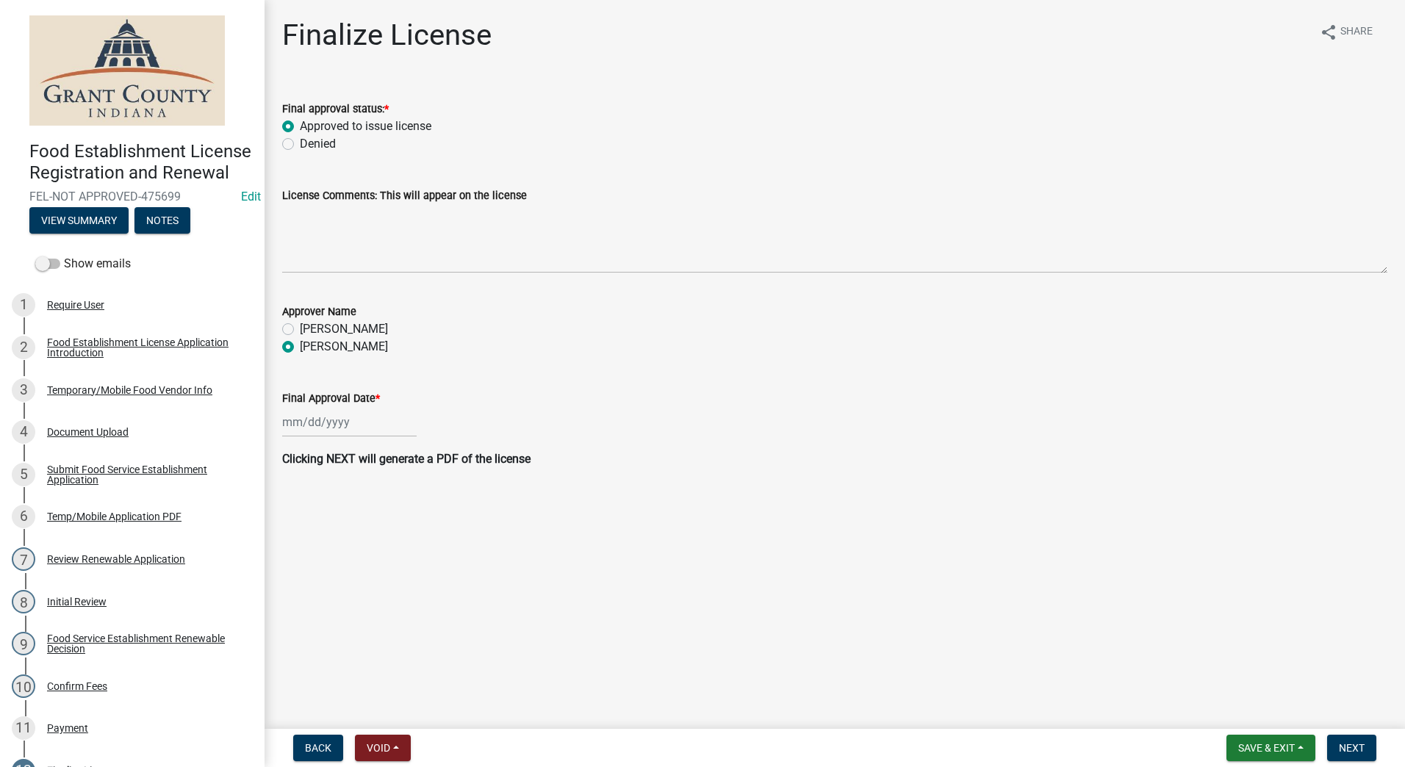
radio input "true"
click at [331, 428] on div at bounding box center [349, 422] width 134 height 30
select select "9"
select select "2025"
click at [322, 525] on div "9" at bounding box center [321, 524] width 24 height 24
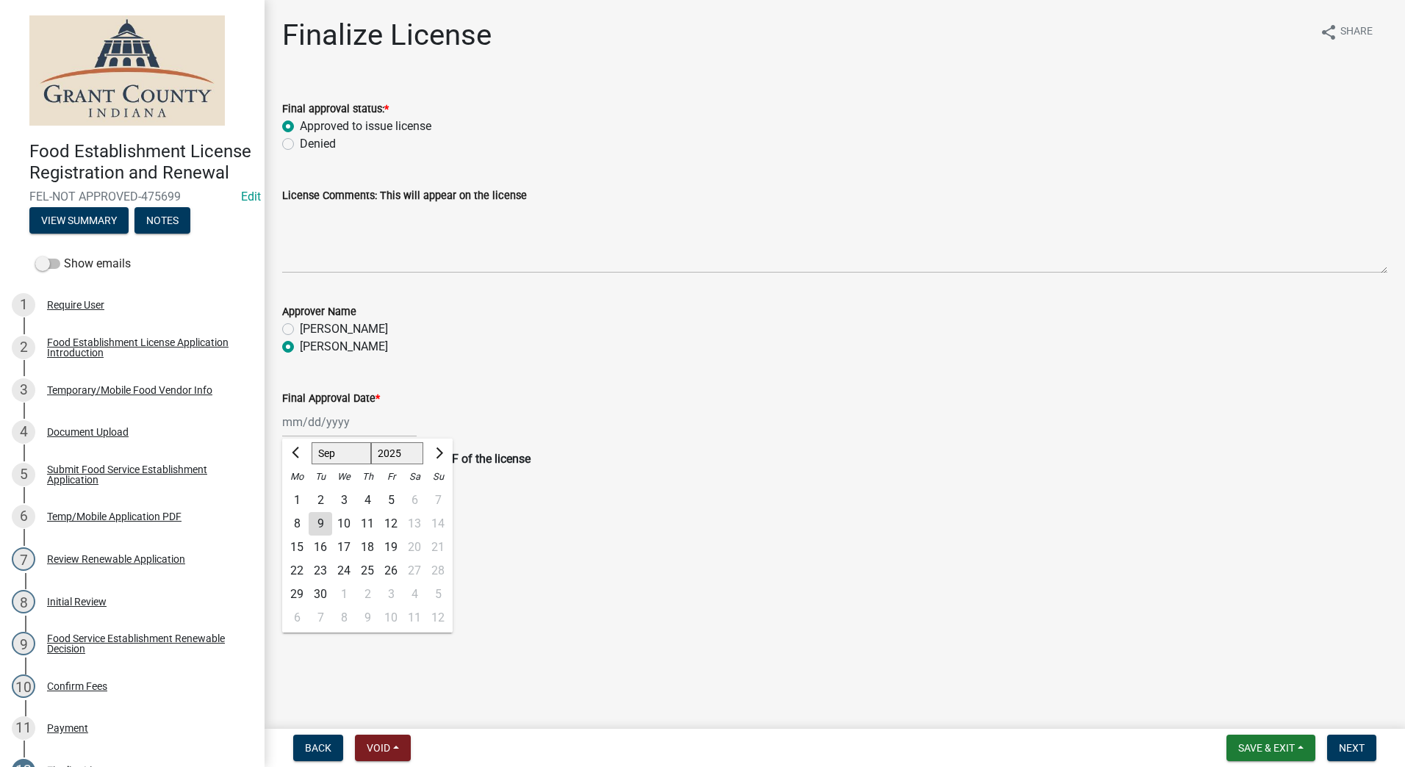
type input "[DATE]"
click at [347, 533] on main "Finalize License share Share Final approval status: * Approved to issue license…" at bounding box center [834, 361] width 1140 height 723
click at [1346, 745] on span "Next" at bounding box center [1352, 748] width 26 height 12
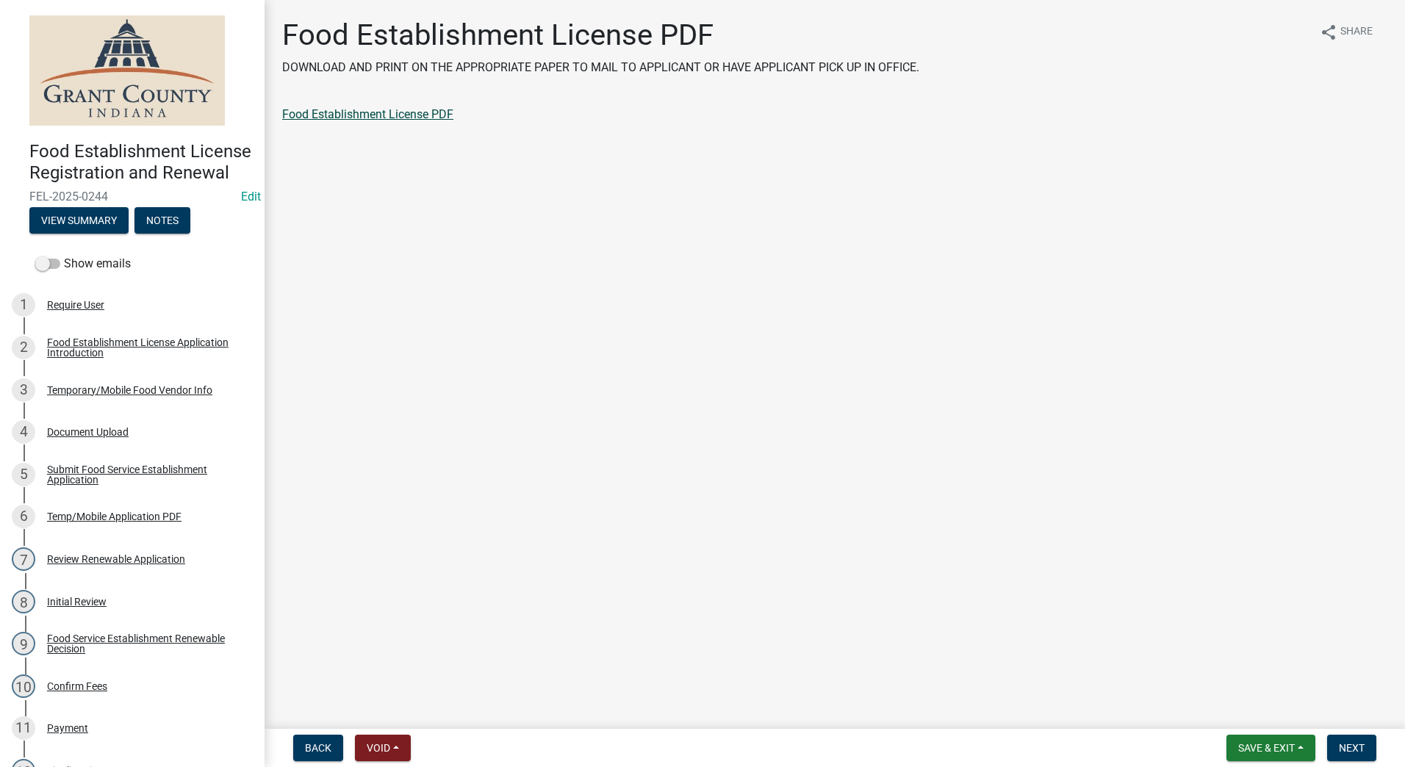
click at [377, 120] on link "Food Establishment License PDF" at bounding box center [367, 114] width 171 height 14
click at [1341, 743] on span "Next" at bounding box center [1352, 748] width 26 height 12
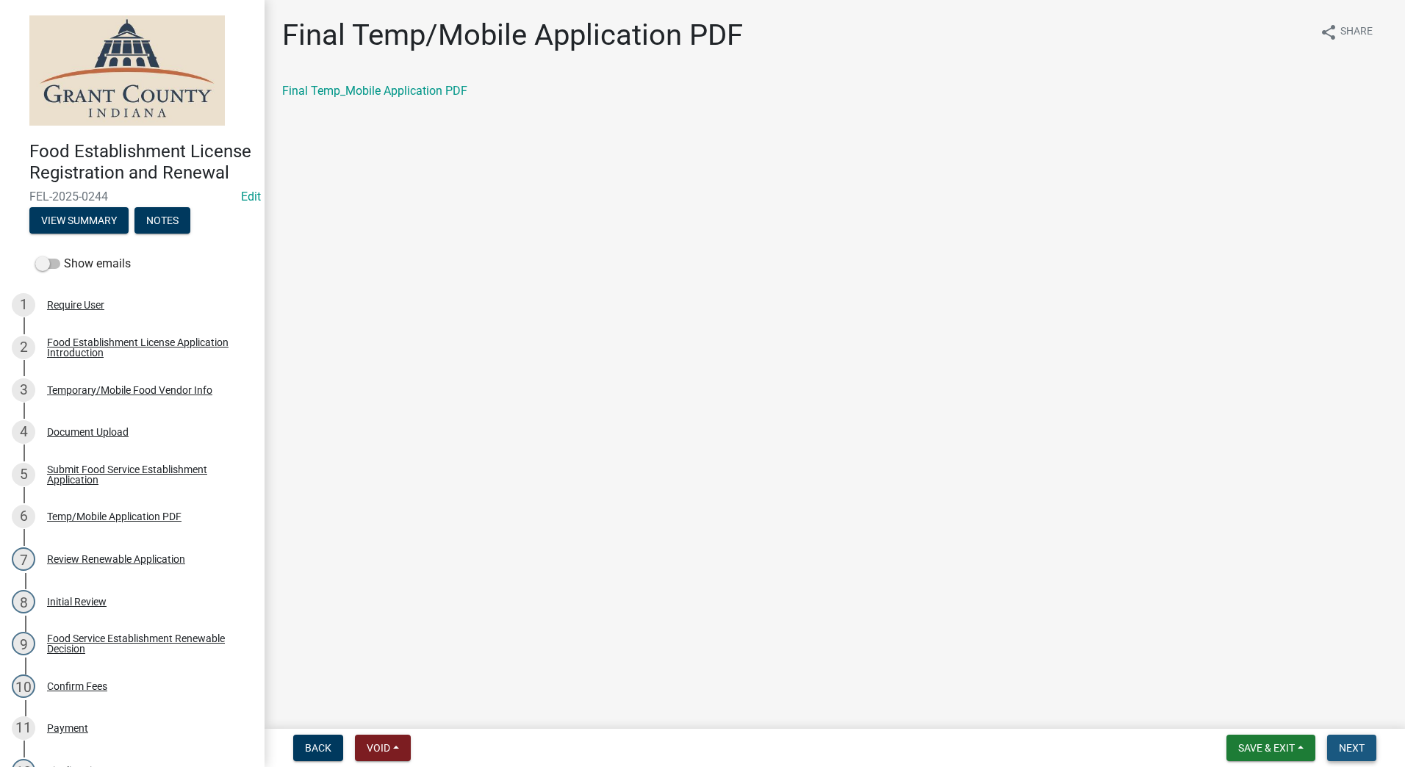
click at [1344, 749] on span "Next" at bounding box center [1352, 748] width 26 height 12
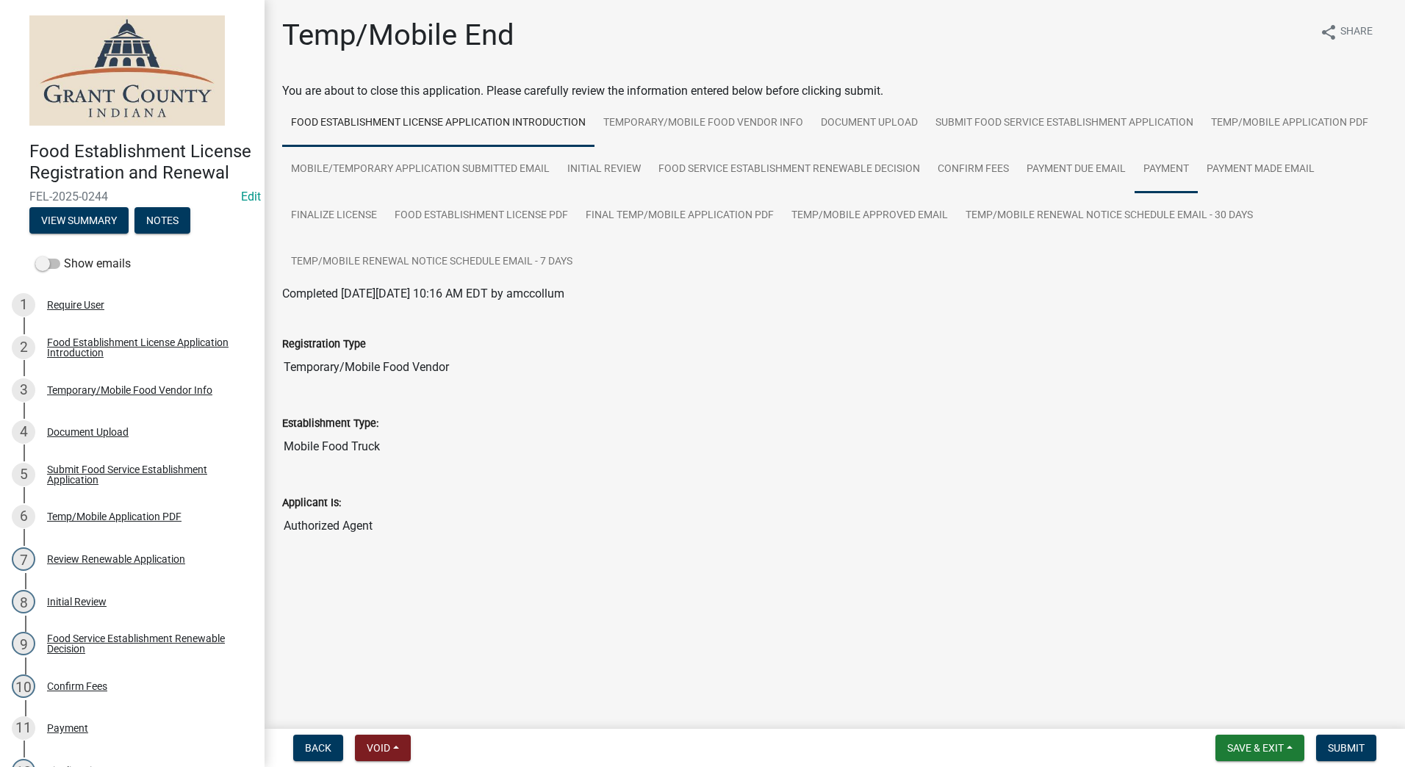
click at [1148, 172] on link "Payment" at bounding box center [1165, 169] width 63 height 47
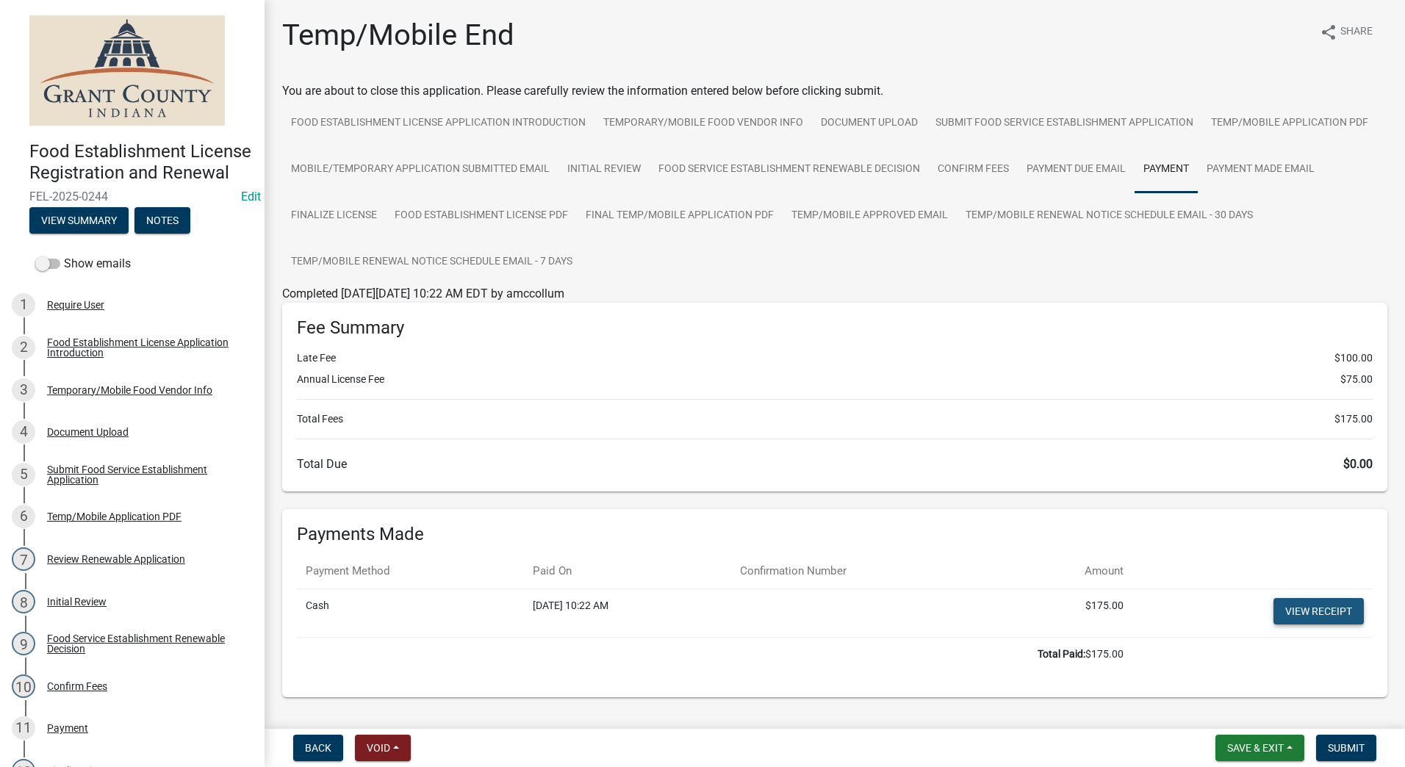
click at [1277, 609] on link "View receipt" at bounding box center [1318, 611] width 90 height 26
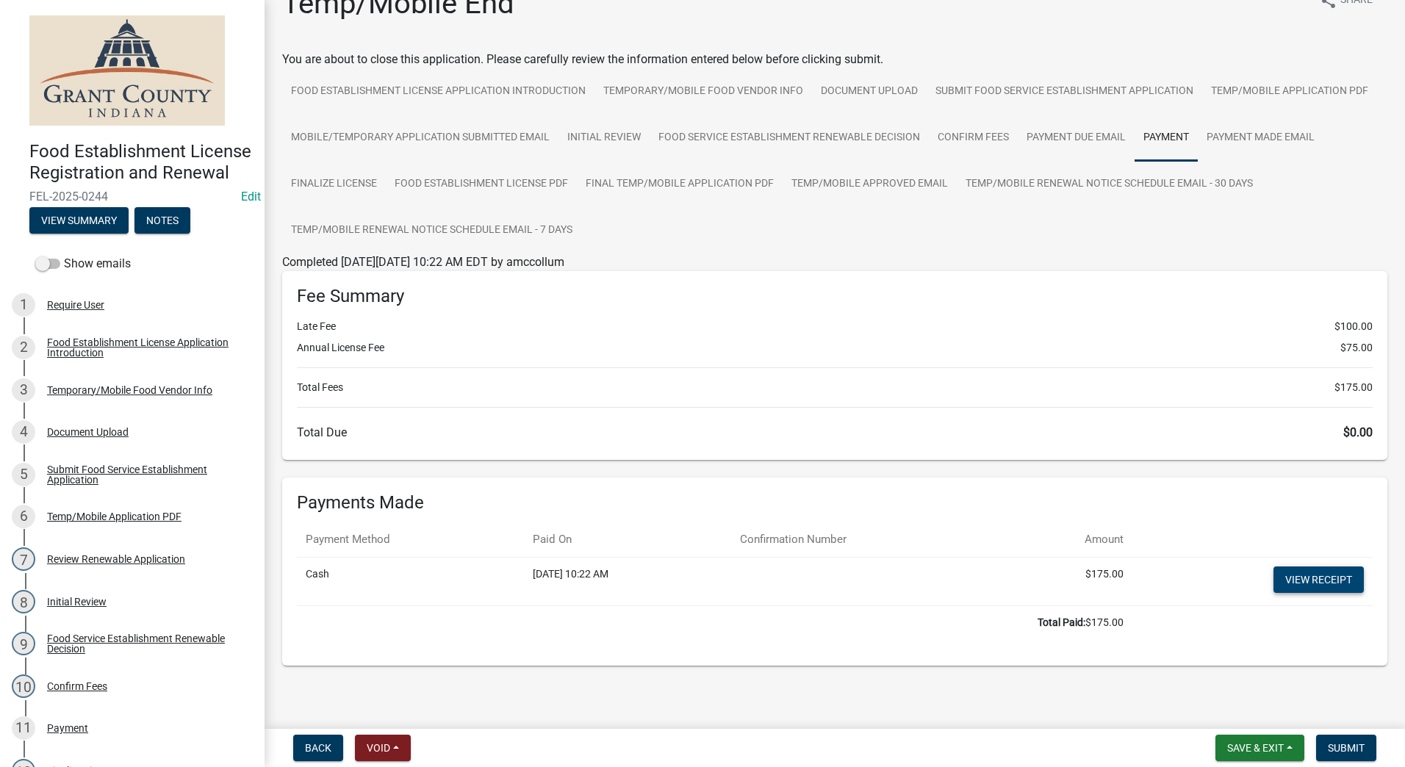
scroll to position [49, 0]
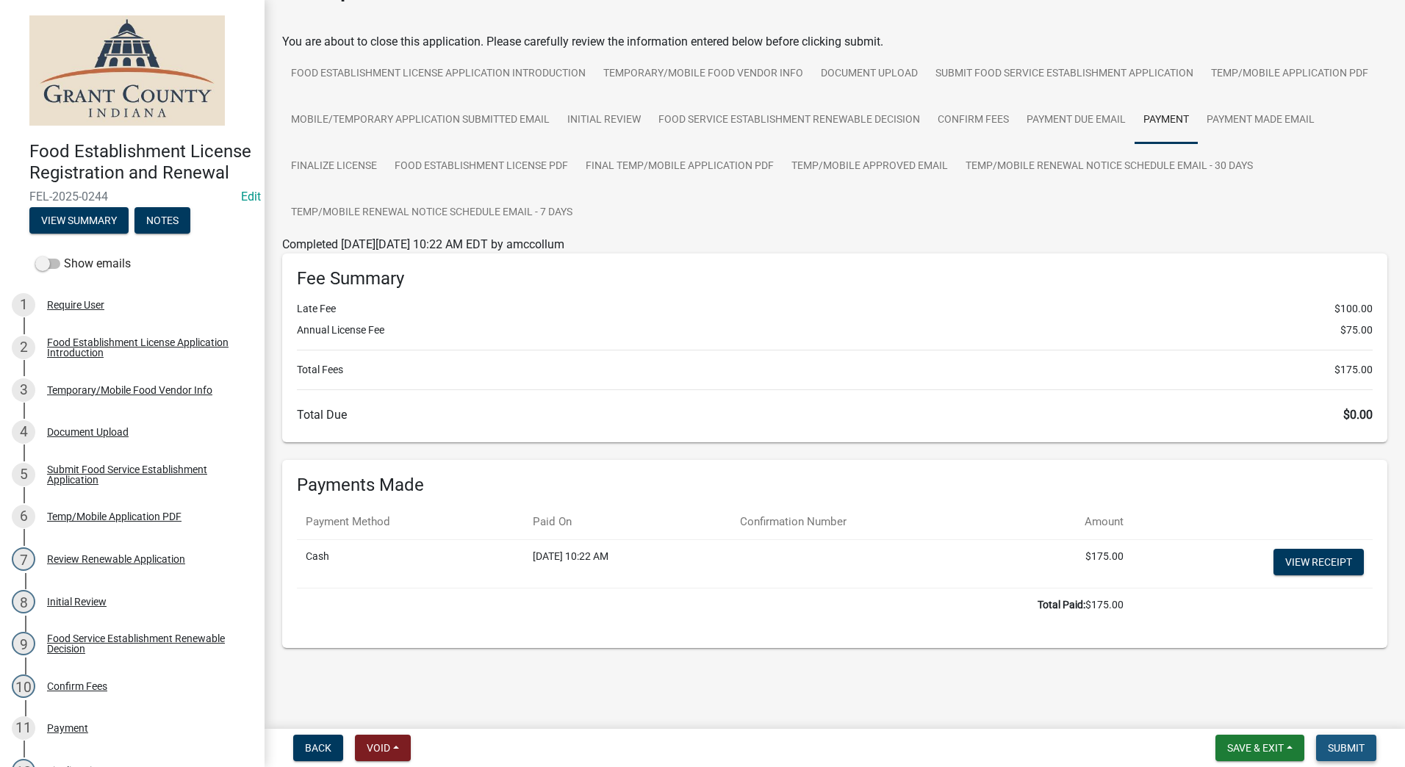
click at [1352, 743] on span "Submit" at bounding box center [1346, 748] width 37 height 12
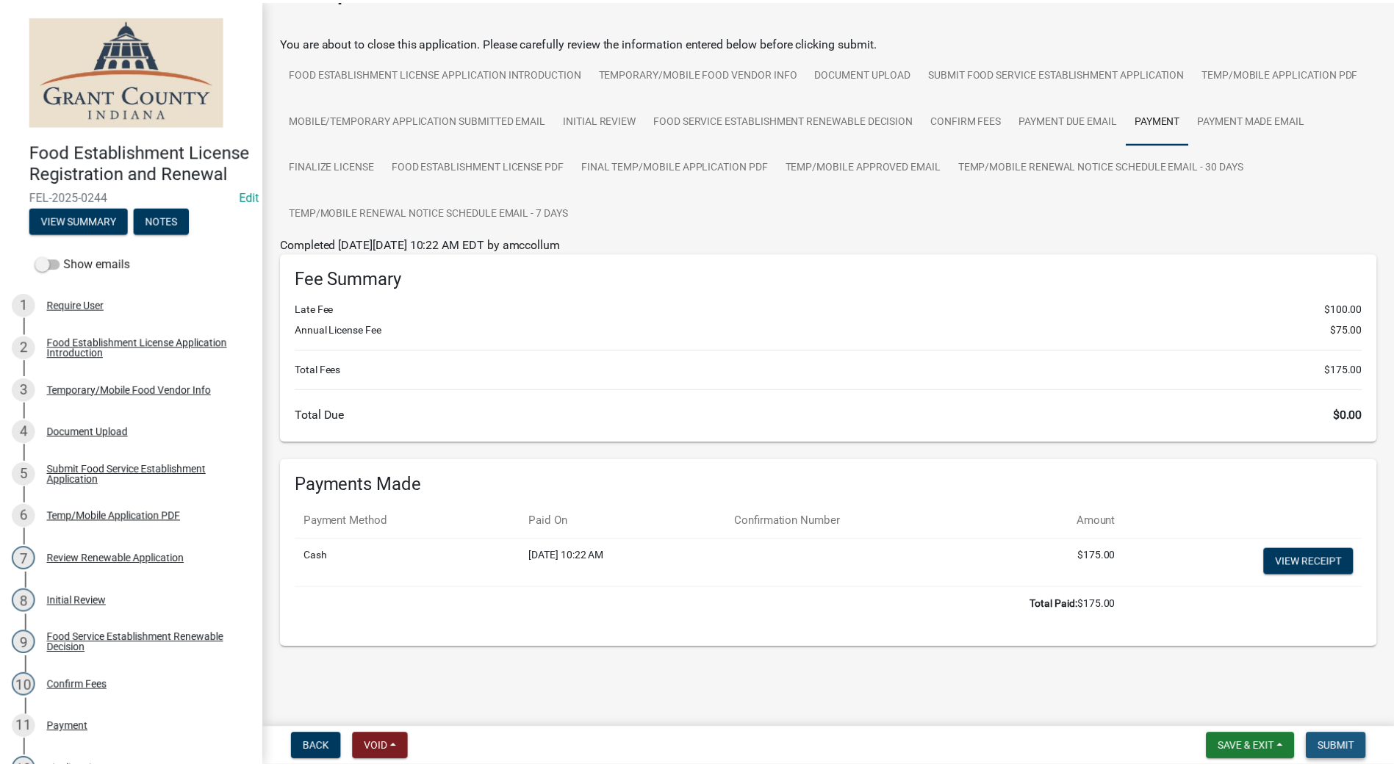
scroll to position [0, 0]
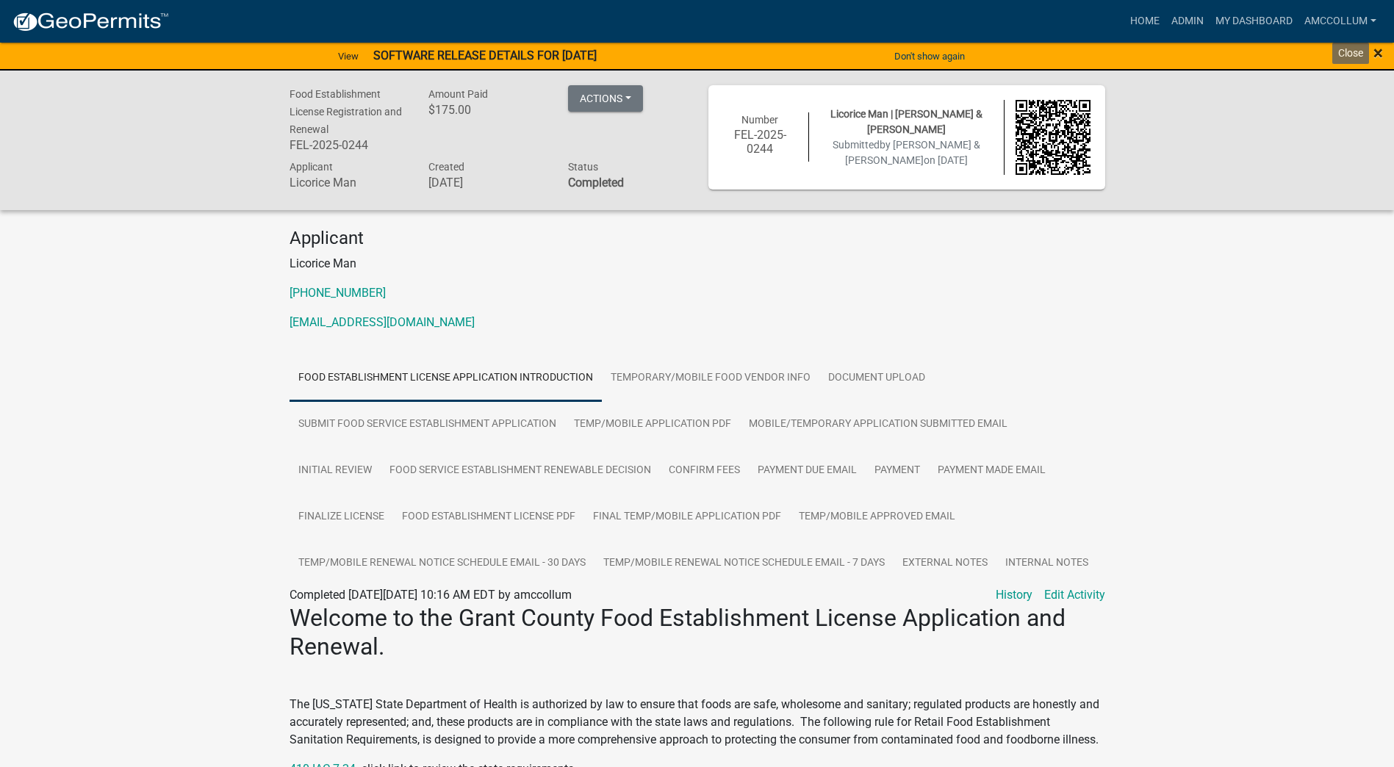
click at [1375, 46] on span "×" at bounding box center [1378, 53] width 10 height 21
